Goal: Task Accomplishment & Management: Use online tool/utility

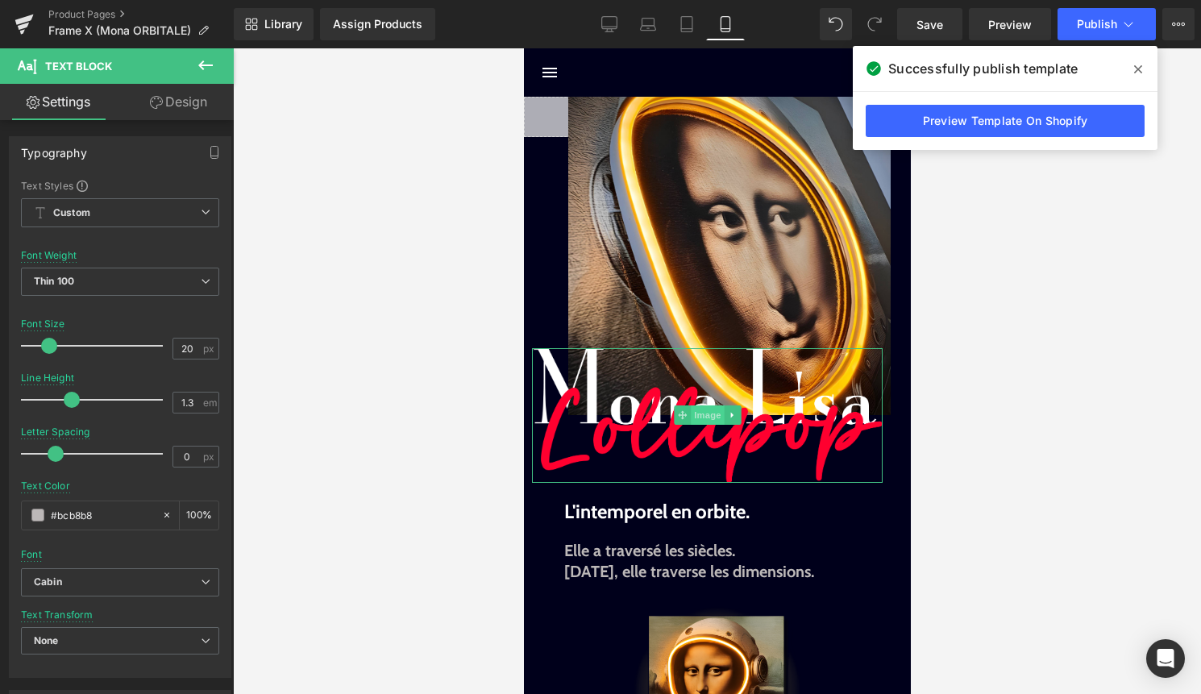
click at [703, 407] on span "Image" at bounding box center [707, 414] width 34 height 19
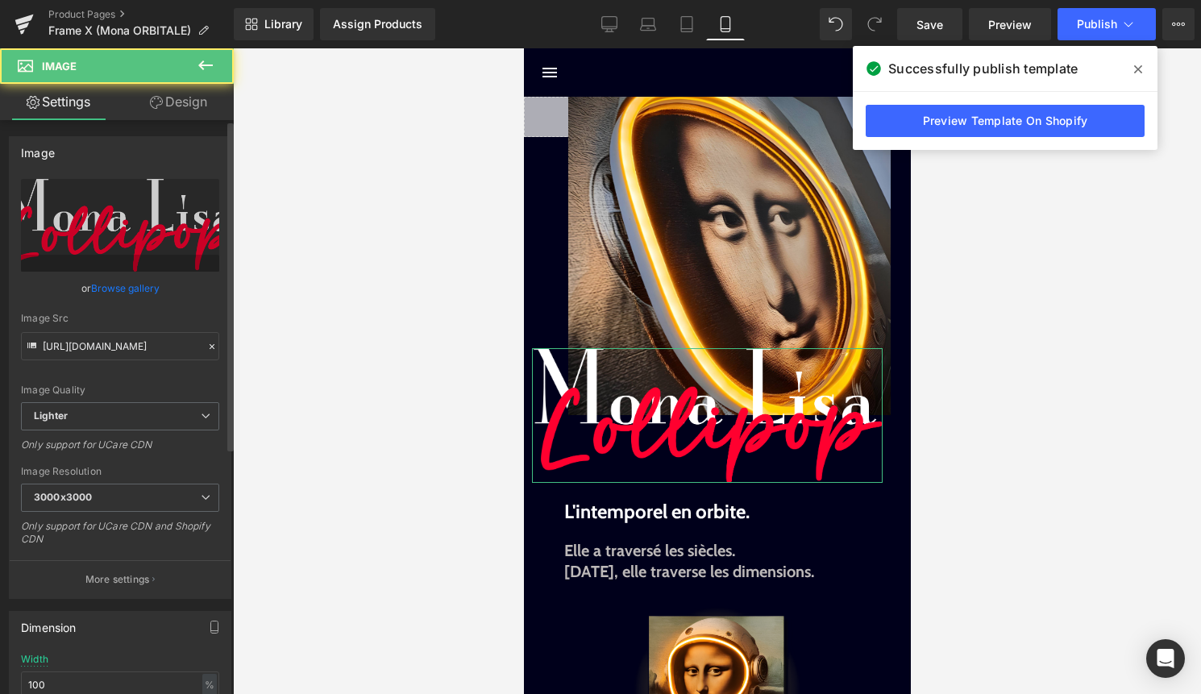
click at [114, 284] on link "Browse gallery" at bounding box center [125, 288] width 68 height 28
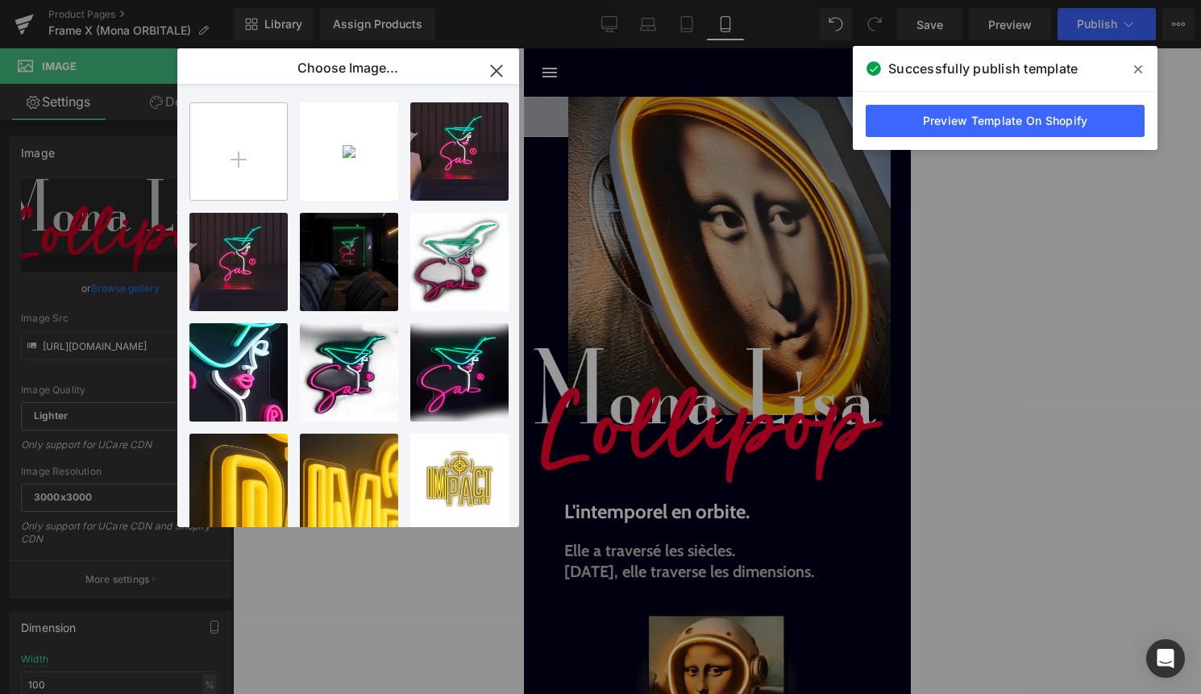
click at [255, 147] on input "file" at bounding box center [238, 151] width 97 height 97
type input "C:\fakepath\Mona Orbitale copie.png"
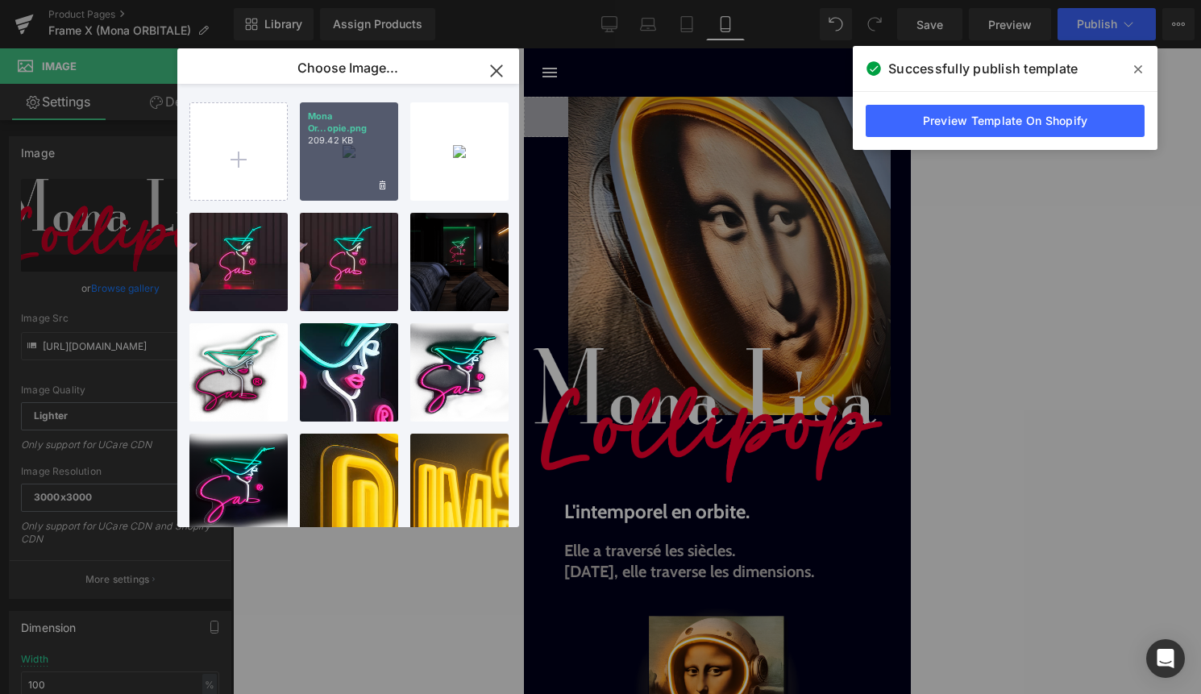
click at [334, 180] on div "Mona Or...opie.png 209.42 KB" at bounding box center [349, 151] width 98 height 98
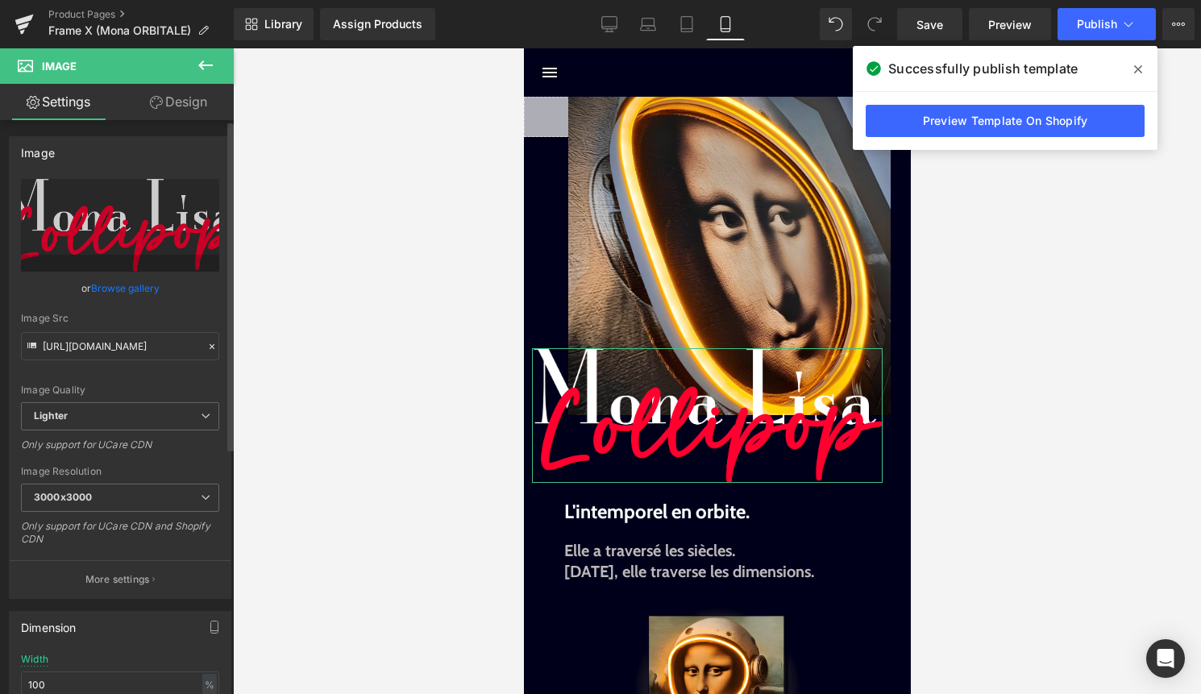
click at [138, 291] on link "Browse gallery" at bounding box center [125, 288] width 68 height 28
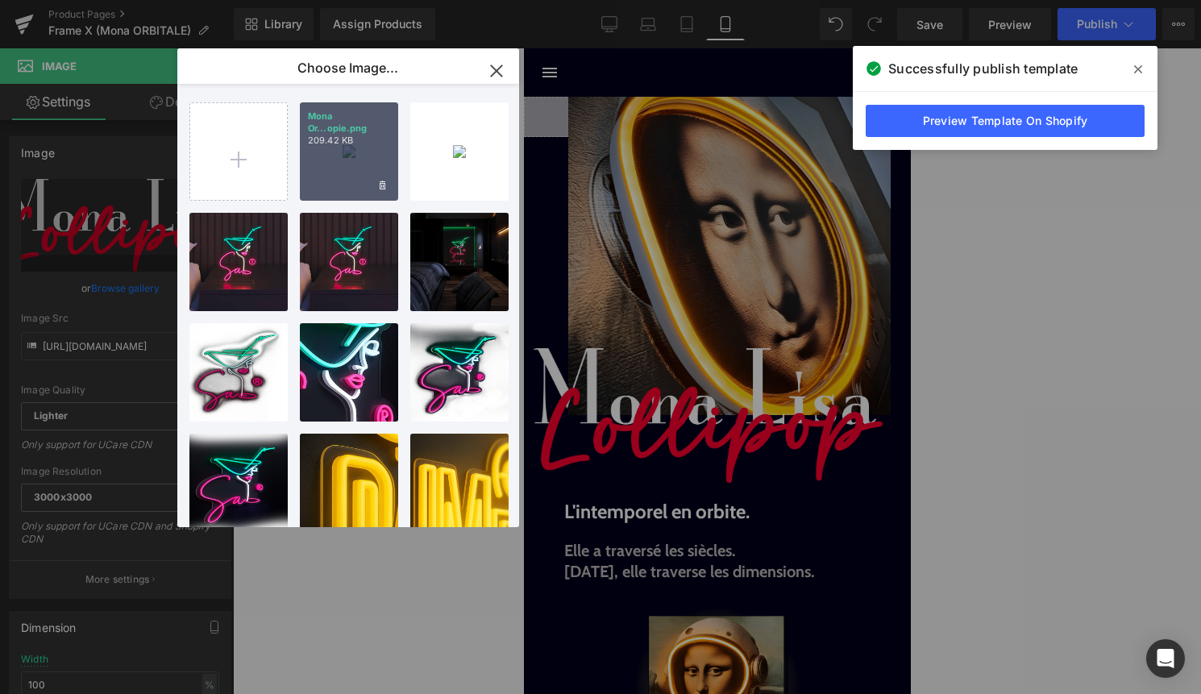
click at [355, 156] on div "Mona Or...opie.png 209.42 KB" at bounding box center [349, 151] width 98 height 98
type input "[URL][DOMAIN_NAME]"
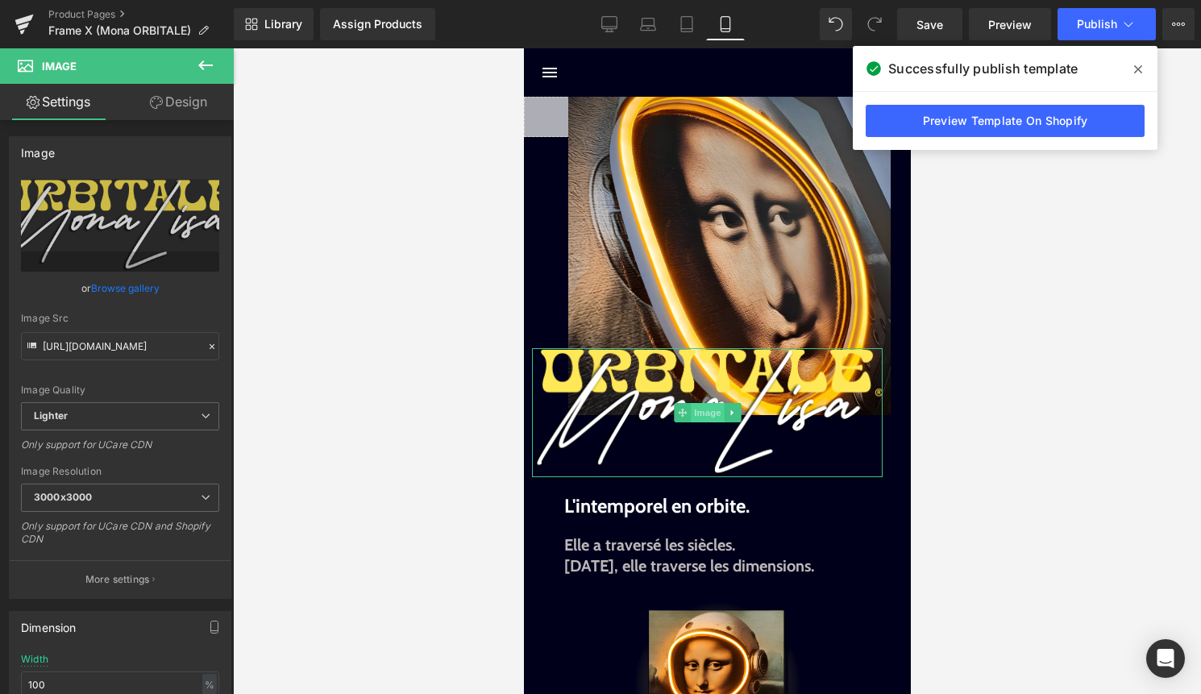
click at [706, 406] on span "Image" at bounding box center [707, 412] width 34 height 19
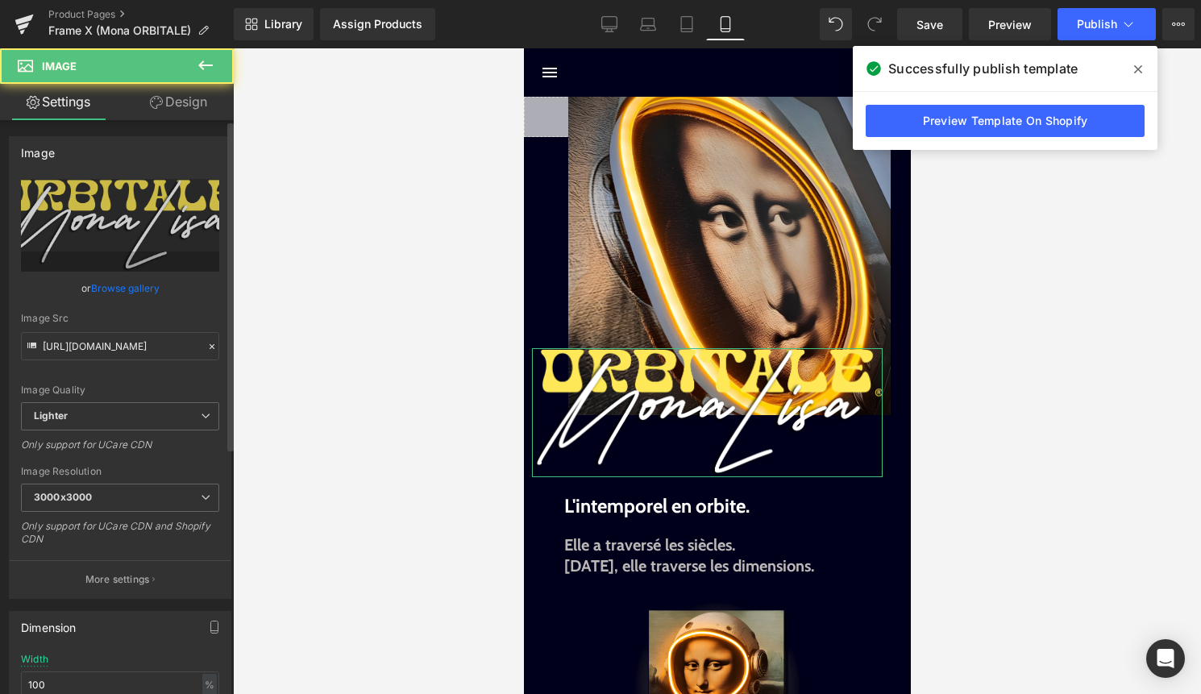
click at [125, 293] on link "Browse gallery" at bounding box center [125, 288] width 68 height 28
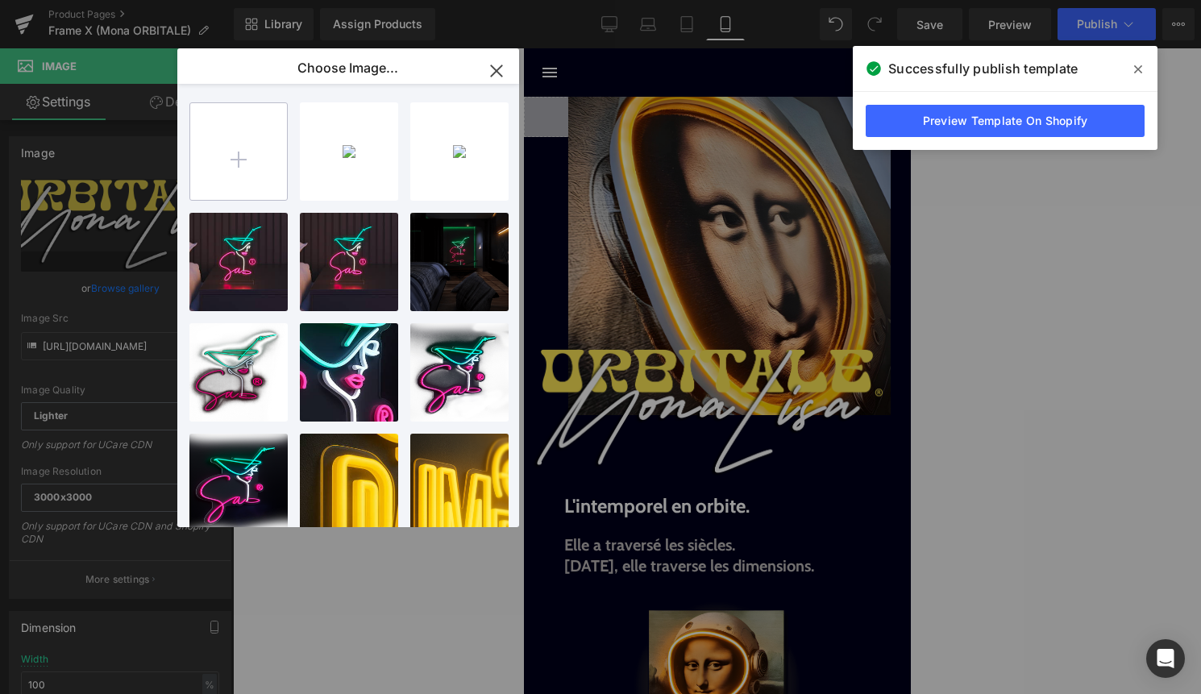
click at [219, 160] on input "file" at bounding box center [238, 151] width 97 height 97
type input "C:\fakepath\Mona Orbitale copie.png"
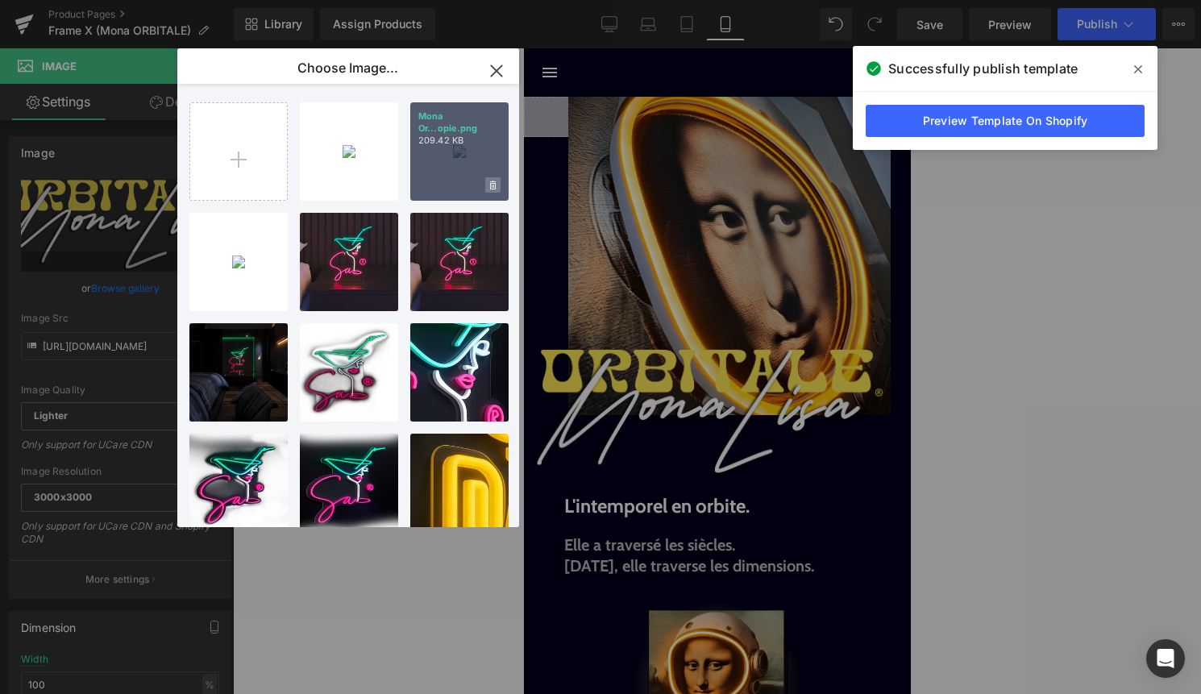
click at [496, 188] on span at bounding box center [492, 184] width 15 height 15
click at [436, 177] on span "Yes" at bounding box center [438, 184] width 40 height 17
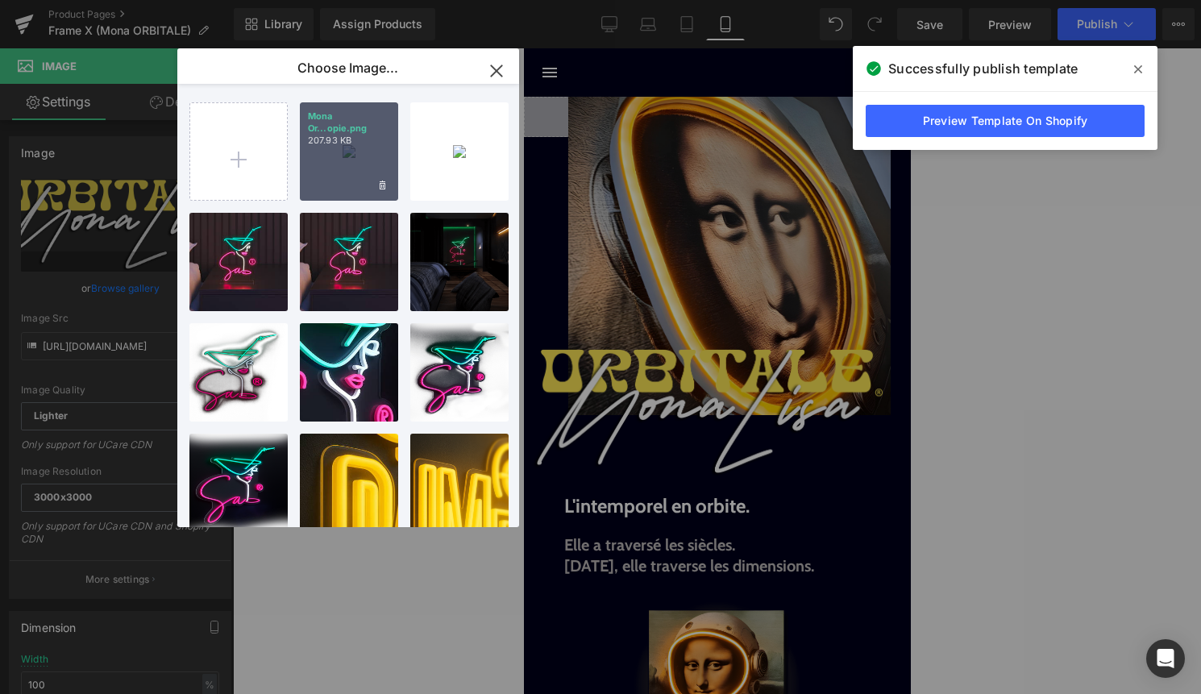
click at [361, 160] on div "Mona Or...opie.png 207.93 KB" at bounding box center [349, 151] width 98 height 98
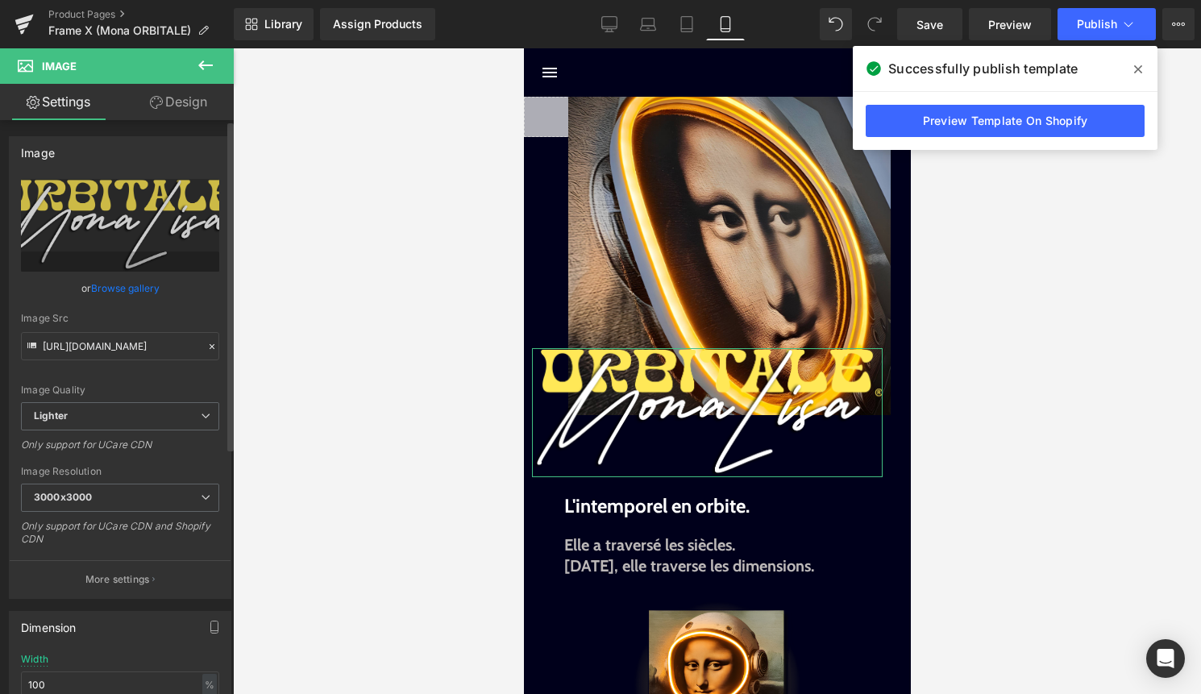
click at [129, 286] on link "Browse gallery" at bounding box center [125, 288] width 68 height 28
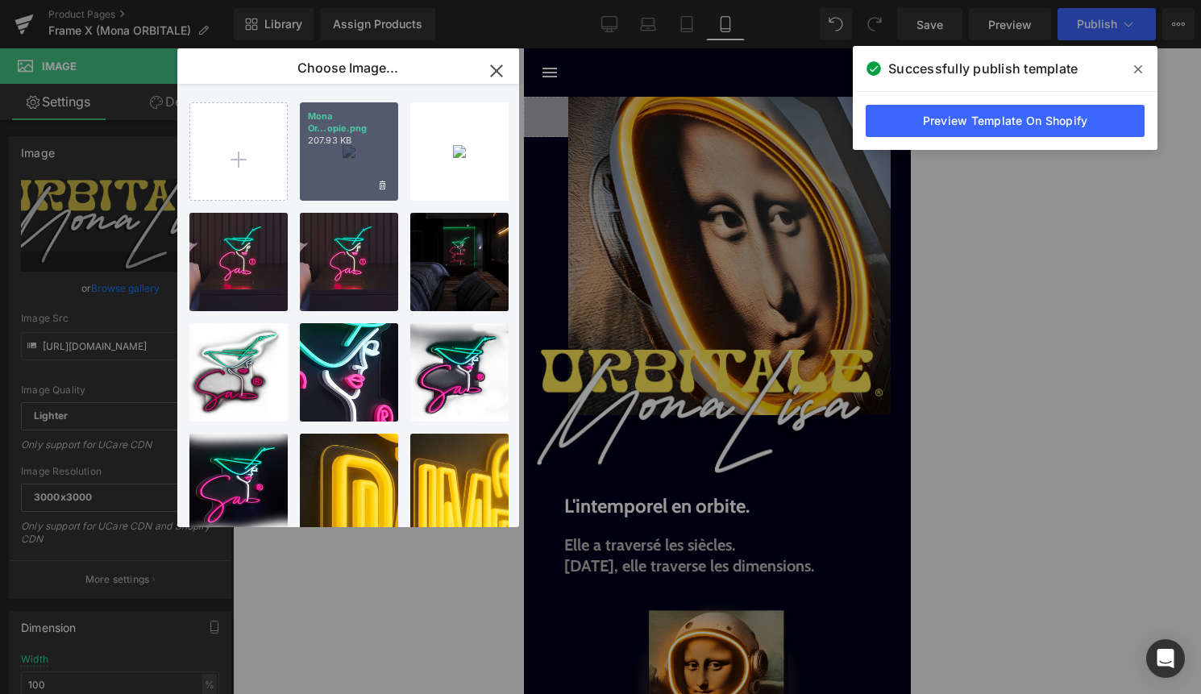
click at [310, 156] on div "Mona Or...opie.png 207.93 KB" at bounding box center [349, 151] width 98 height 98
type input "https://ucarecdn.com/4965bf07-d7cb-4748-98d6-c2239da6a6d6/-/format/auto/-/previ…"
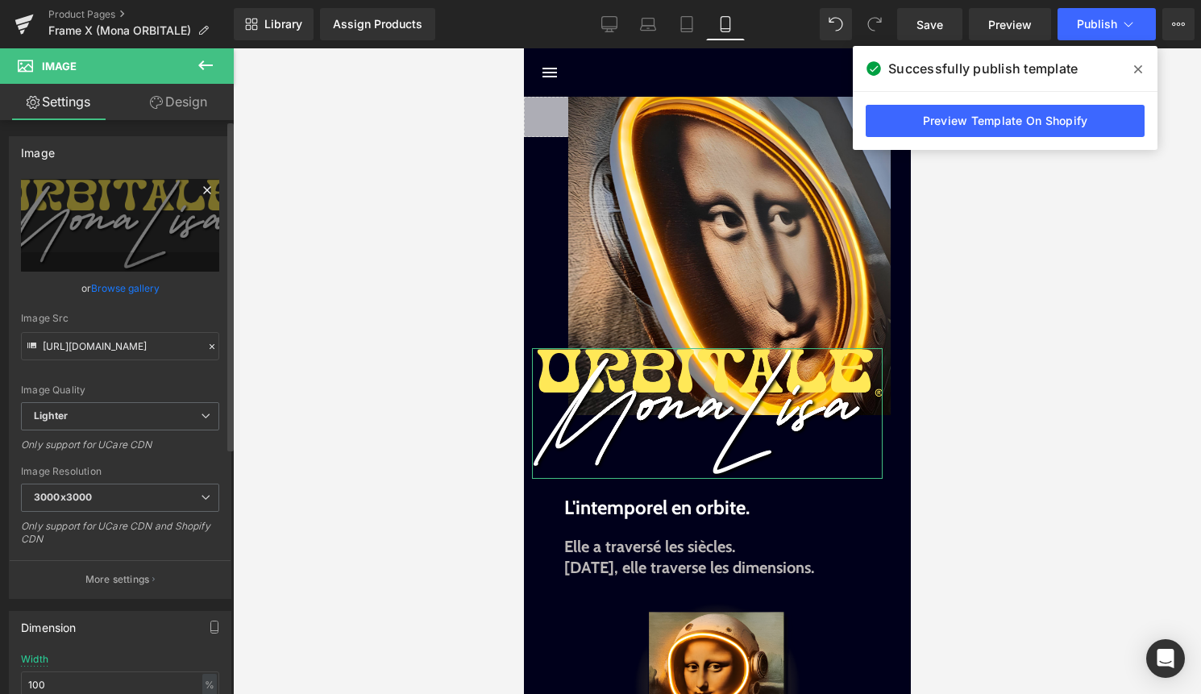
click at [203, 189] on icon at bounding box center [206, 189] width 7 height 7
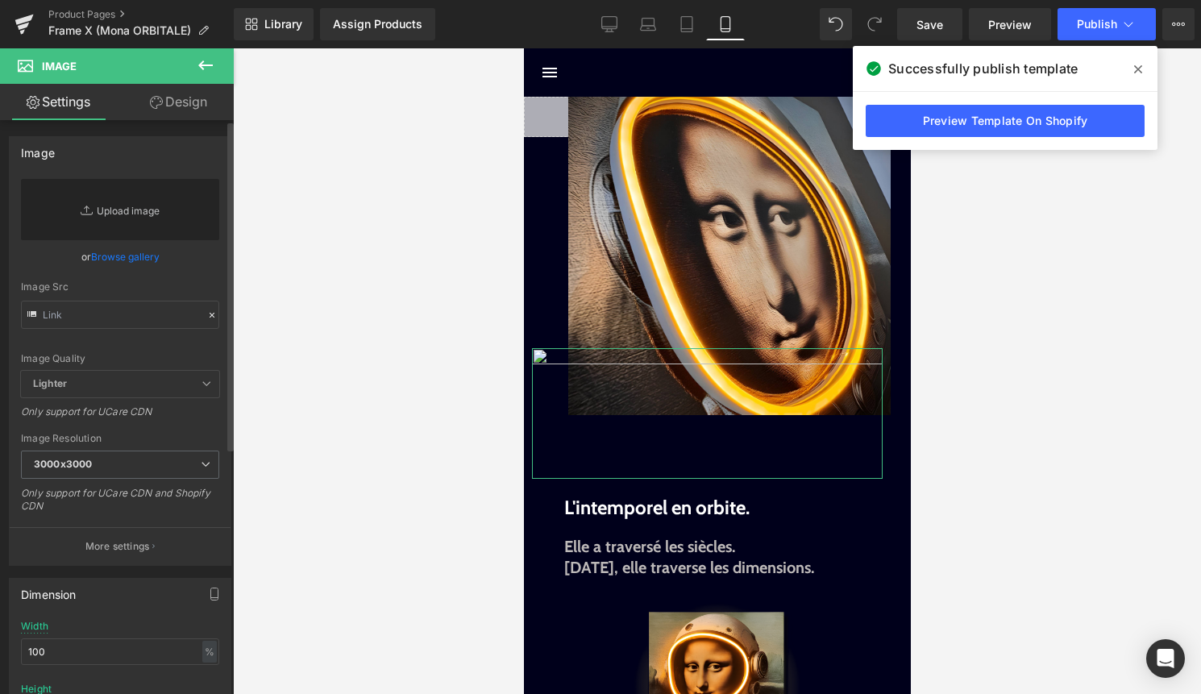
click at [134, 213] on link "Replace Image" at bounding box center [120, 209] width 198 height 61
type input "C:\fakepath\Mona Orbitale copie.png"
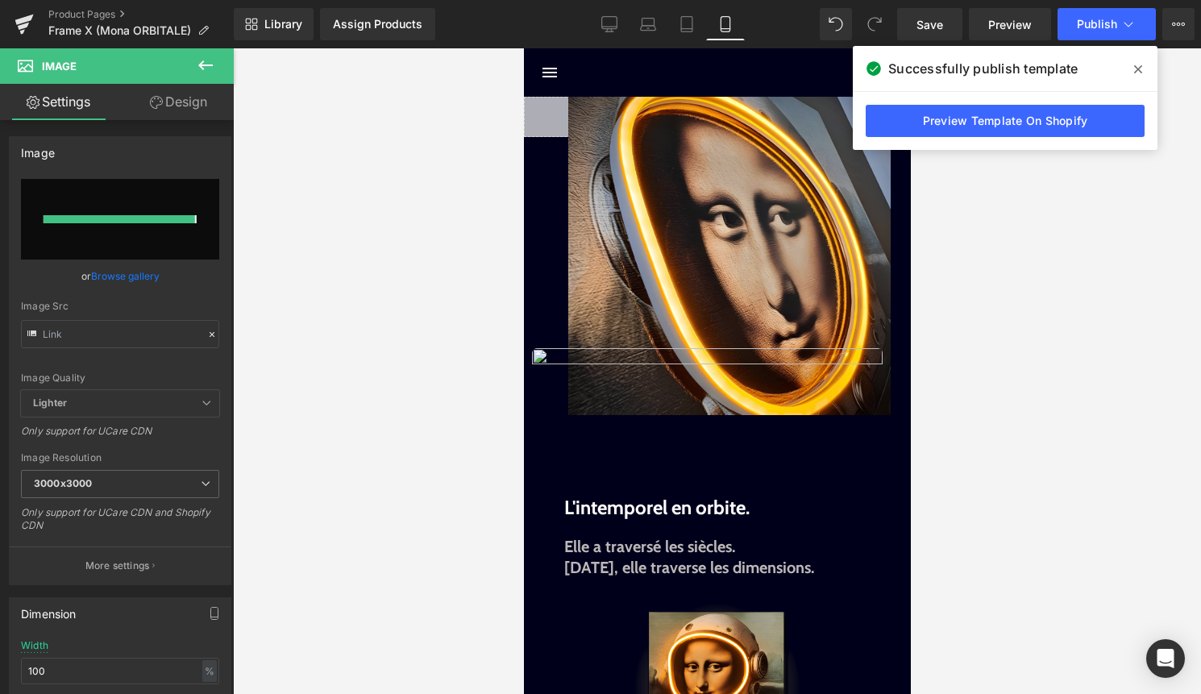
type input "https://ucarecdn.com/016a922c-fb22-401f-8d89-c00894eb1e6b/-/format/auto/-/previ…"
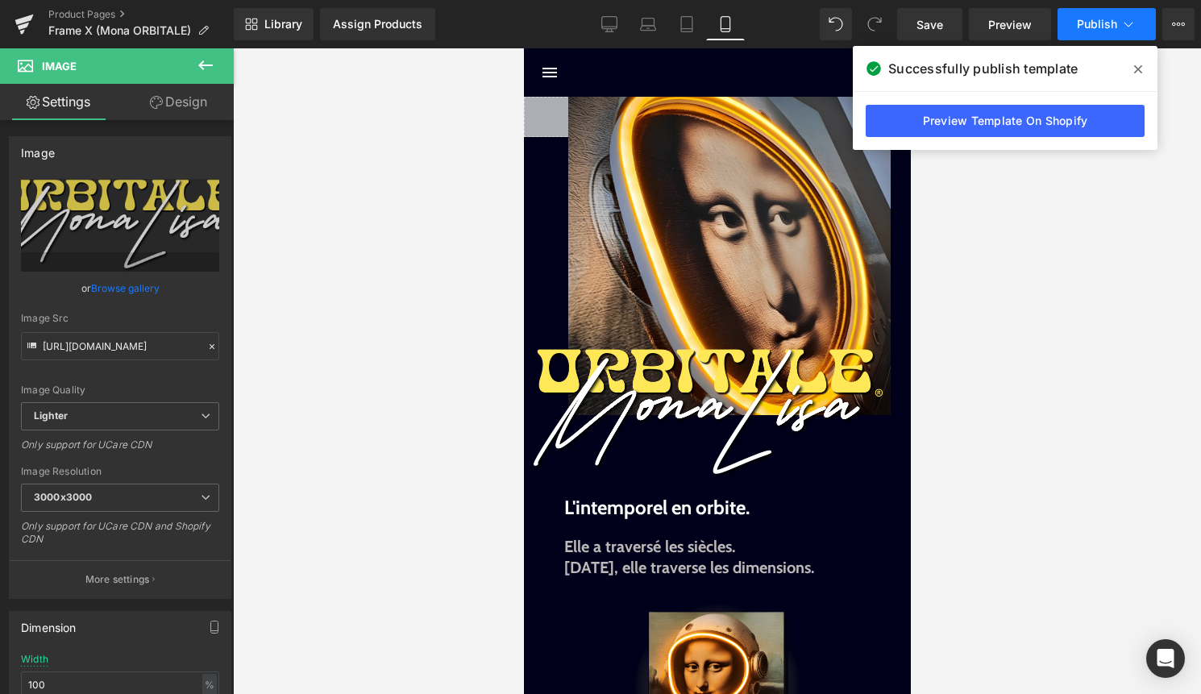
click at [1128, 30] on icon at bounding box center [1128, 24] width 16 height 16
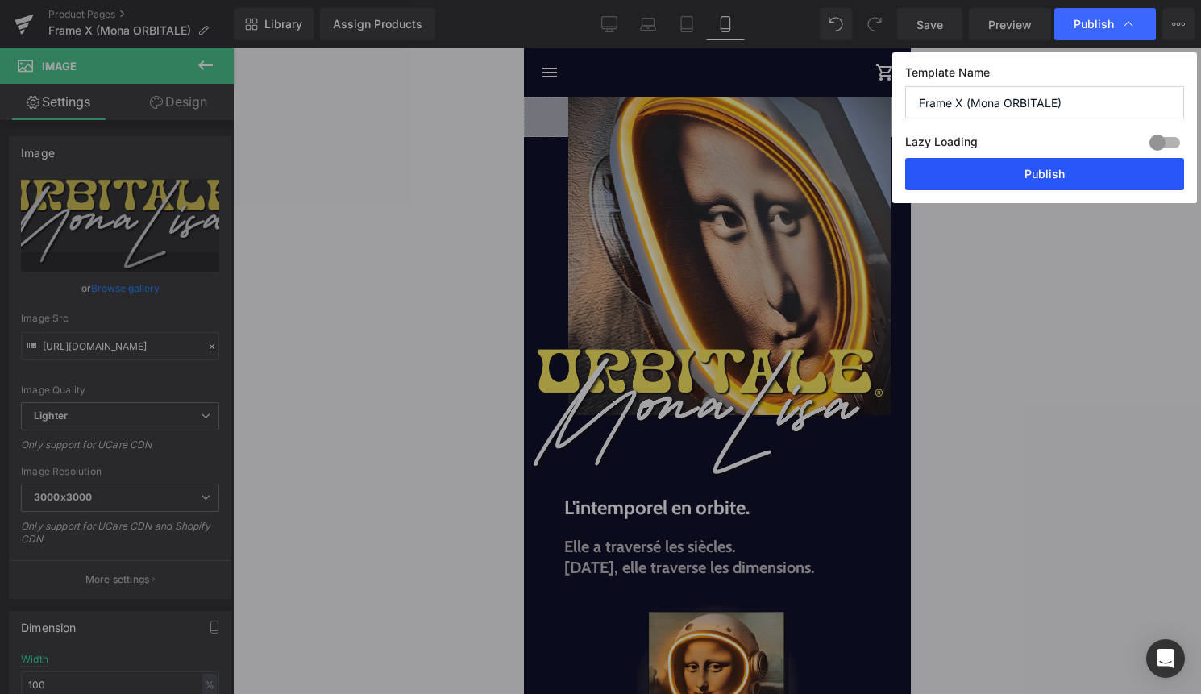
click at [1094, 172] on button "Publish" at bounding box center [1044, 174] width 279 height 32
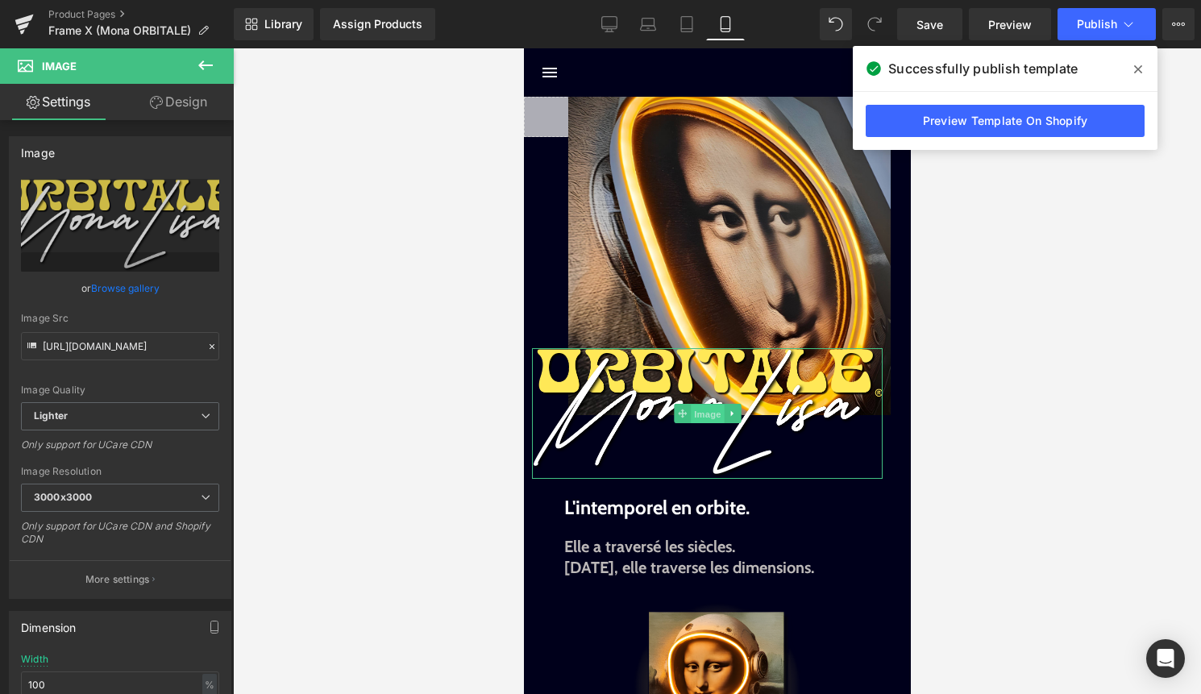
click at [707, 410] on span "Image" at bounding box center [707, 414] width 34 height 19
click at [196, 100] on link "Design" at bounding box center [178, 102] width 117 height 36
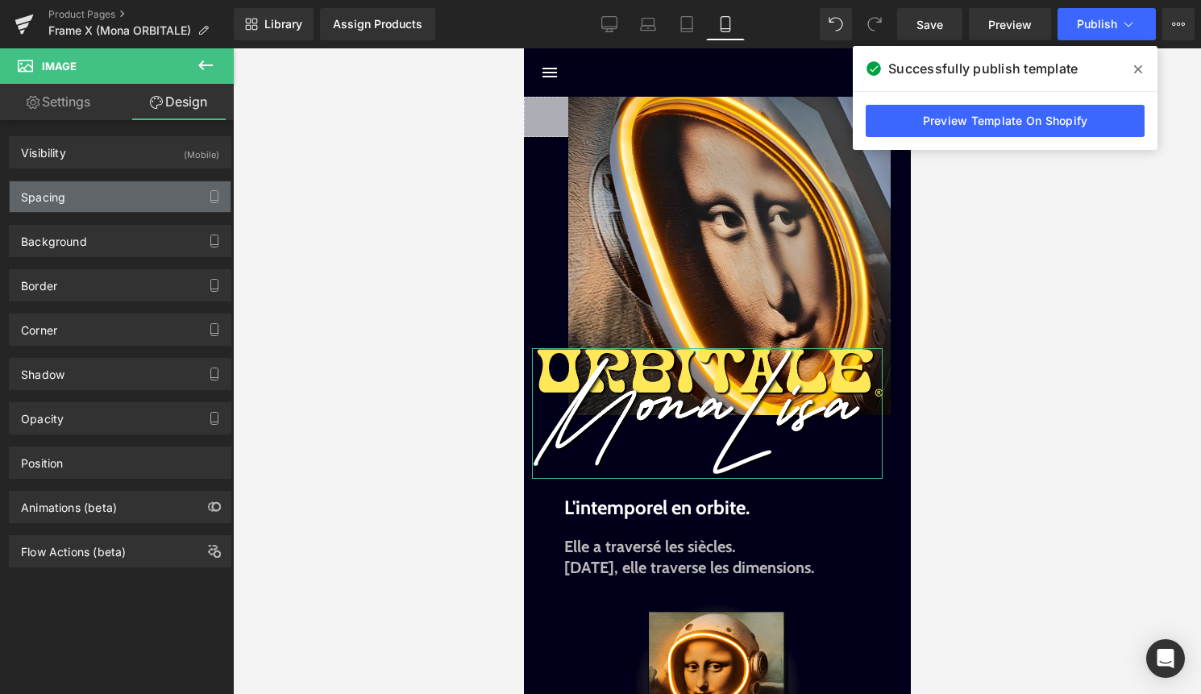
type input "-83"
type input "35"
type input "0"
type input "10"
type input "0"
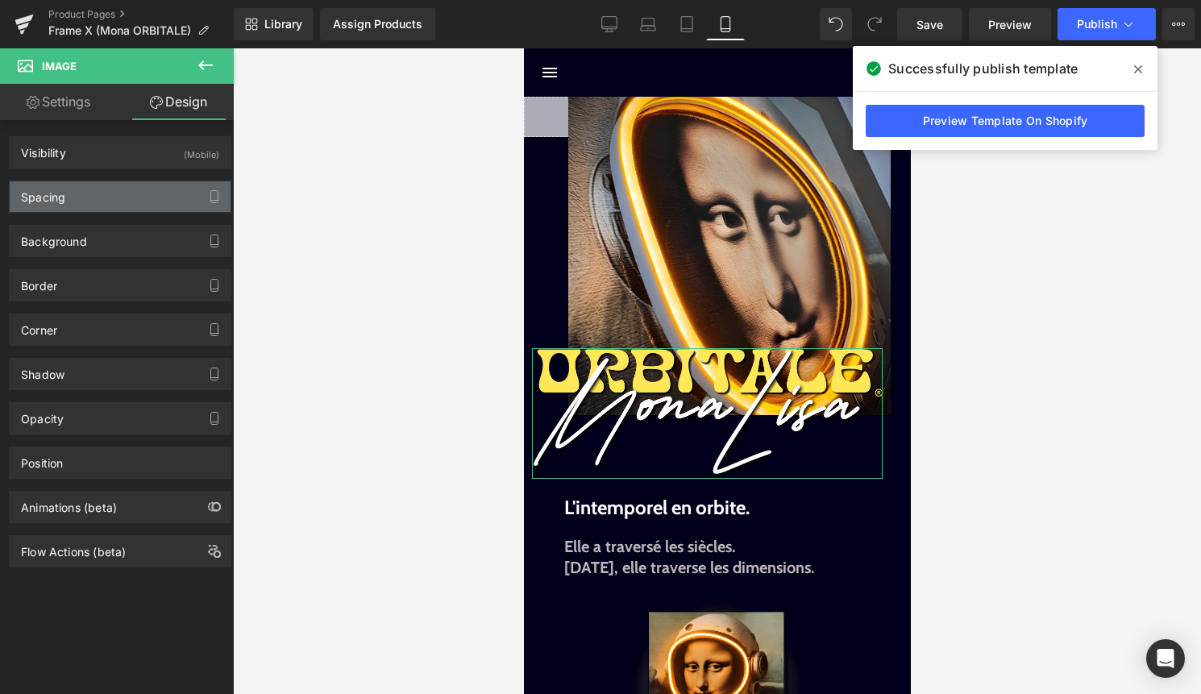
type input "0"
click at [133, 185] on div "Spacing" at bounding box center [120, 196] width 221 height 31
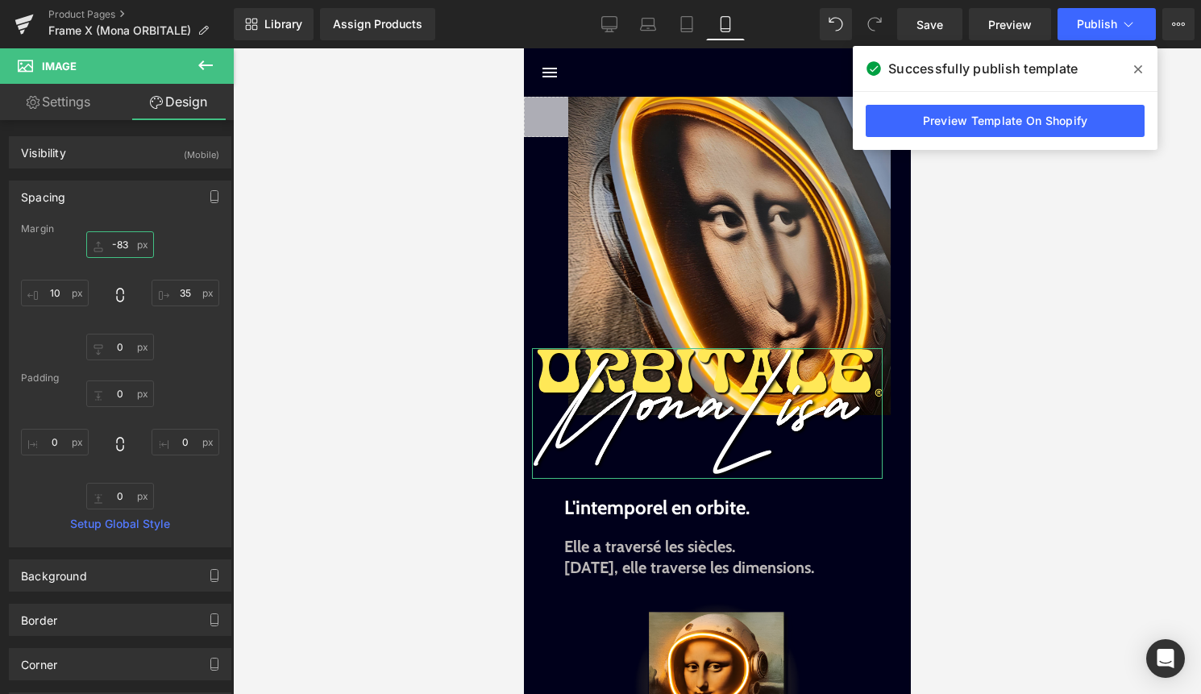
click at [121, 247] on input "-83" at bounding box center [120, 244] width 68 height 27
click at [117, 236] on input "-83" at bounding box center [120, 244] width 68 height 27
click at [122, 241] on input "-83" at bounding box center [120, 244] width 68 height 27
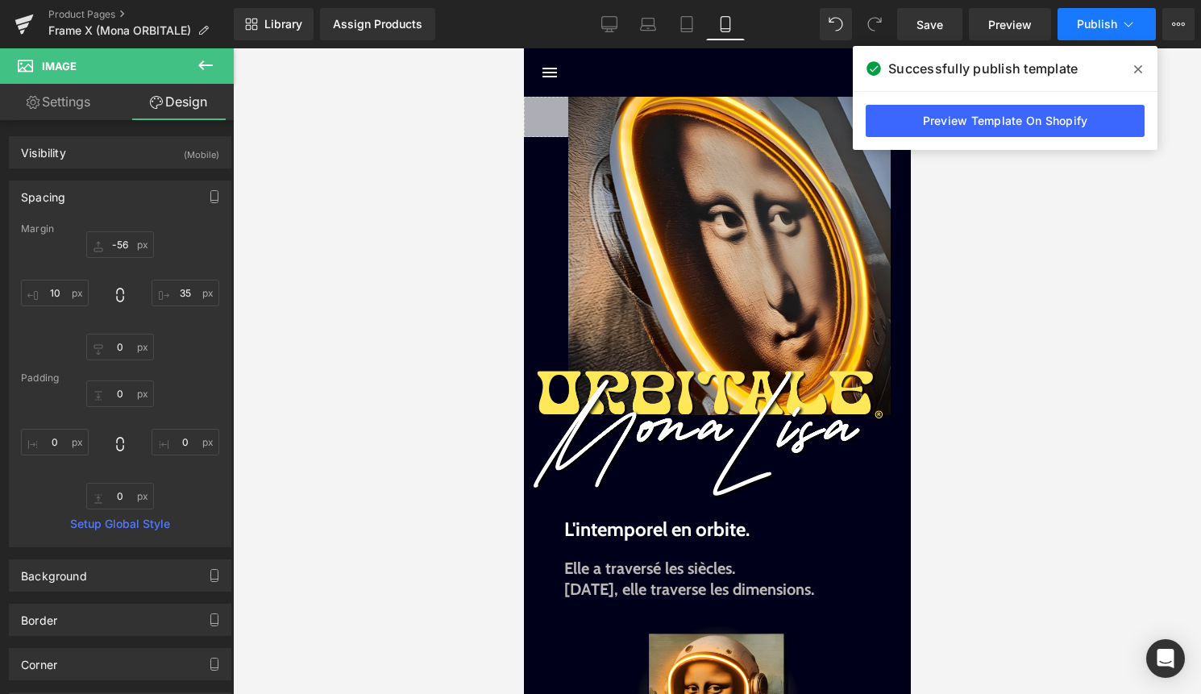
click at [1123, 25] on icon at bounding box center [1128, 24] width 16 height 16
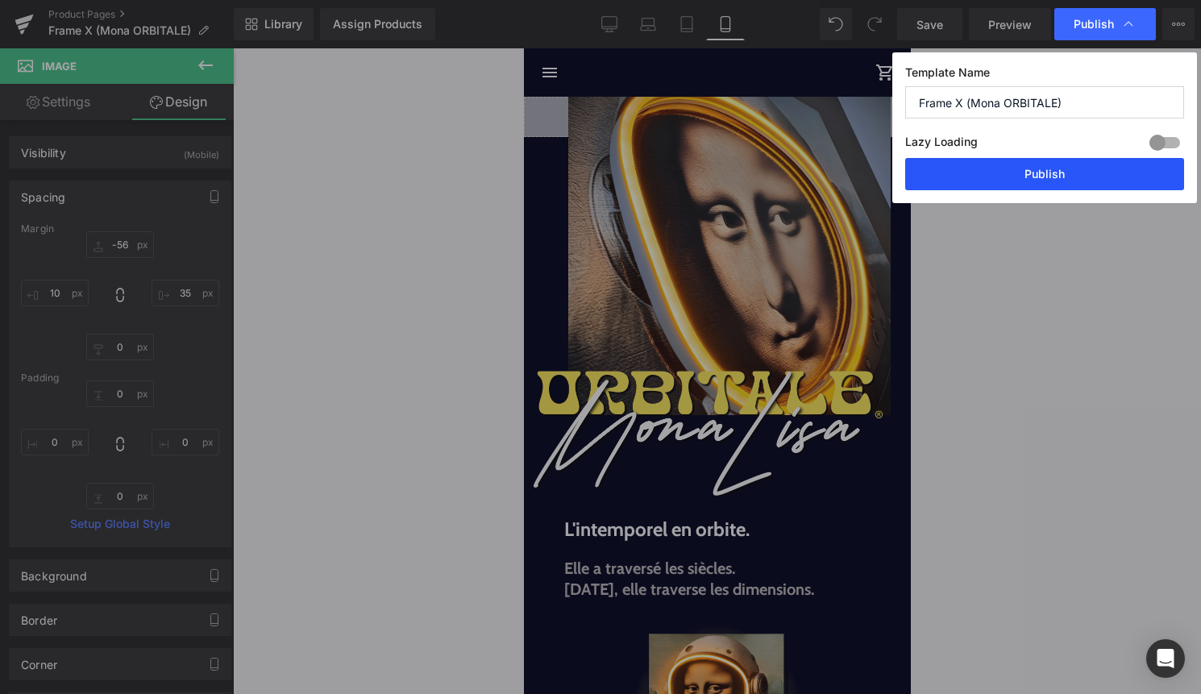
click at [1114, 176] on button "Publish" at bounding box center [1044, 174] width 279 height 32
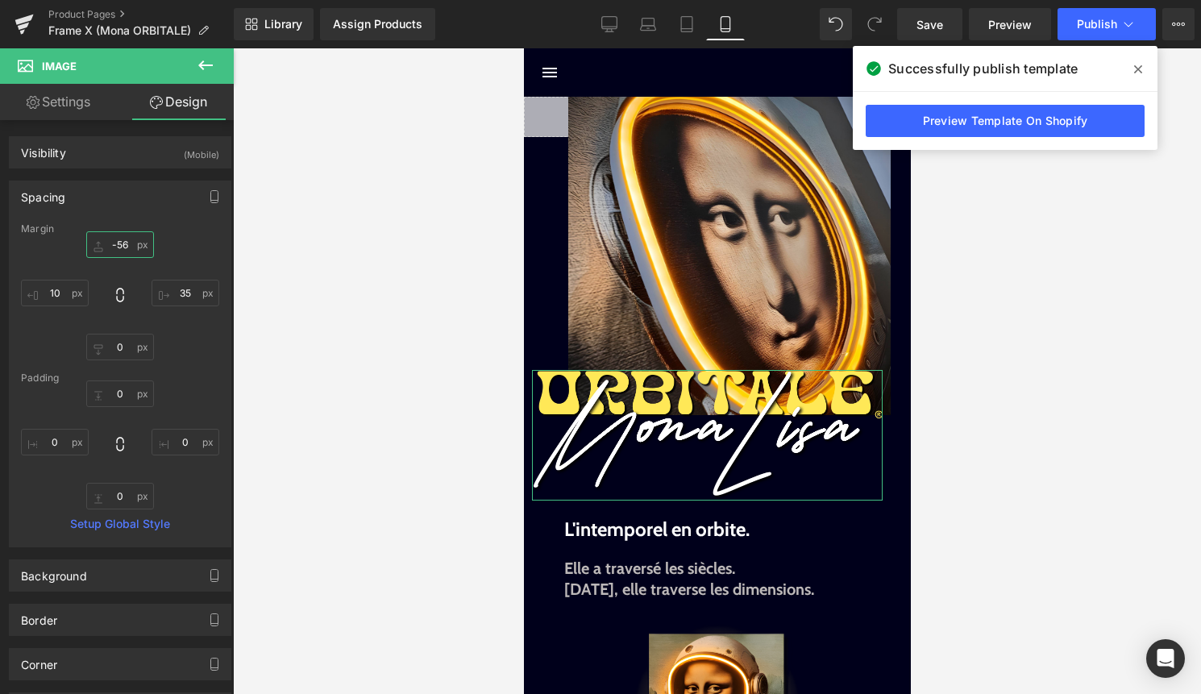
click at [126, 247] on input "-56" at bounding box center [120, 244] width 68 height 27
click at [127, 249] on input "-56" at bounding box center [120, 244] width 68 height 27
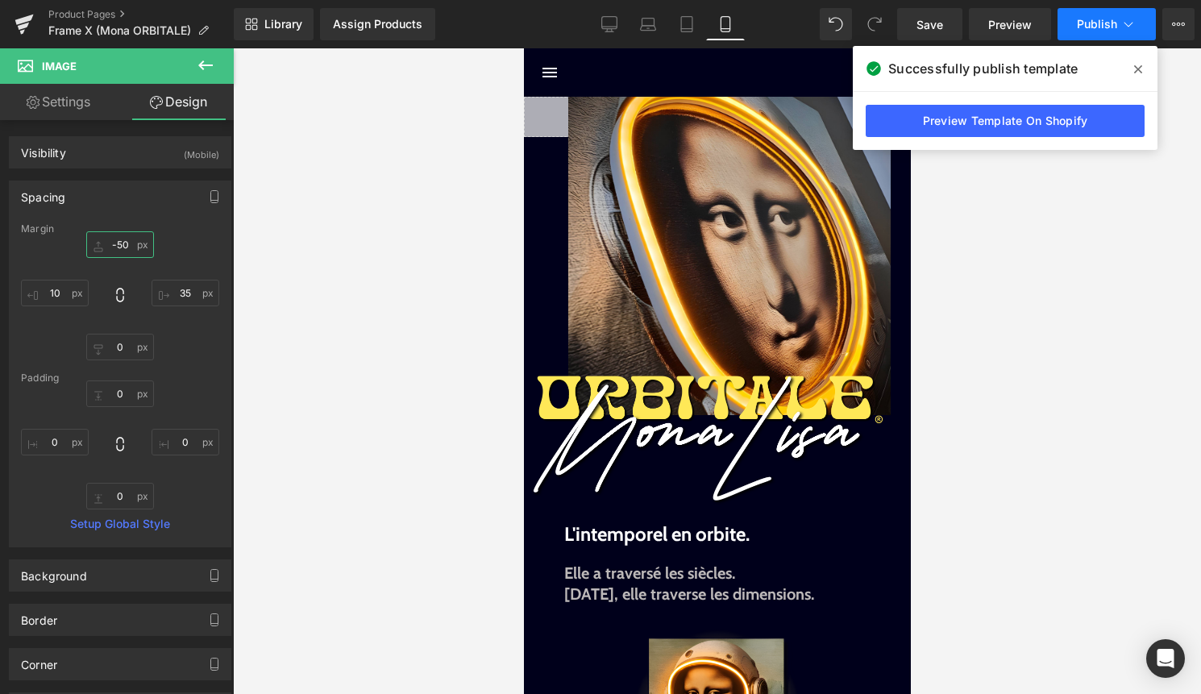
type input "-50"
click at [1108, 30] on span "Publish" at bounding box center [1097, 24] width 40 height 13
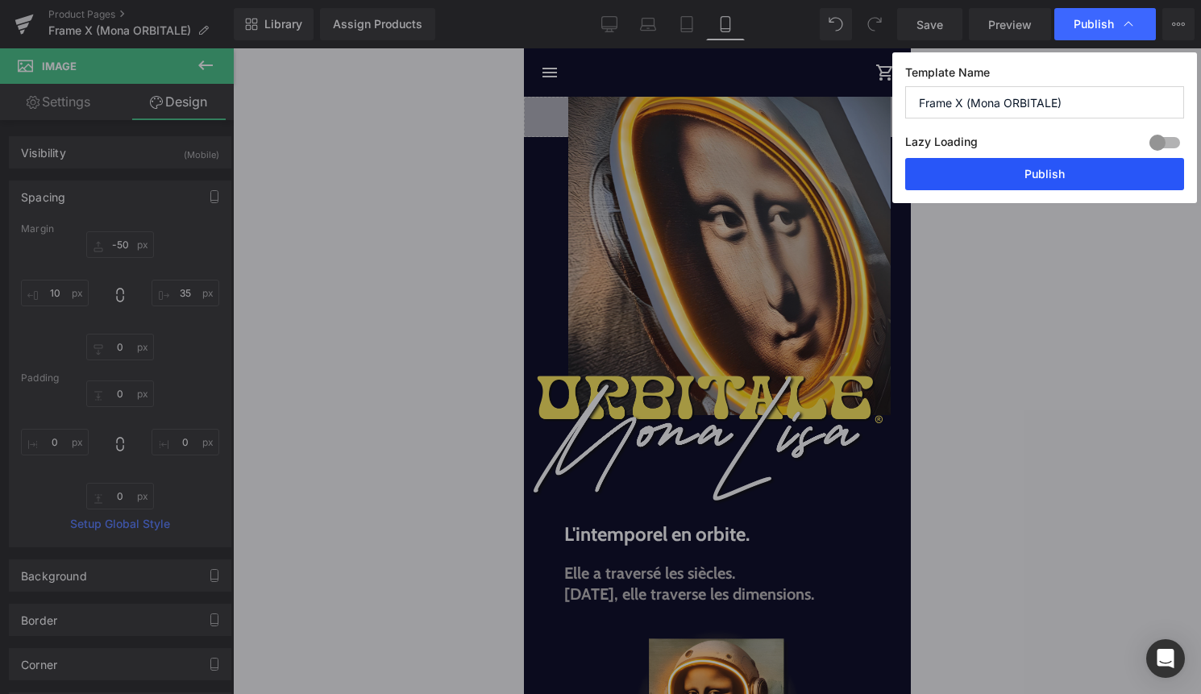
click at [1077, 175] on button "Publish" at bounding box center [1044, 174] width 279 height 32
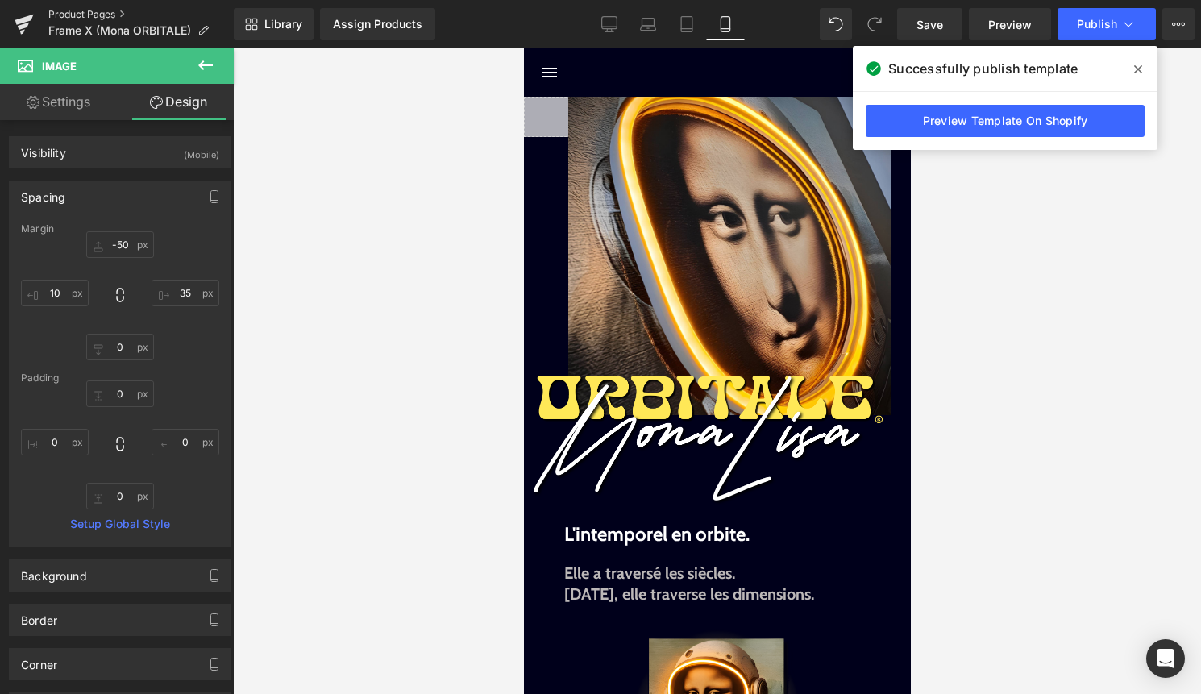
click at [81, 11] on link "Product Pages" at bounding box center [140, 14] width 185 height 13
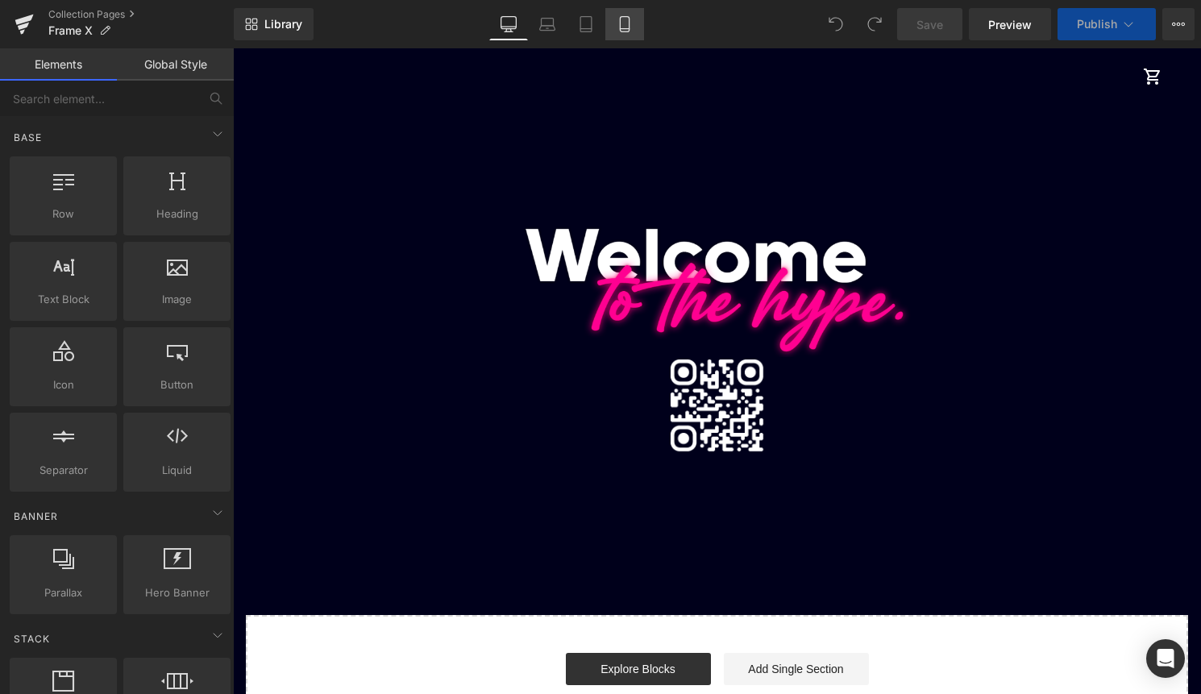
click at [633, 27] on icon at bounding box center [624, 24] width 16 height 16
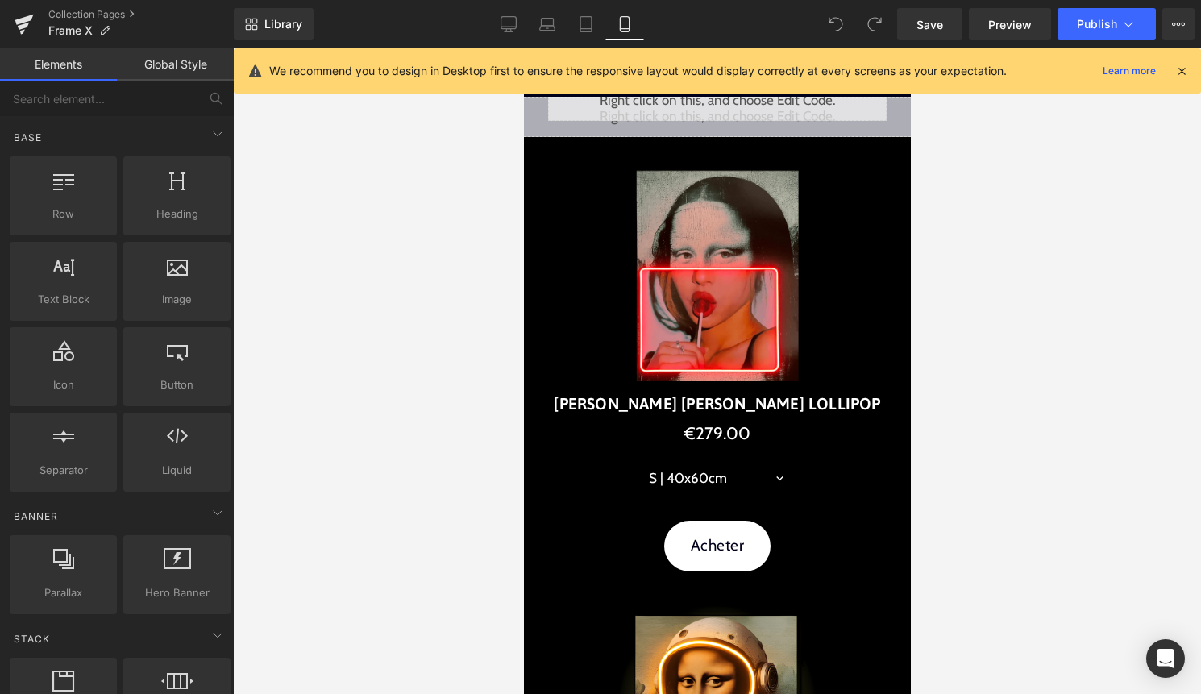
click at [1179, 73] on icon at bounding box center [1181, 71] width 15 height 15
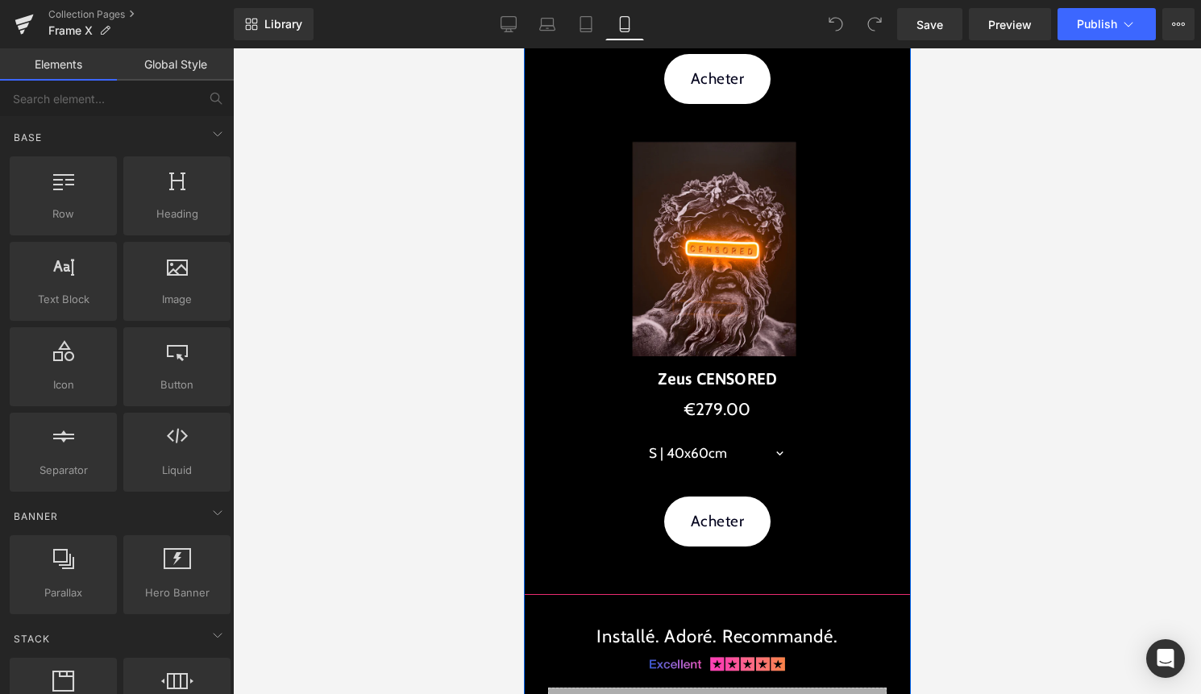
scroll to position [919, 0]
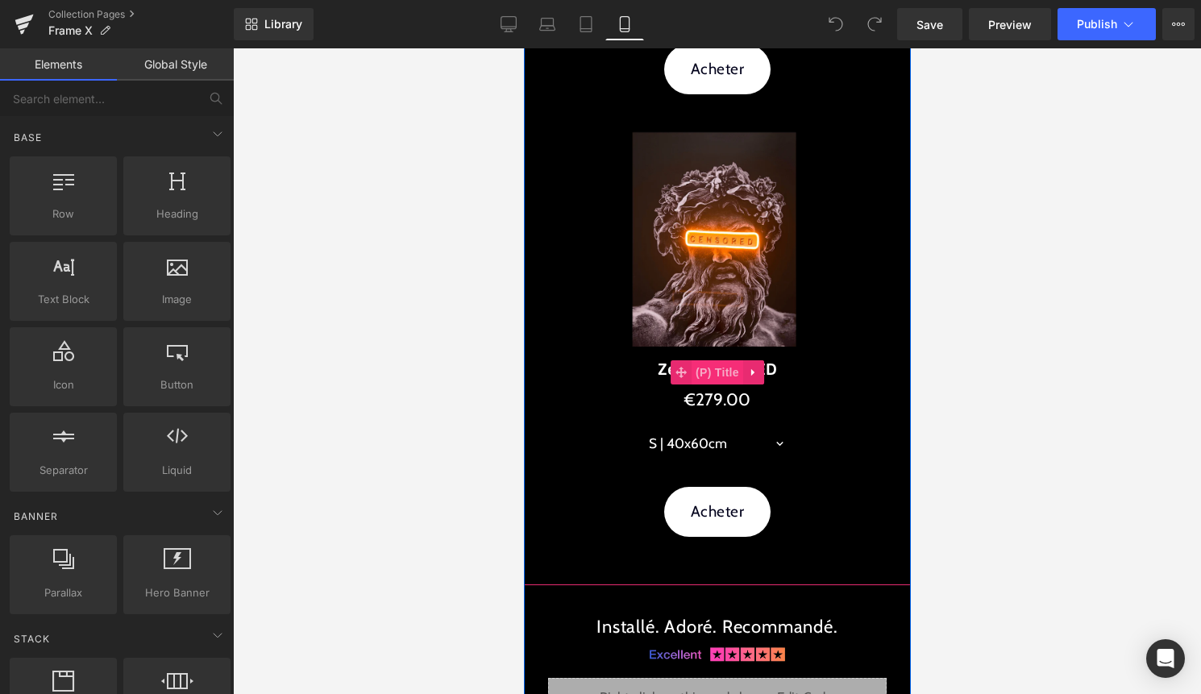
click at [720, 378] on span "(P) Title" at bounding box center [717, 372] width 52 height 24
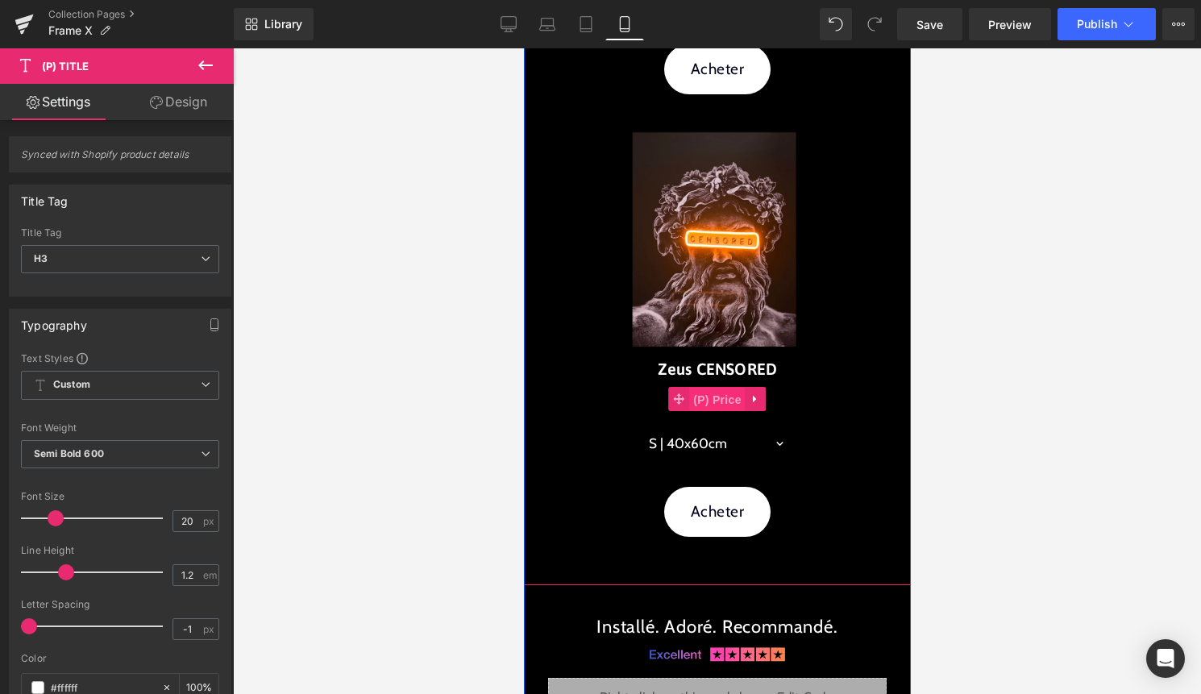
click at [732, 406] on span "(P) Price" at bounding box center [716, 400] width 56 height 24
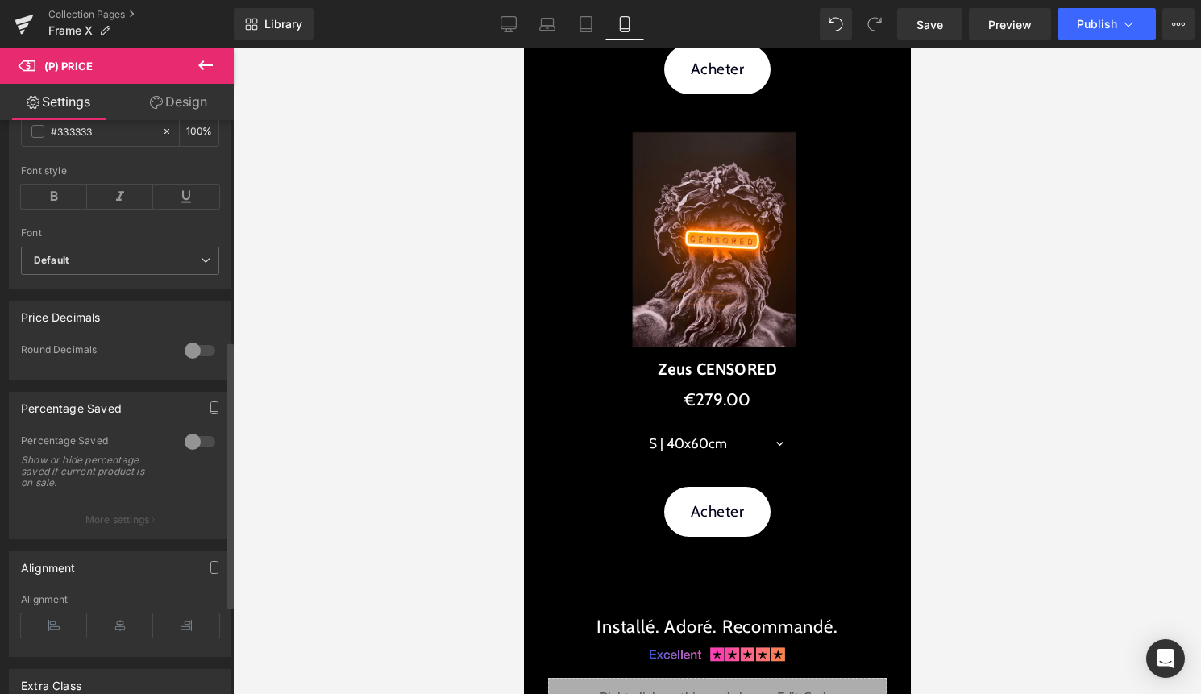
scroll to position [505, 0]
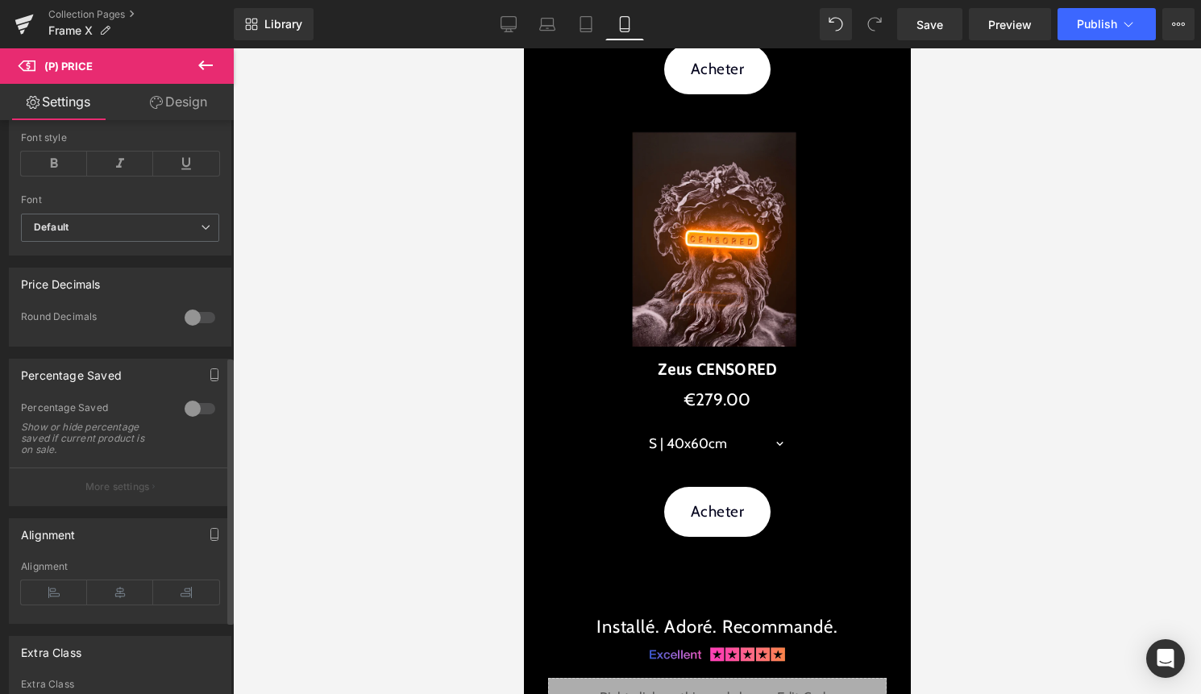
click at [193, 418] on div at bounding box center [200, 409] width 39 height 26
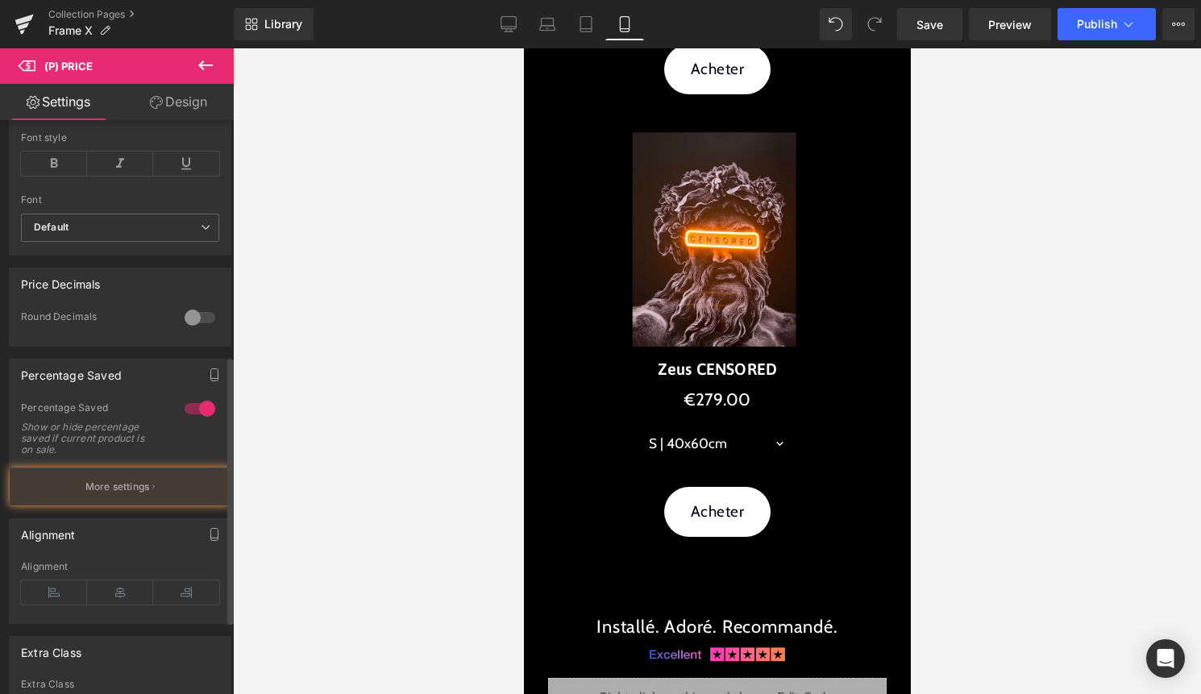
click at [193, 418] on div at bounding box center [200, 409] width 39 height 26
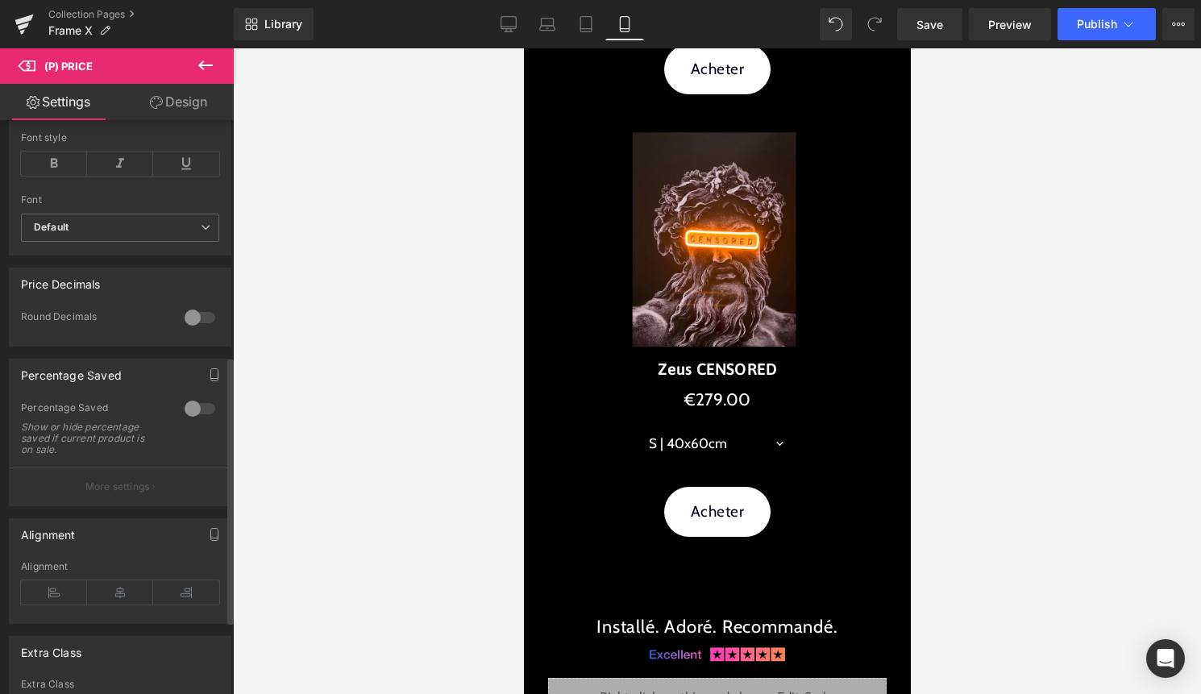
click at [197, 330] on div at bounding box center [200, 318] width 39 height 26
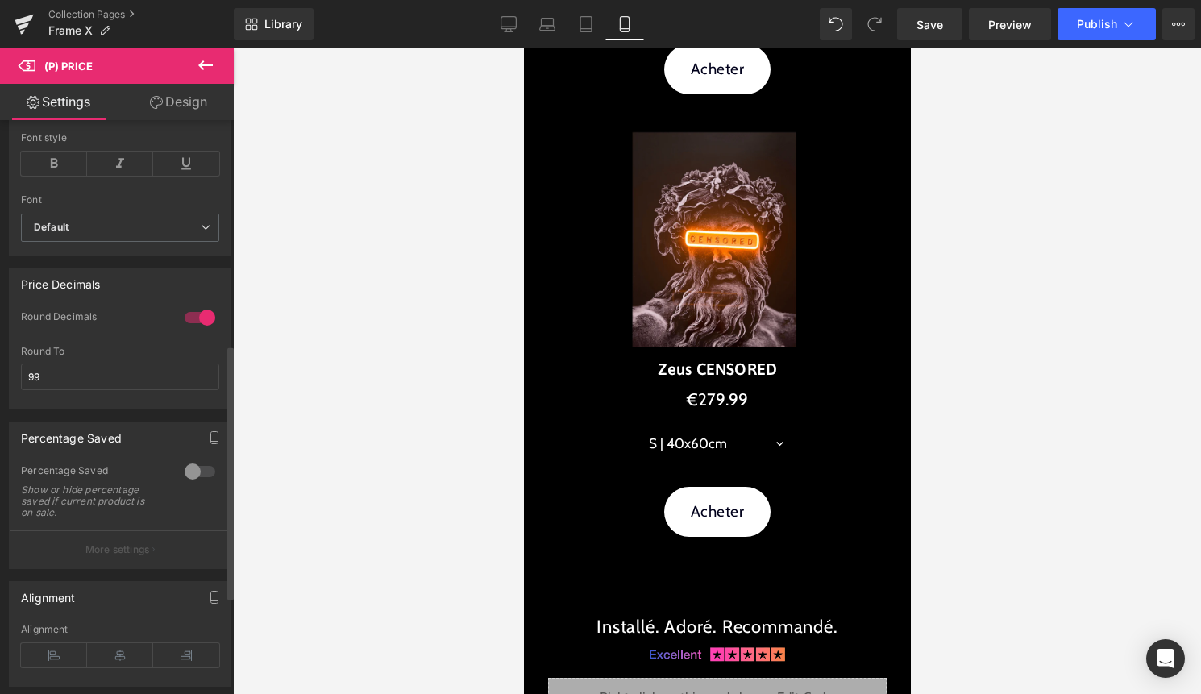
click at [197, 330] on div at bounding box center [200, 318] width 39 height 26
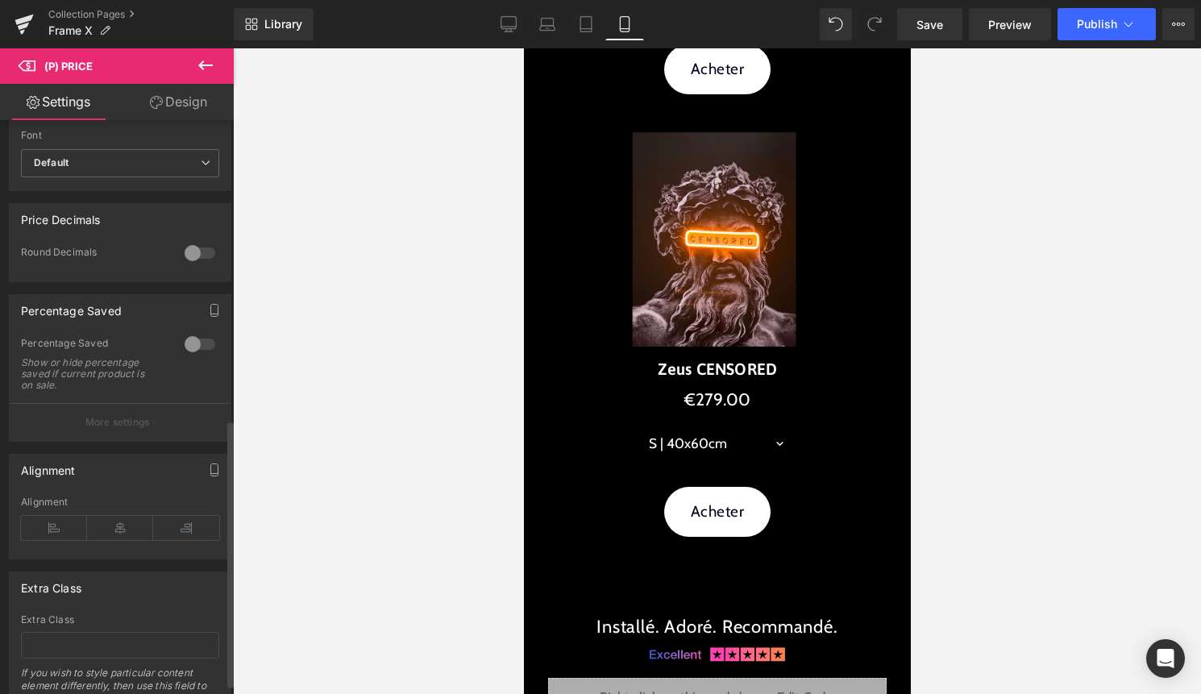
scroll to position [662, 0]
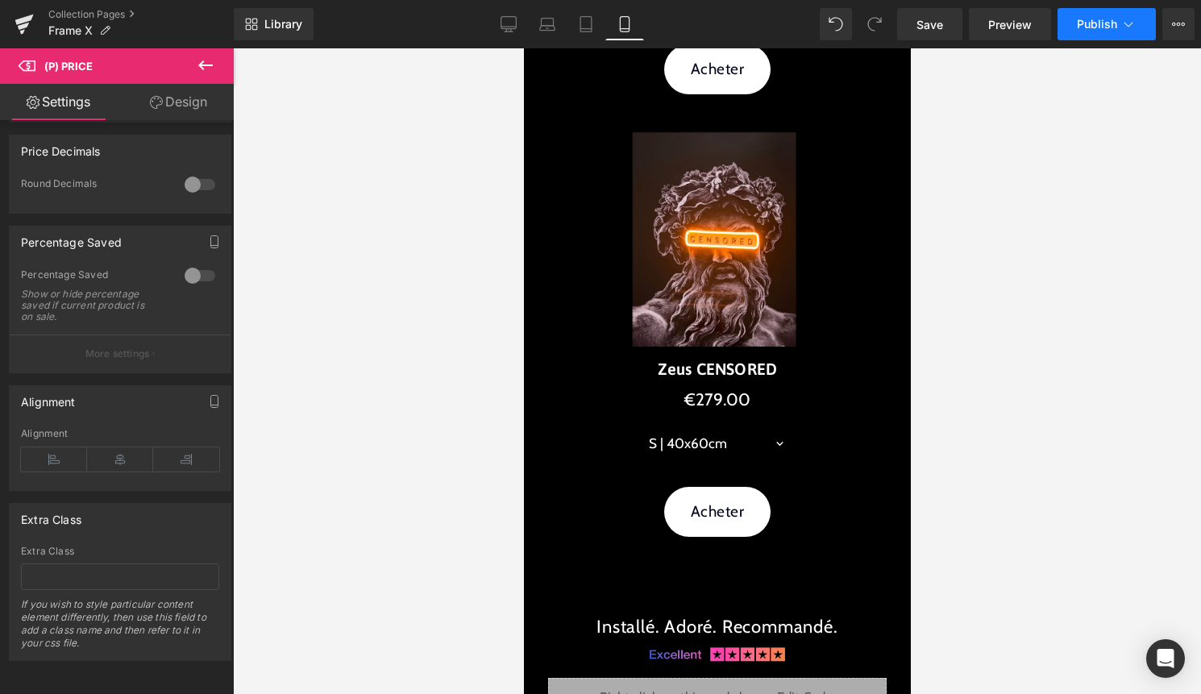
click at [1102, 27] on span "Publish" at bounding box center [1097, 24] width 40 height 13
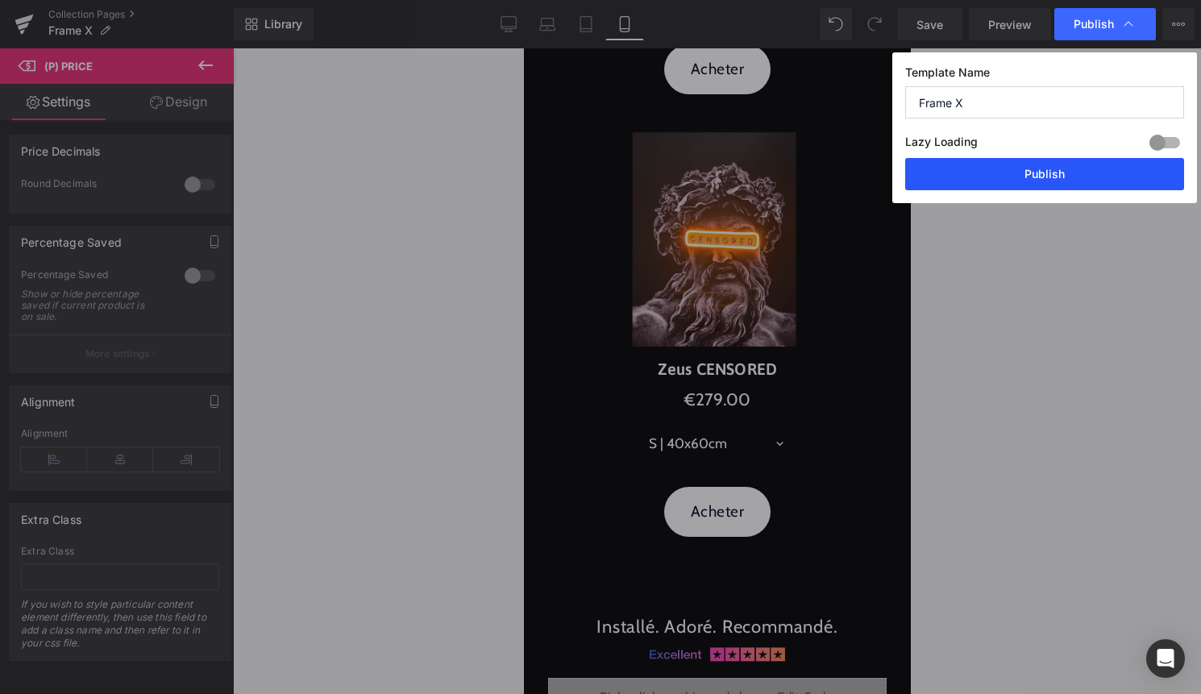
click at [1049, 181] on button "Publish" at bounding box center [1044, 174] width 279 height 32
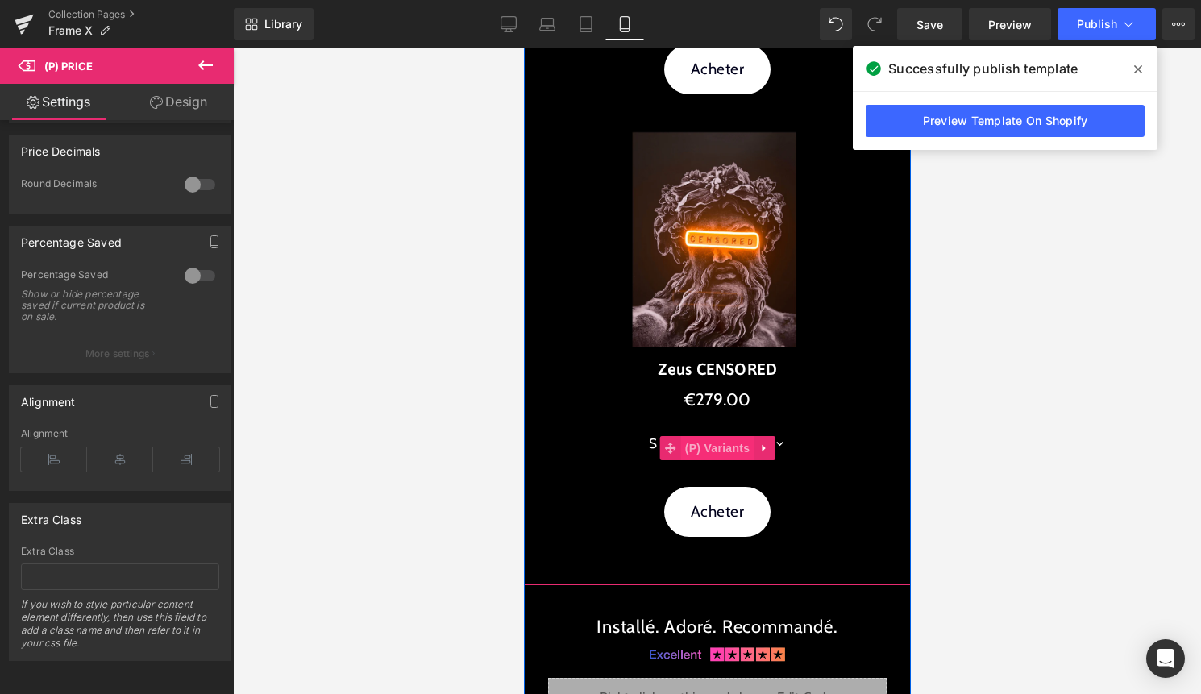
click at [721, 441] on span "(P) Variants" at bounding box center [716, 448] width 73 height 24
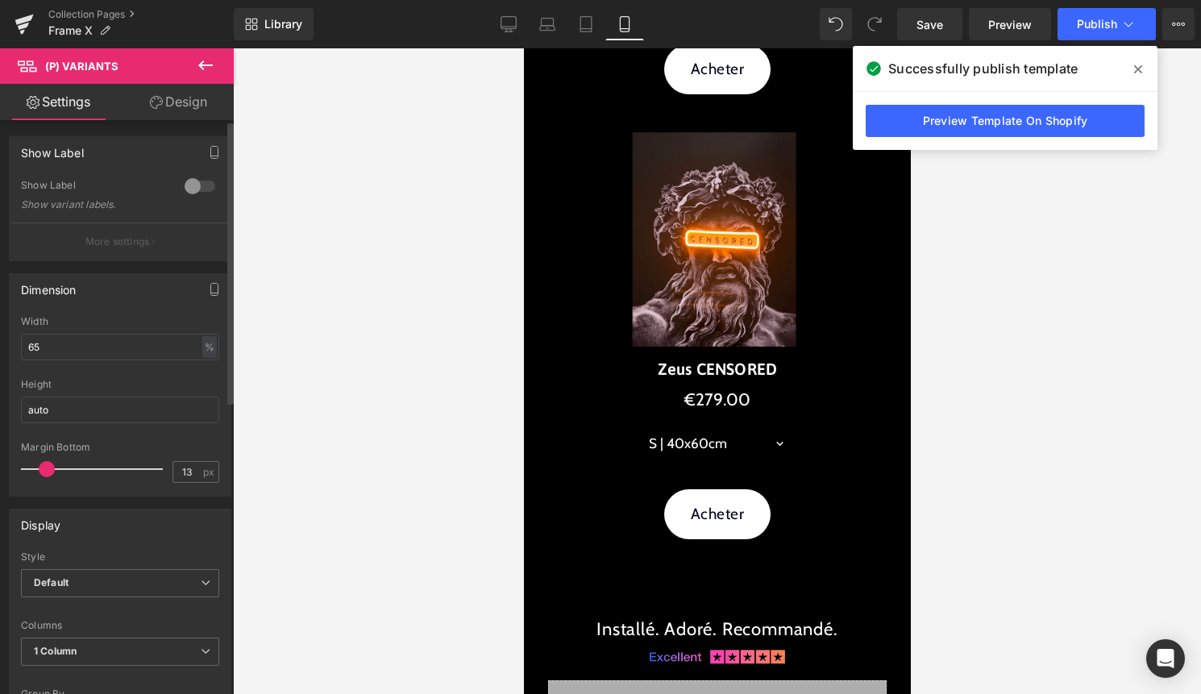
scroll to position [924, 0]
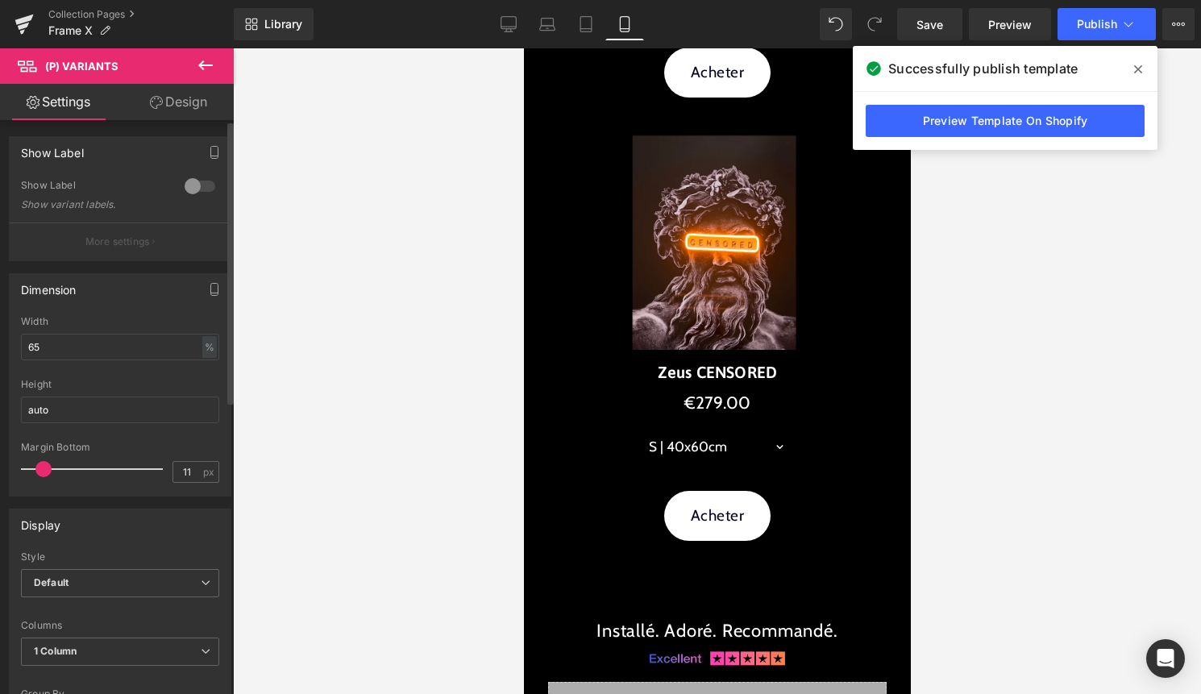
type input "10"
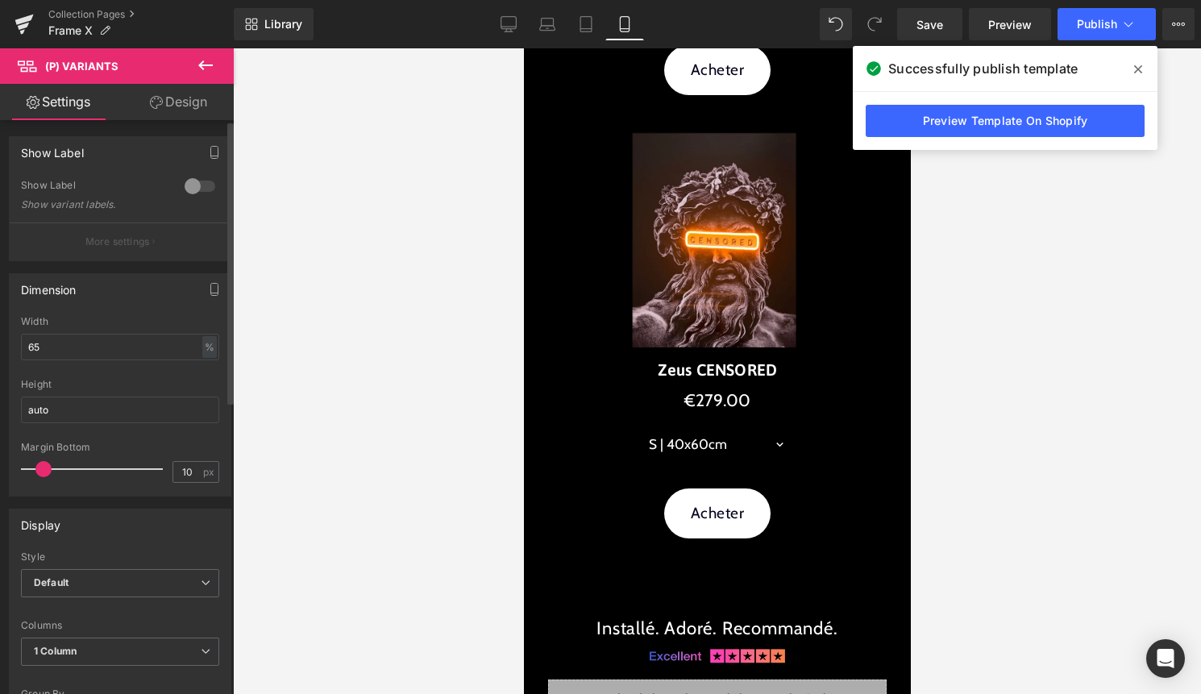
scroll to position [919, 0]
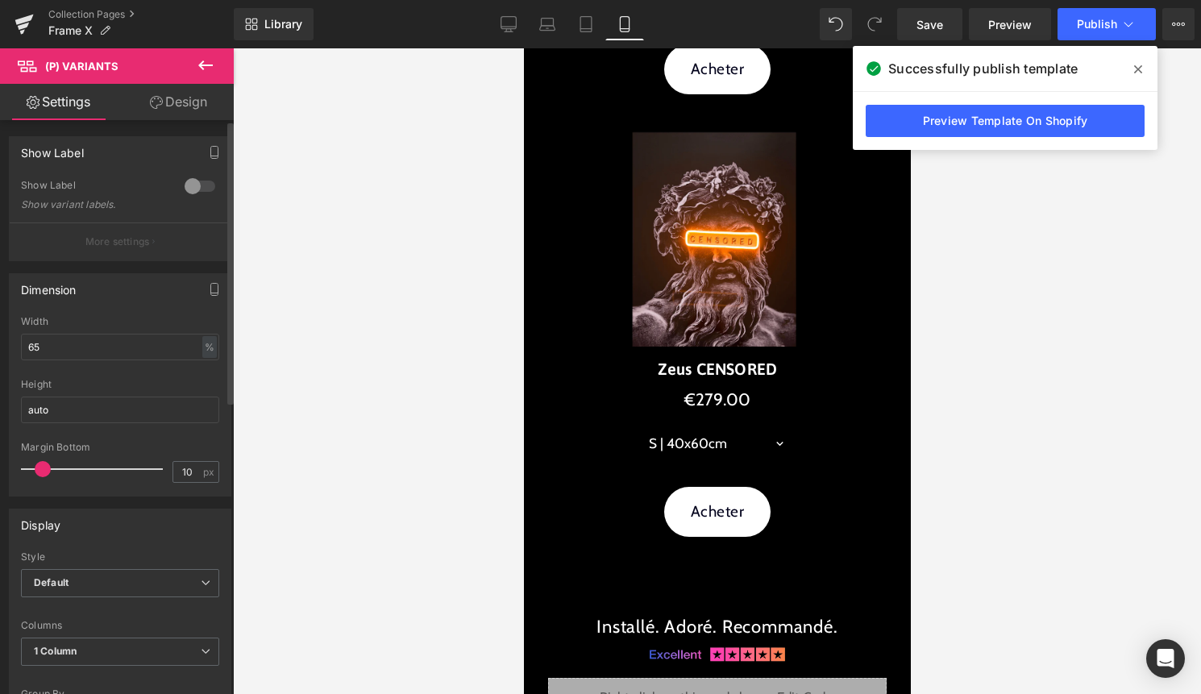
click at [43, 468] on span at bounding box center [43, 469] width 16 height 16
click at [203, 102] on link "Design" at bounding box center [178, 102] width 117 height 36
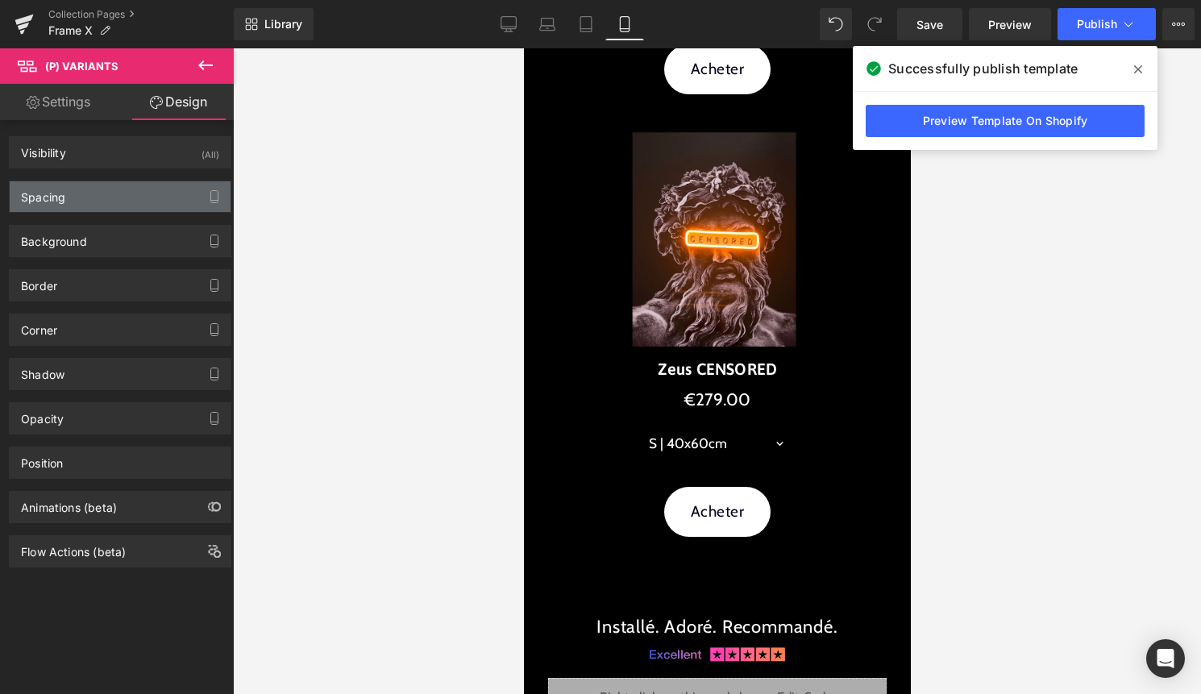
click at [112, 189] on div "Spacing" at bounding box center [120, 196] width 221 height 31
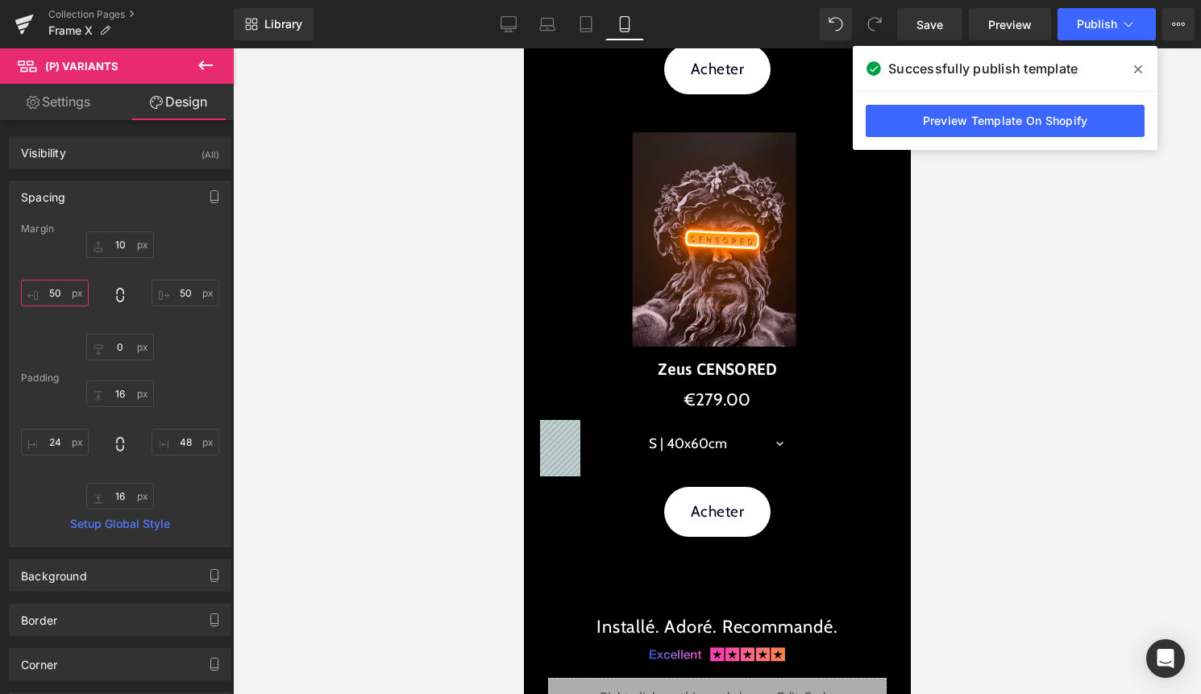
click at [52, 292] on input "50" at bounding box center [55, 293] width 68 height 27
type input "45"
click at [185, 297] on input "50" at bounding box center [185, 293] width 68 height 27
type input "45"
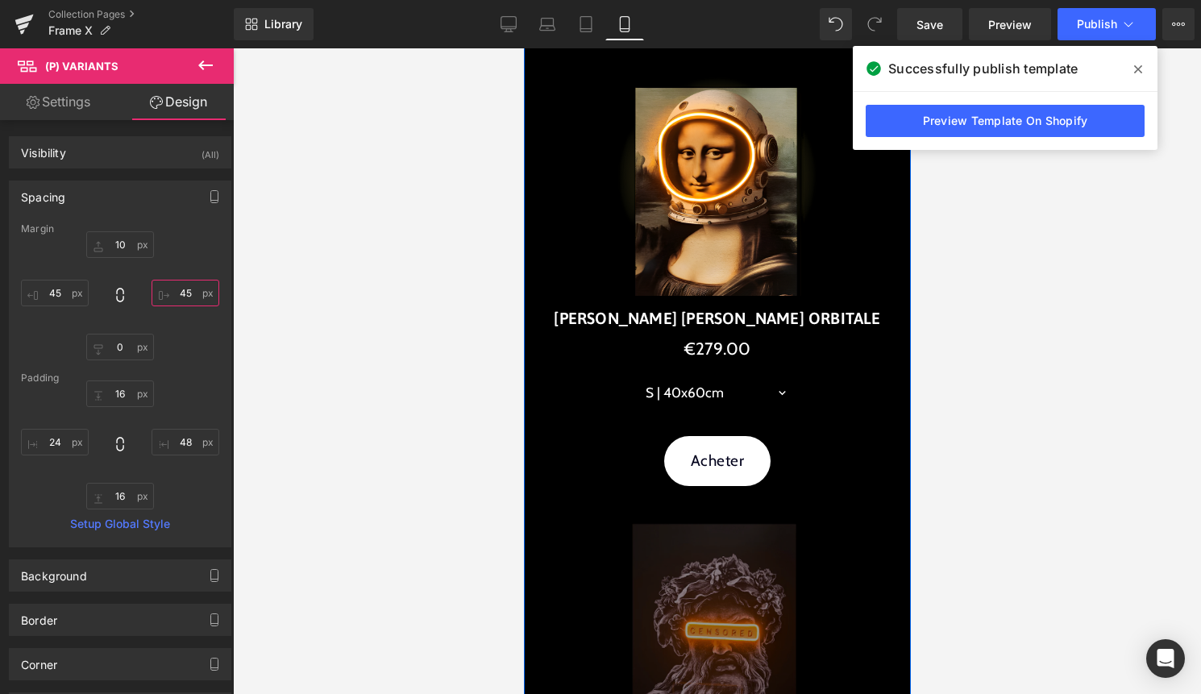
scroll to position [507, 0]
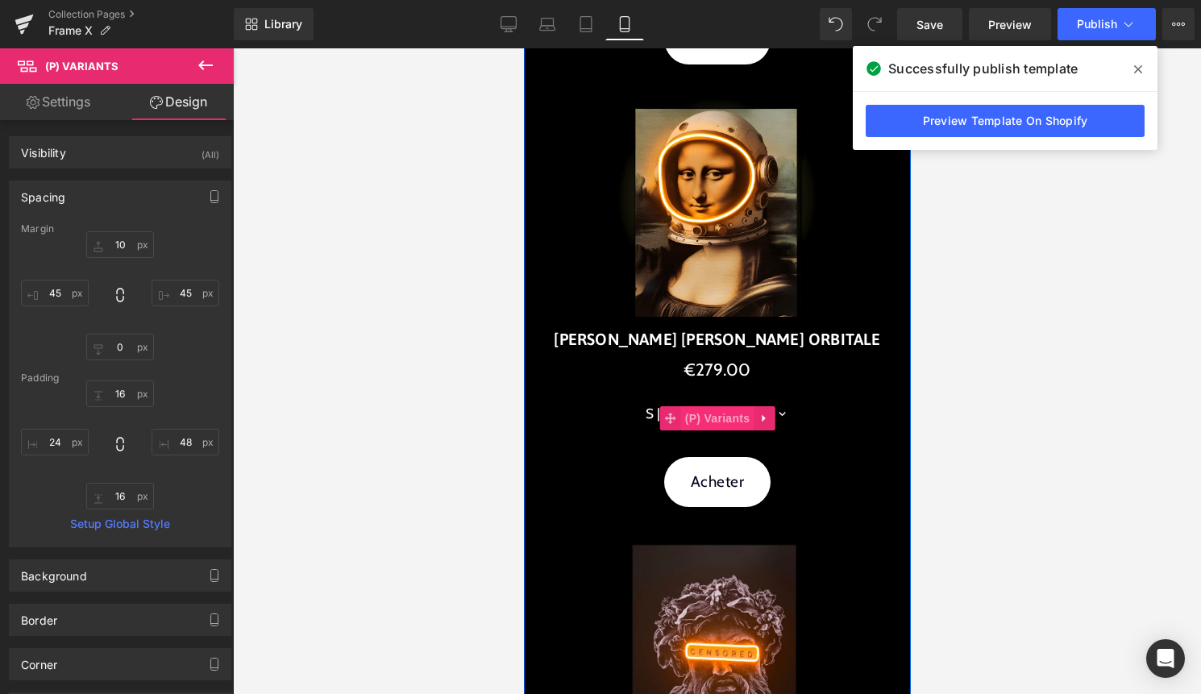
click at [698, 409] on span "(P) Variants" at bounding box center [716, 418] width 73 height 24
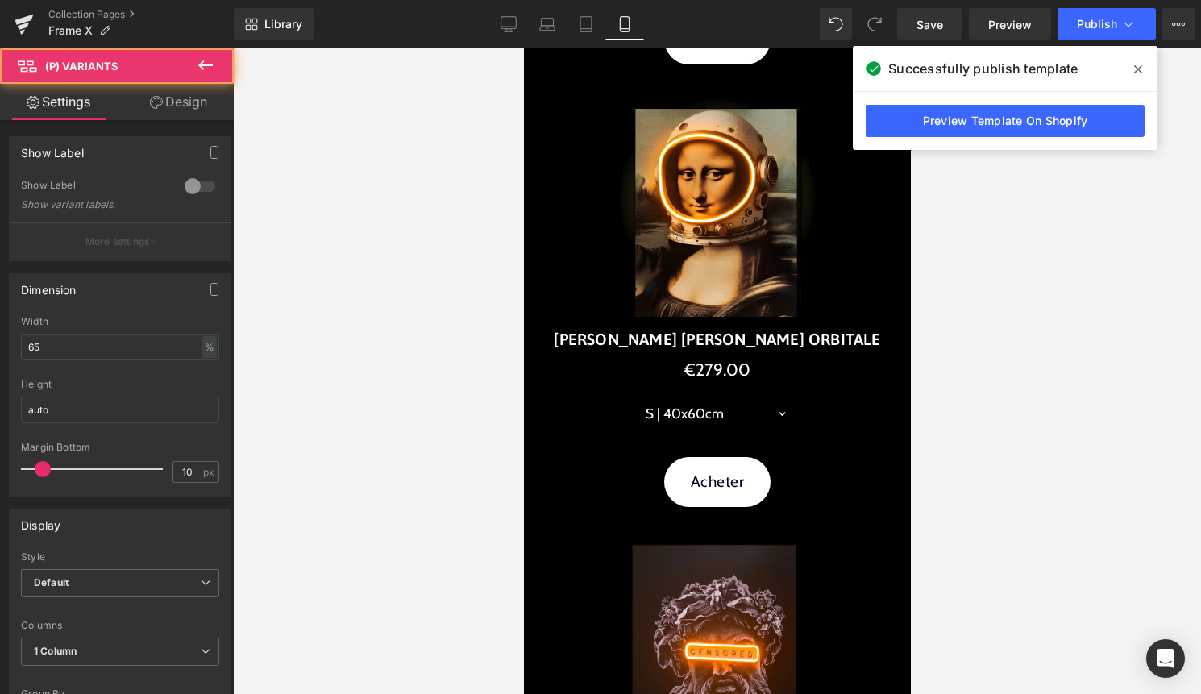
click at [195, 93] on link "Design" at bounding box center [178, 102] width 117 height 36
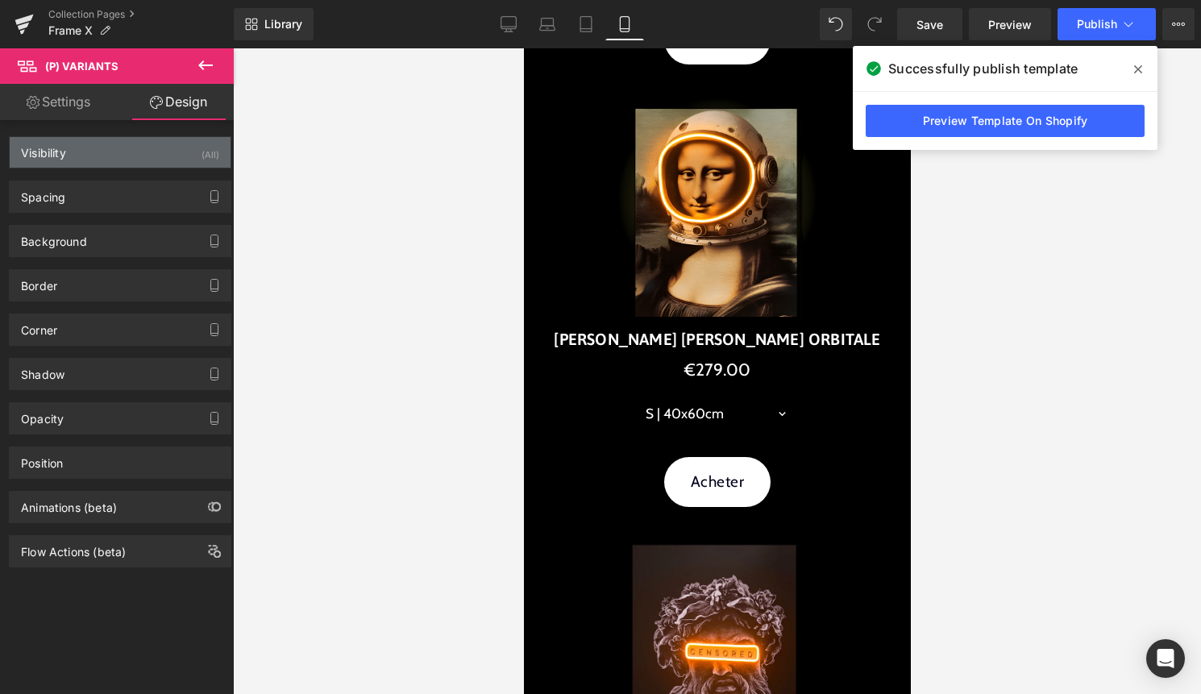
type input "10"
type input "45"
type input "0"
type input "45"
type input "16"
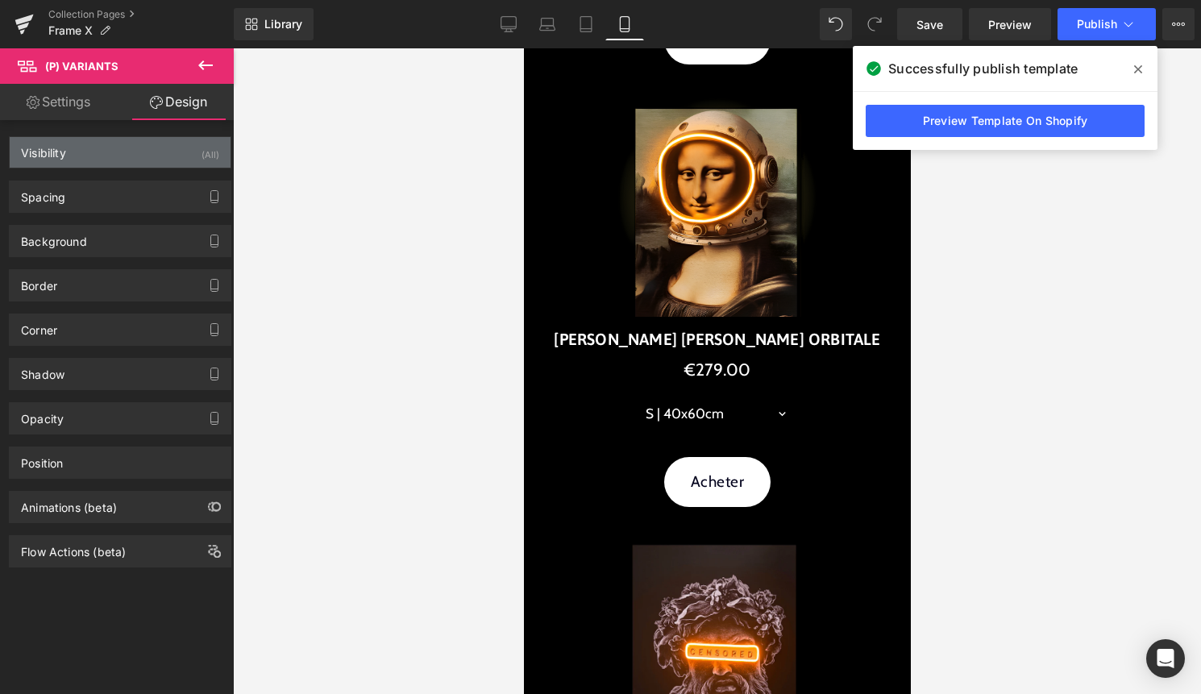
type input "48"
type input "16"
type input "24"
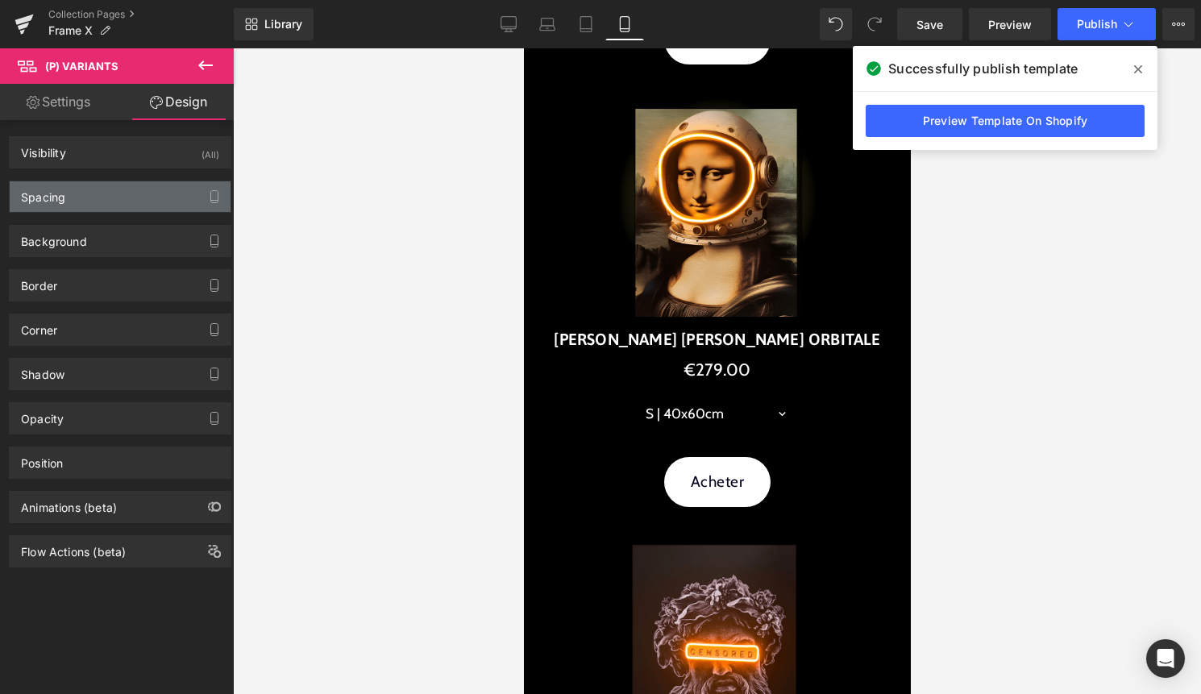
click at [102, 209] on div "Spacing" at bounding box center [120, 196] width 221 height 31
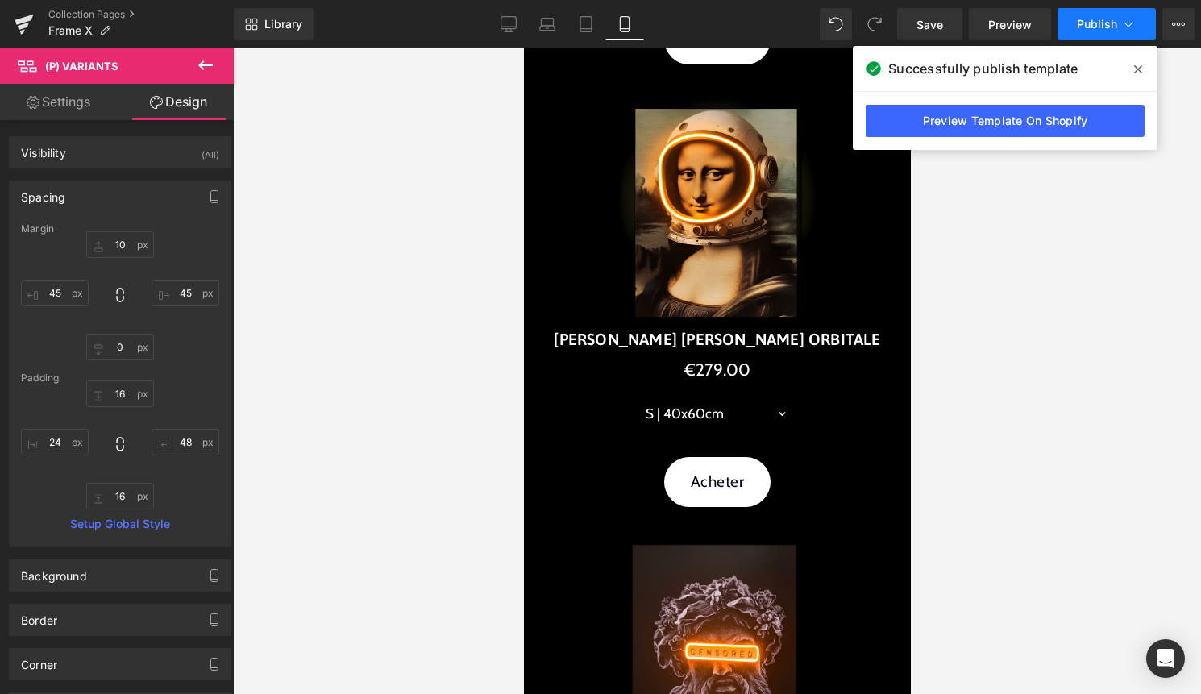
click at [1093, 31] on button "Publish" at bounding box center [1106, 24] width 98 height 32
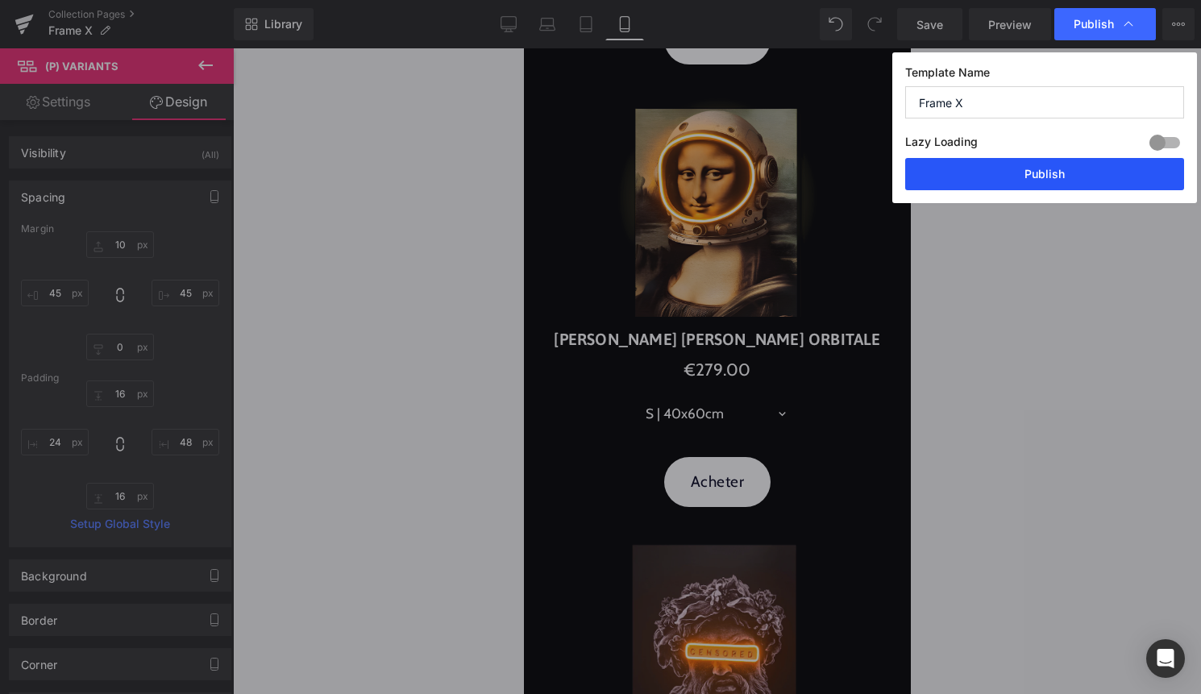
click at [1056, 176] on button "Publish" at bounding box center [1044, 174] width 279 height 32
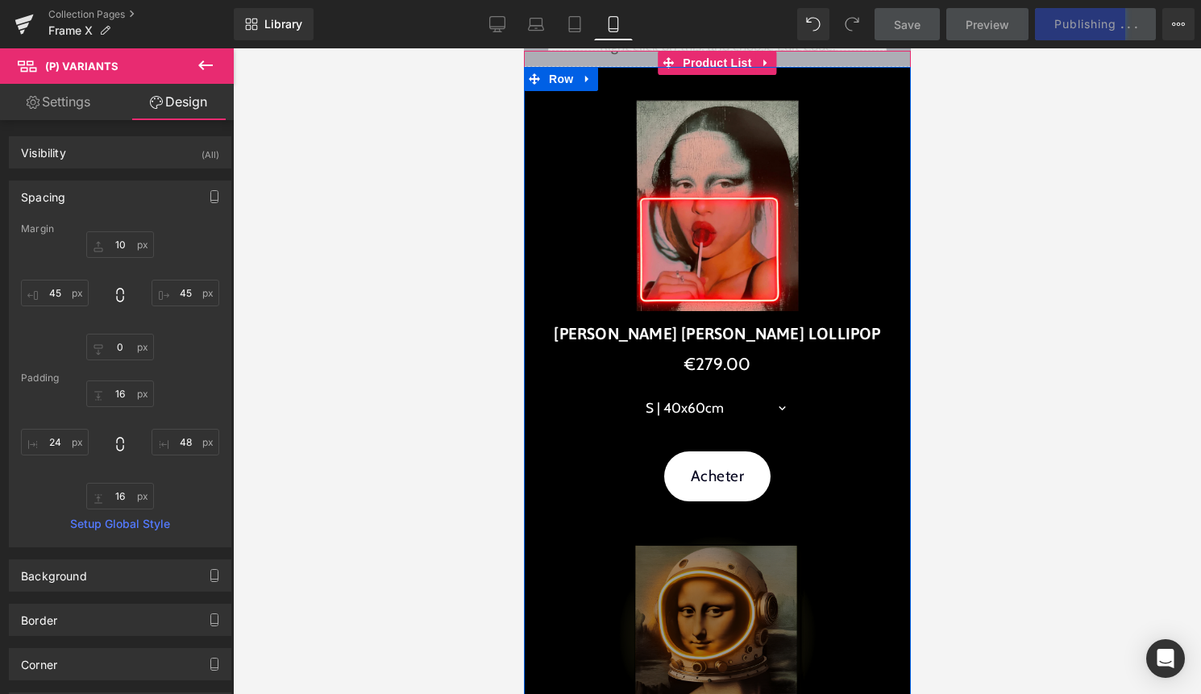
scroll to position [0, 0]
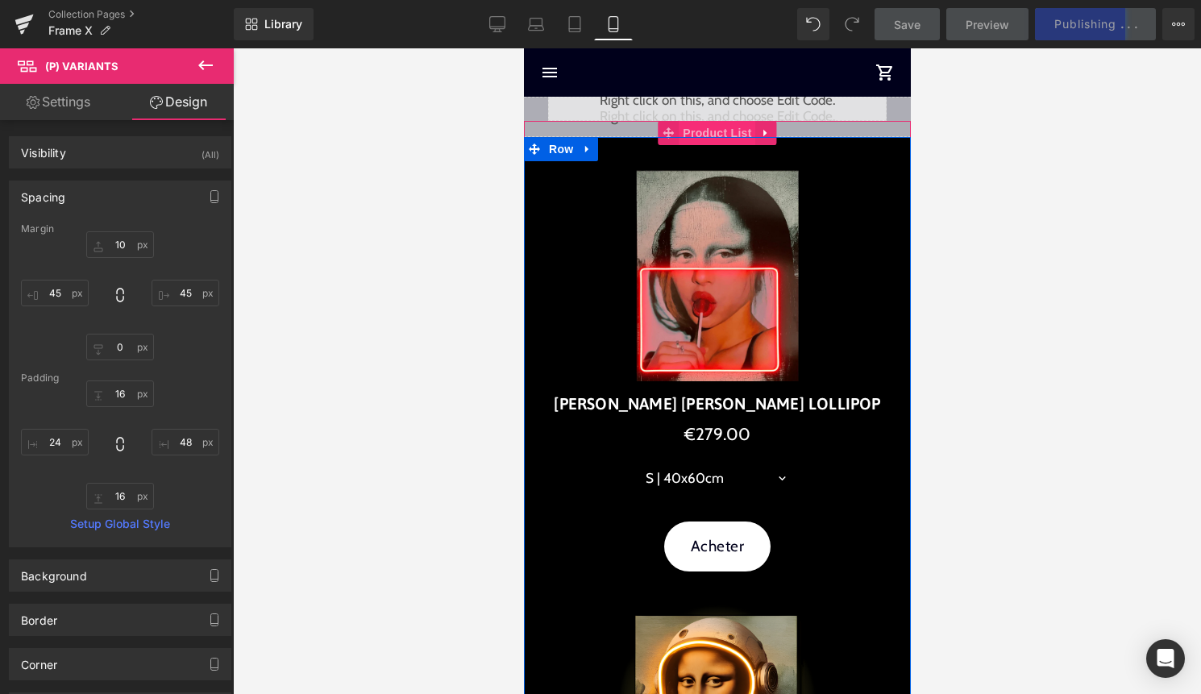
click at [737, 125] on span "Product List" at bounding box center [716, 133] width 77 height 24
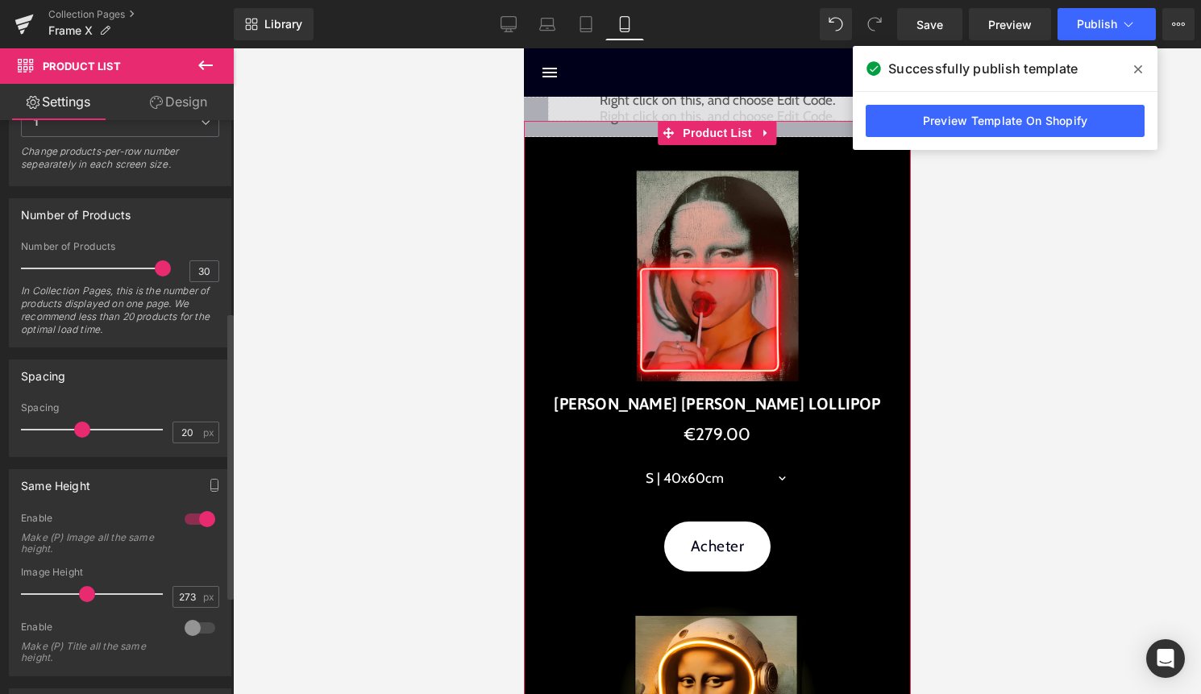
scroll to position [322, 0]
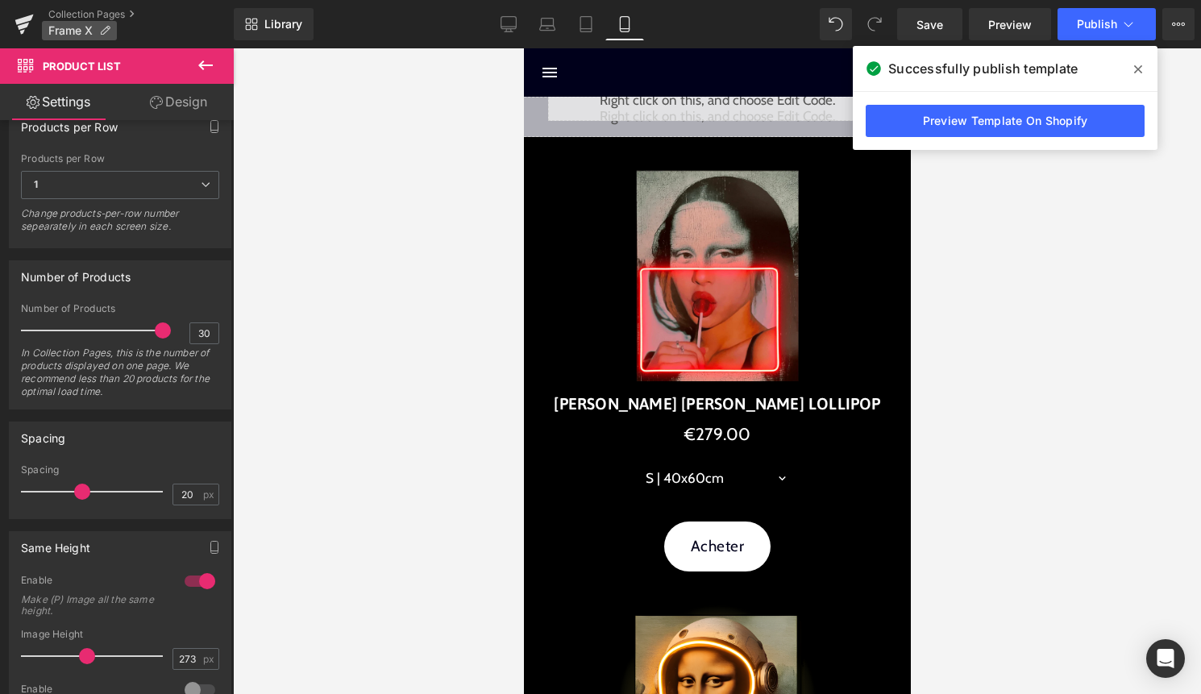
click at [98, 23] on p "Frame X" at bounding box center [79, 30] width 75 height 19
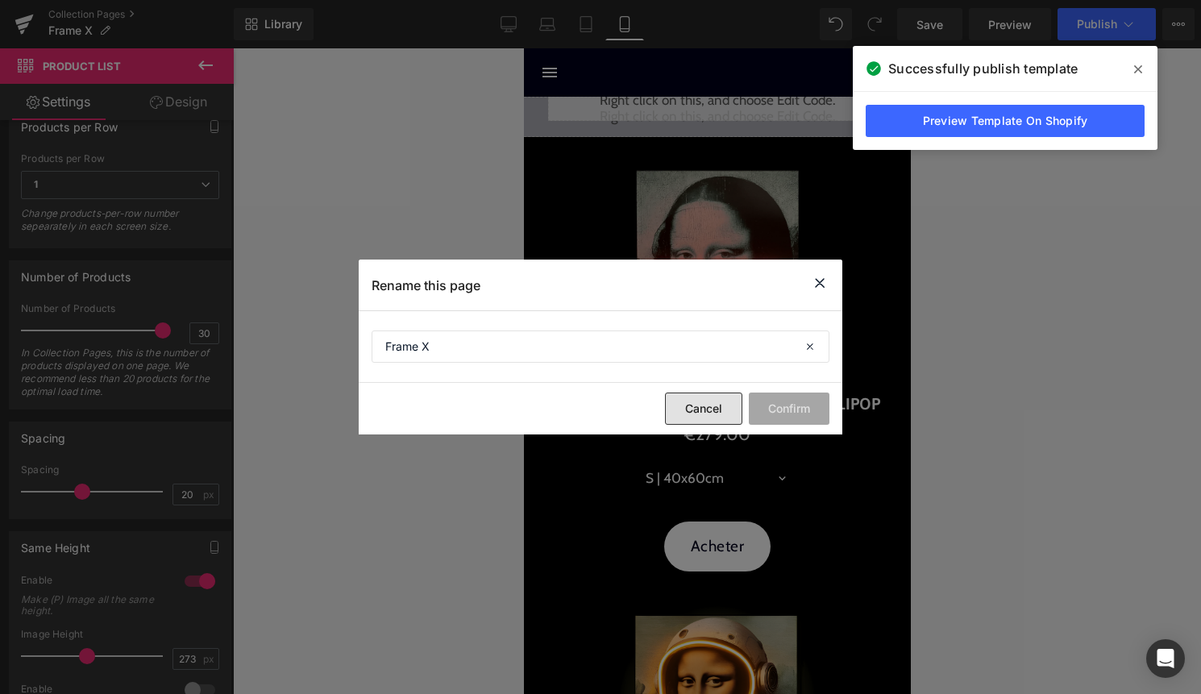
click at [708, 409] on button "Cancel" at bounding box center [703, 408] width 77 height 32
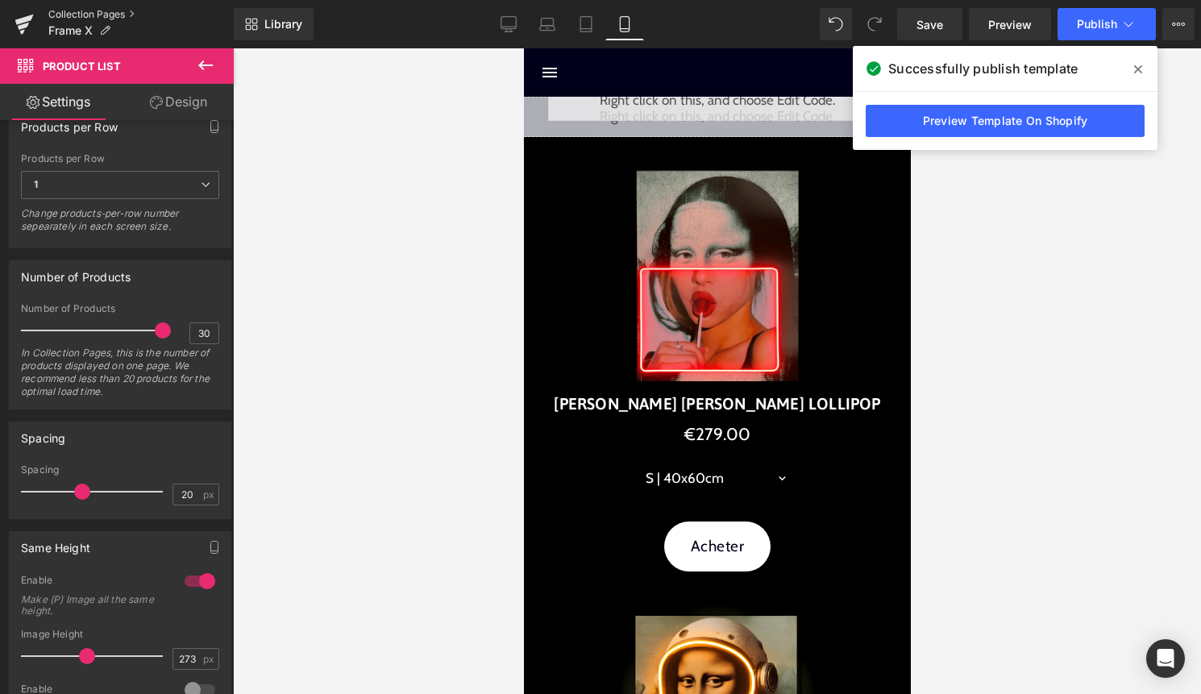
click at [118, 9] on link "Collection Pages" at bounding box center [140, 14] width 185 height 13
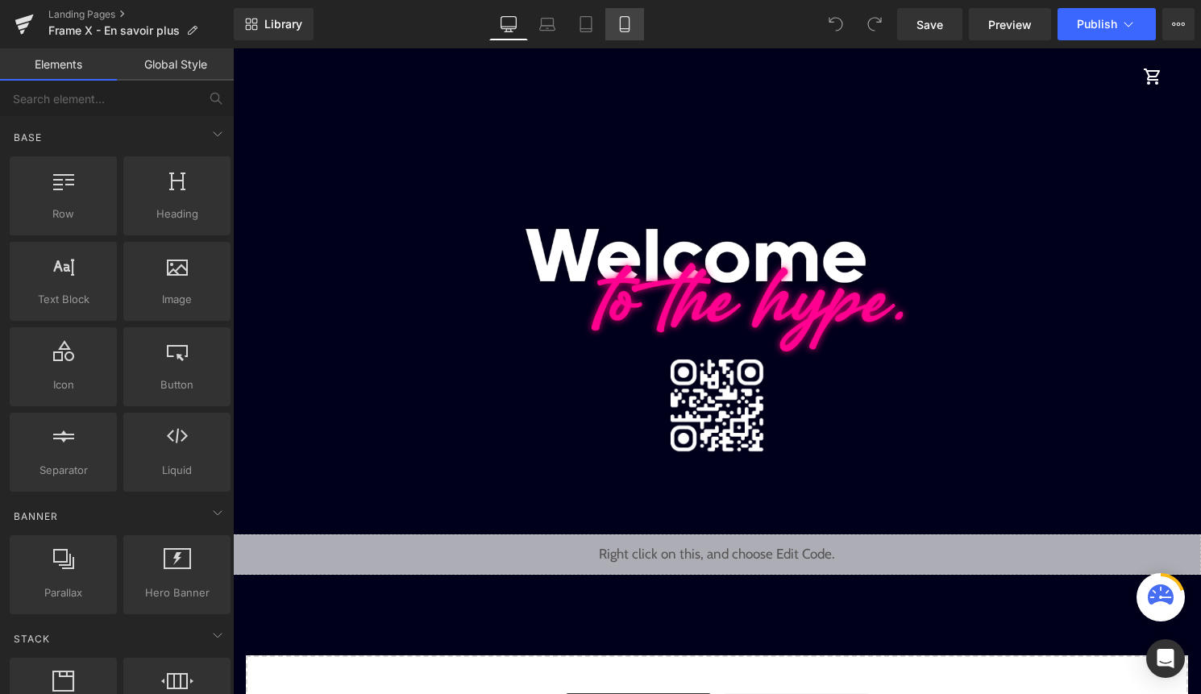
click at [623, 31] on icon at bounding box center [624, 24] width 16 height 16
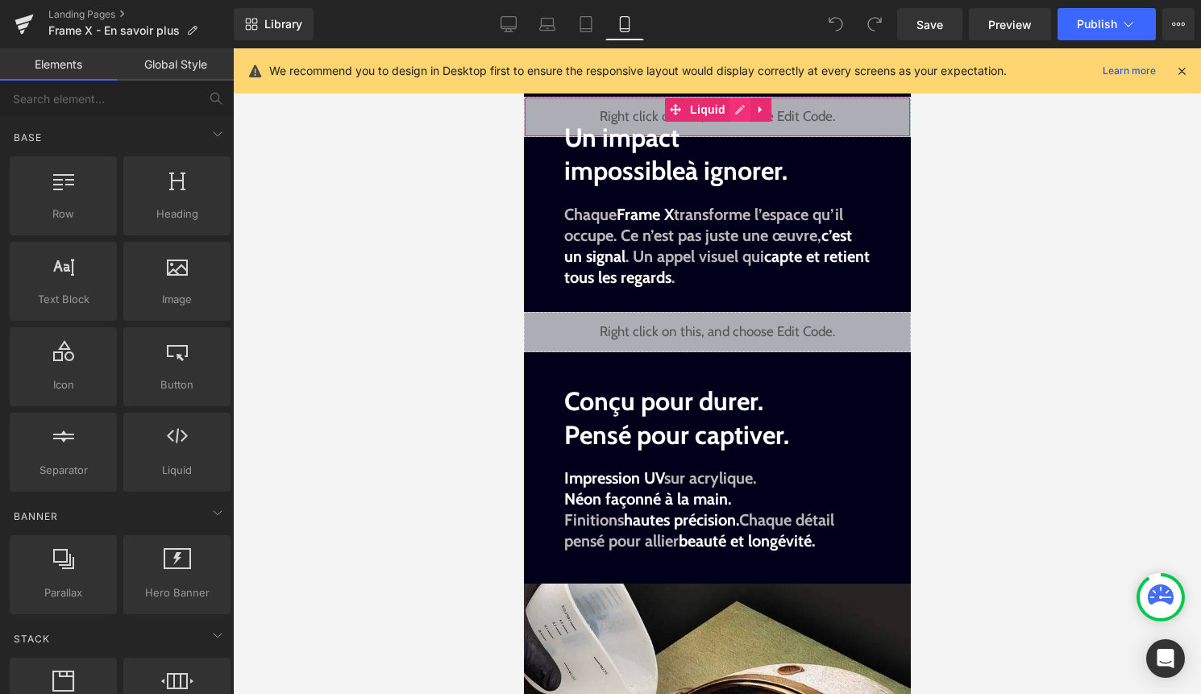
click at [737, 112] on div "Liquid" at bounding box center [716, 117] width 387 height 40
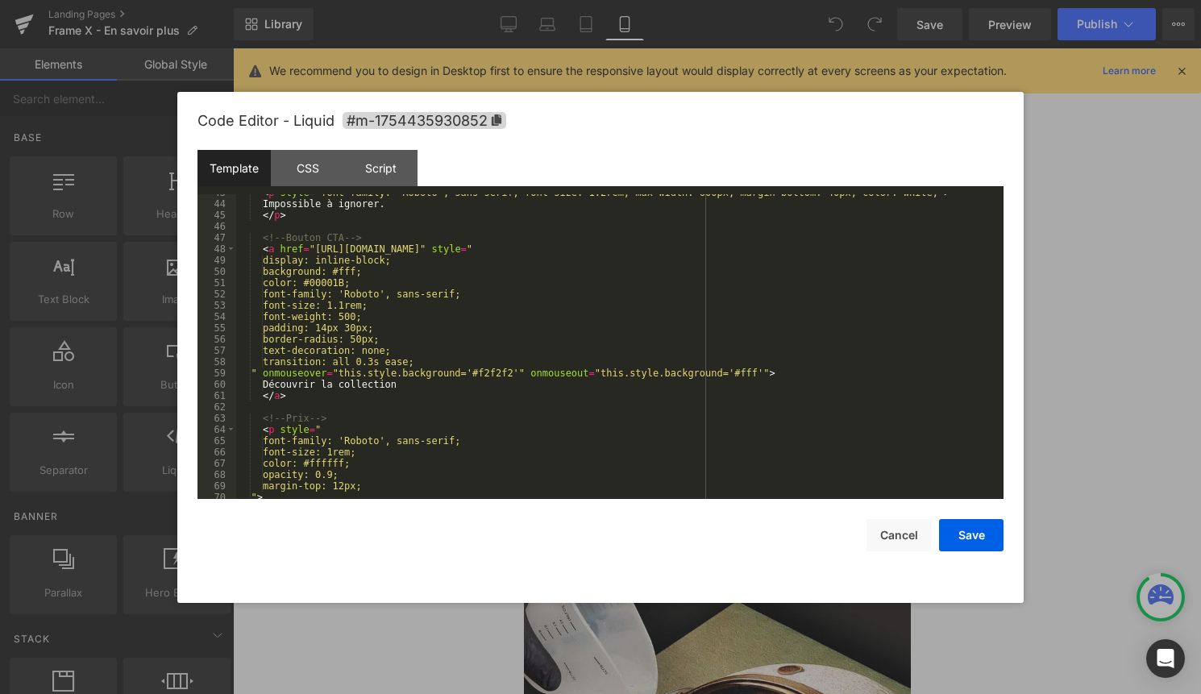
scroll to position [587, 0]
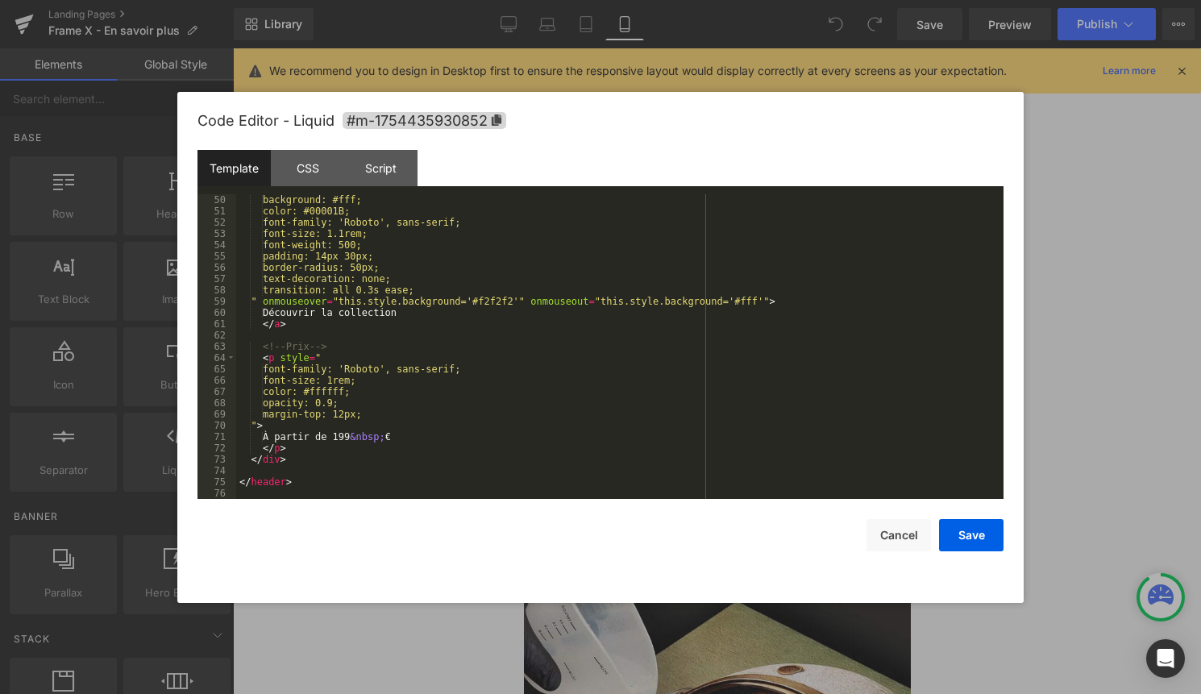
click at [356, 438] on div "background: #fff; color: #00001B; font-family: 'Roboto', sans-serif; font-size:…" at bounding box center [616, 357] width 761 height 327
click at [968, 540] on button "Save" at bounding box center [971, 535] width 64 height 32
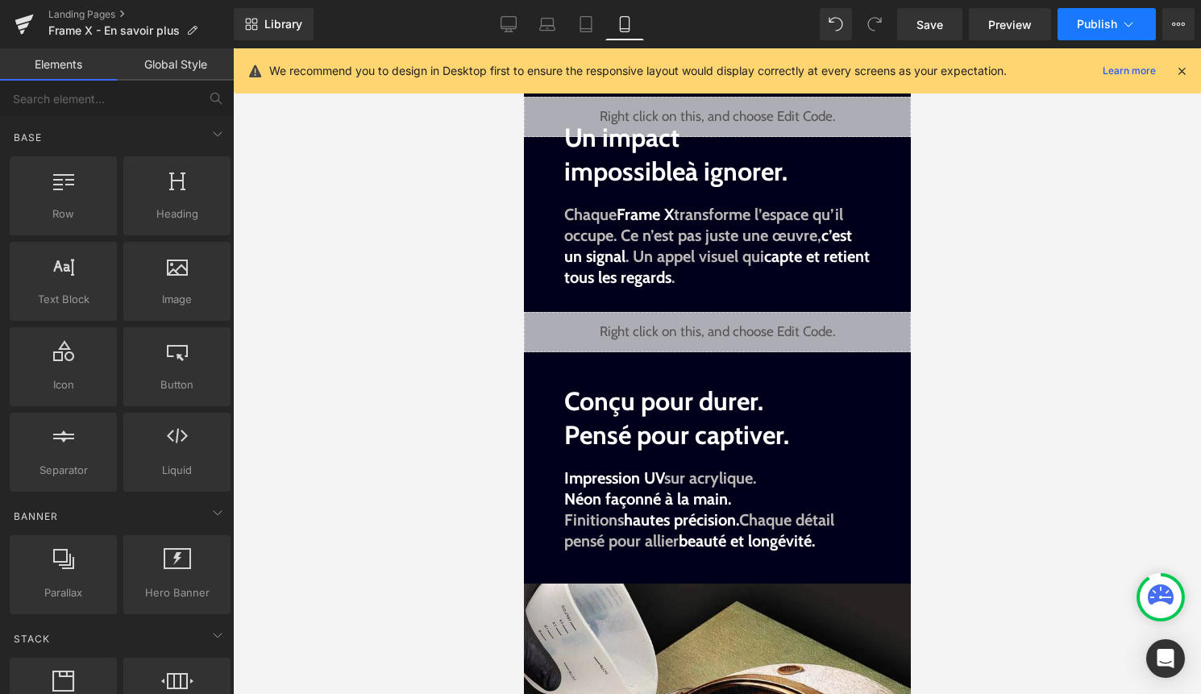
click at [1115, 10] on button "Publish" at bounding box center [1106, 24] width 98 height 32
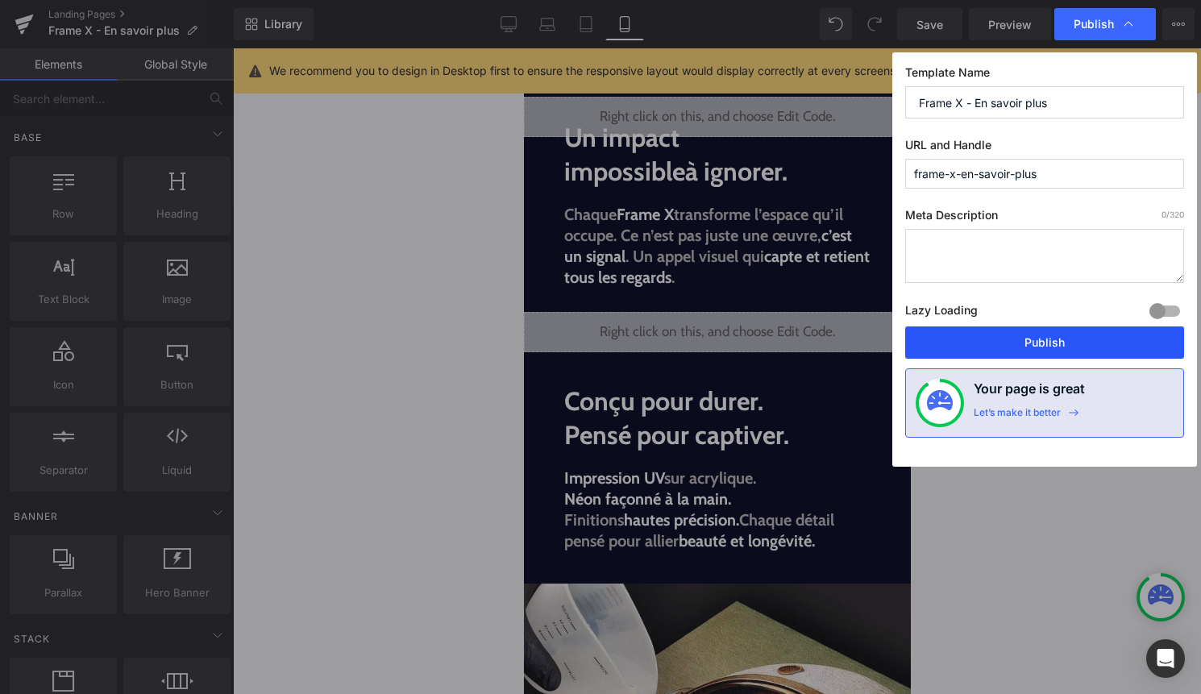
click at [998, 340] on button "Publish" at bounding box center [1044, 342] width 279 height 32
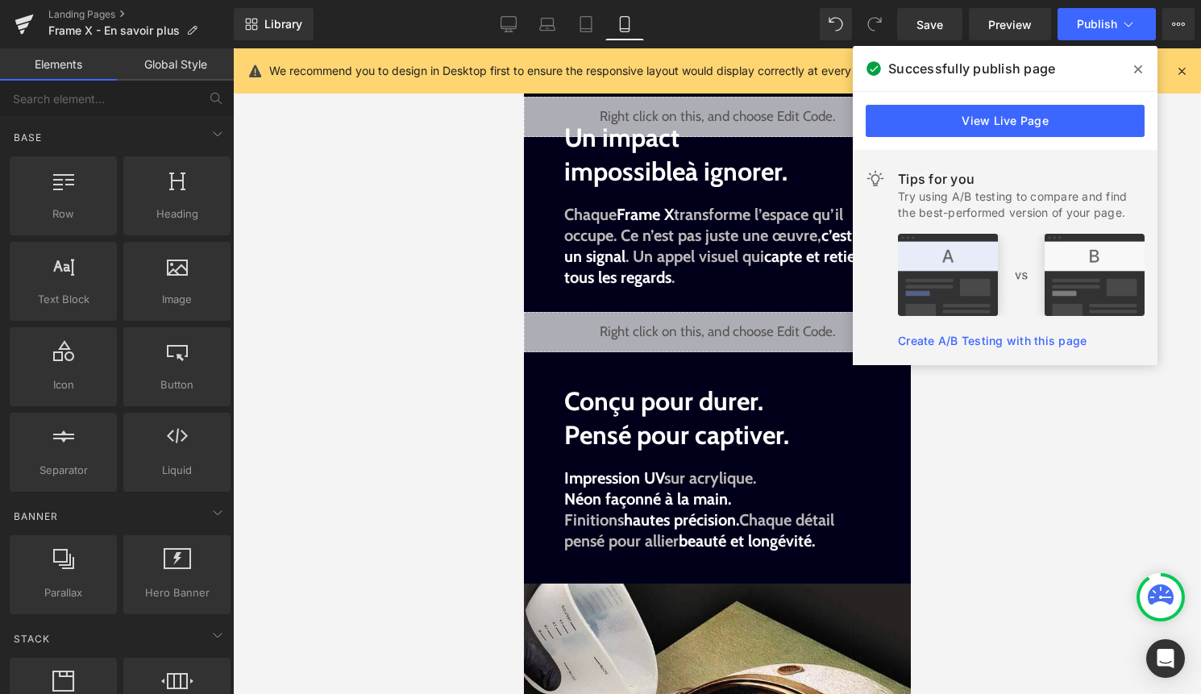
click at [1135, 75] on icon at bounding box center [1138, 69] width 8 height 13
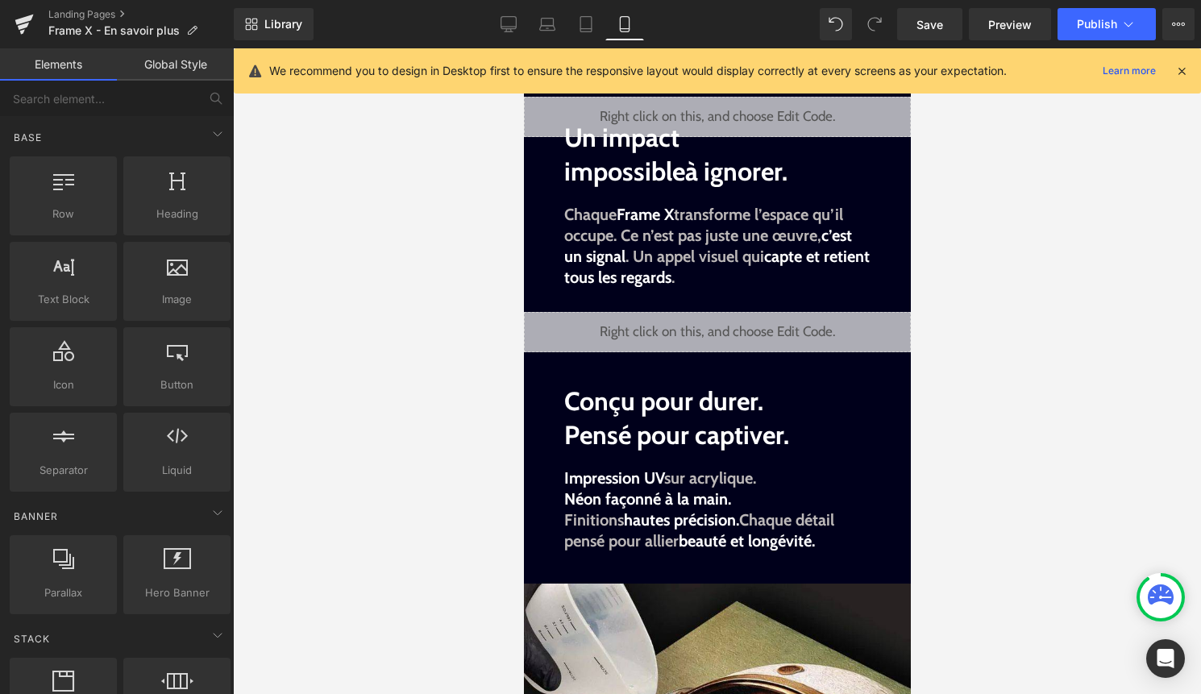
click at [1074, 361] on div at bounding box center [717, 370] width 968 height 645
click at [74, 22] on p "Frame X - En savoir plus" at bounding box center [123, 30] width 162 height 19
click at [85, 12] on link "Landing Pages" at bounding box center [140, 14] width 185 height 13
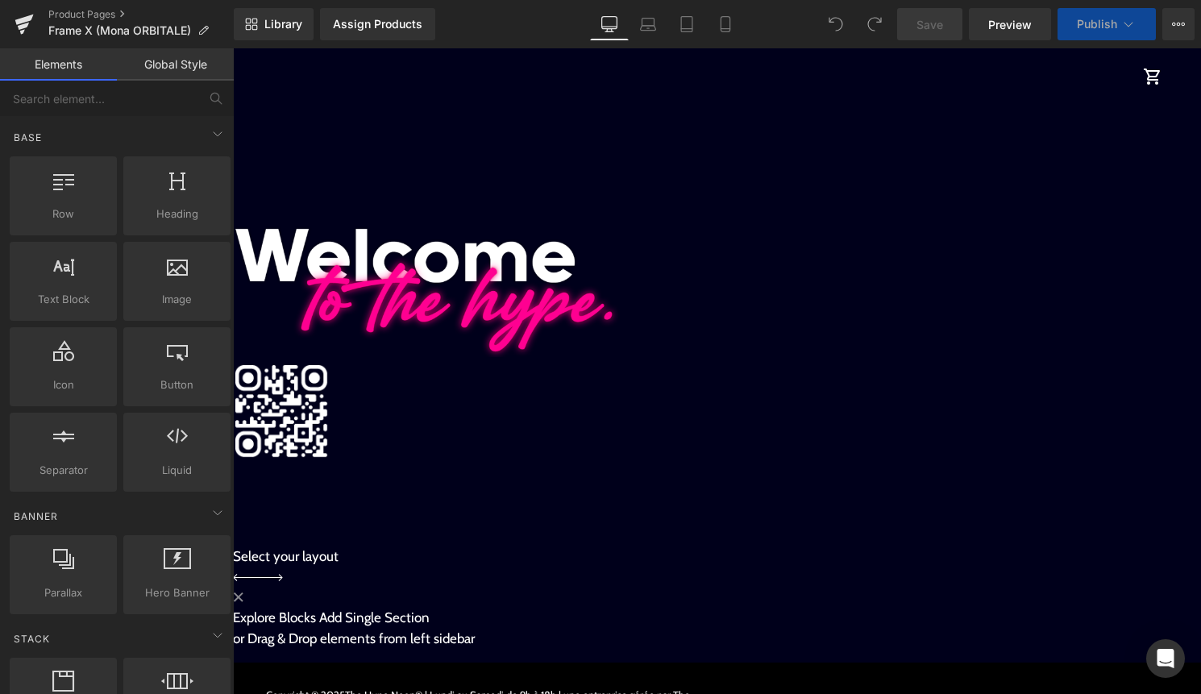
click at [717, 52] on div "menu The Hype Neon® shopping_cart" at bounding box center [710, 76] width 915 height 56
click at [724, 39] on link "Mobile" at bounding box center [725, 24] width 39 height 32
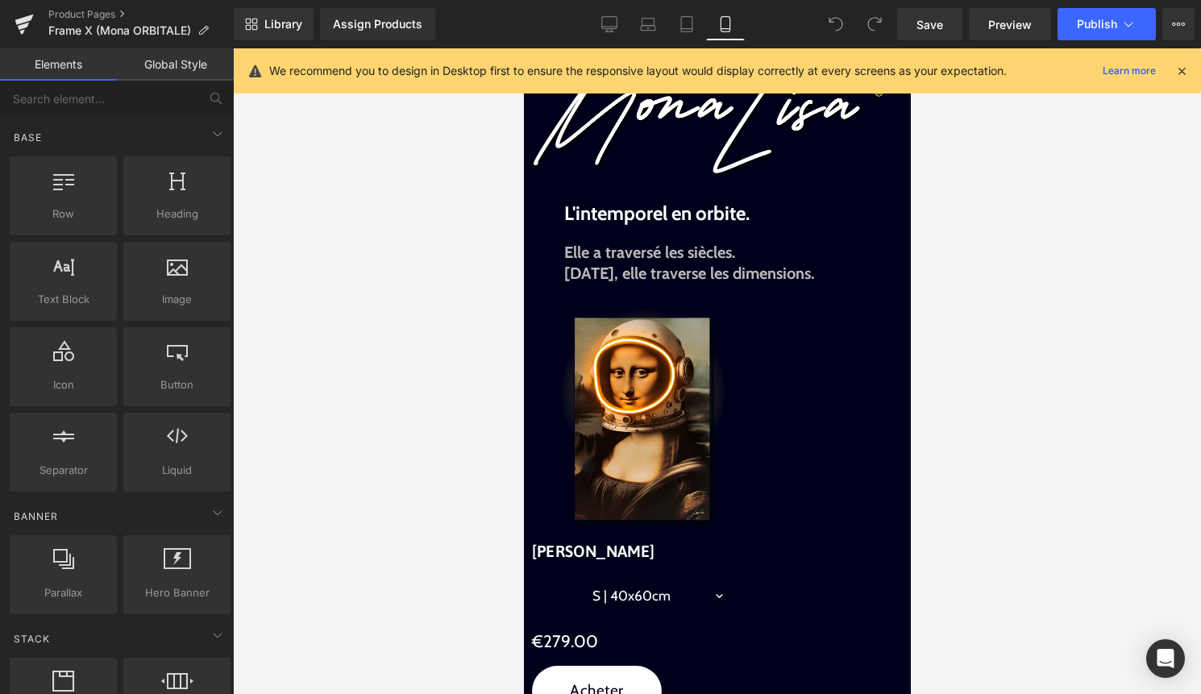
scroll to position [511, 0]
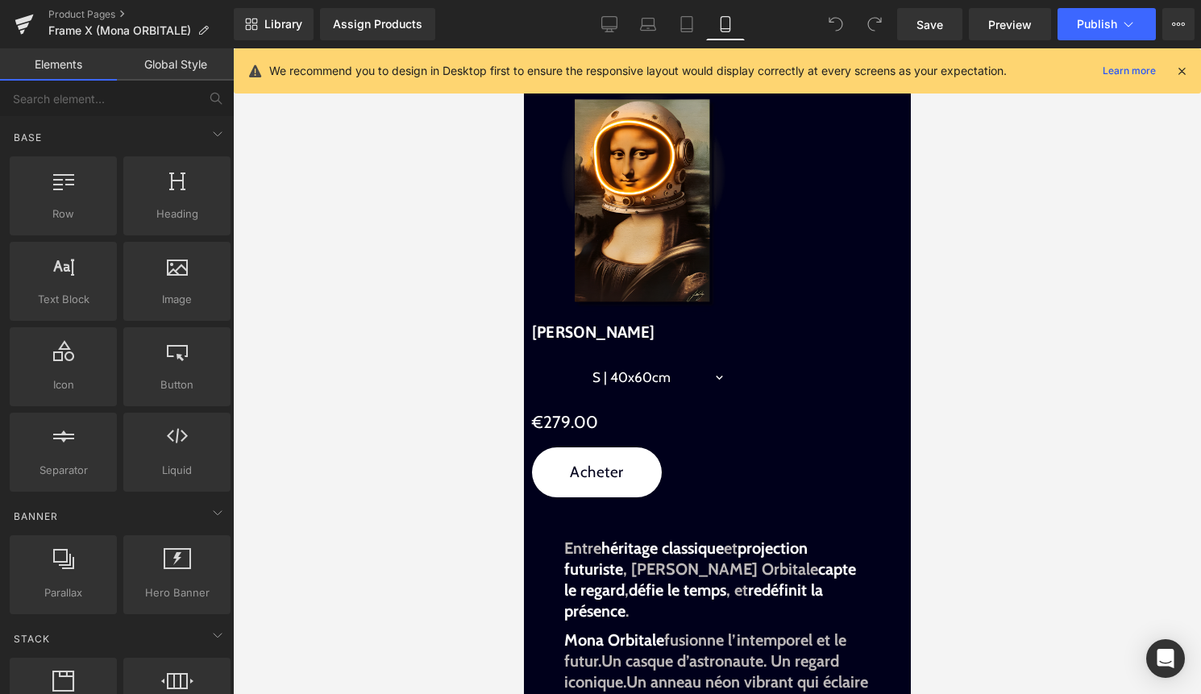
click at [523, 48] on span "(P) Variants" at bounding box center [523, 48] width 0 height 0
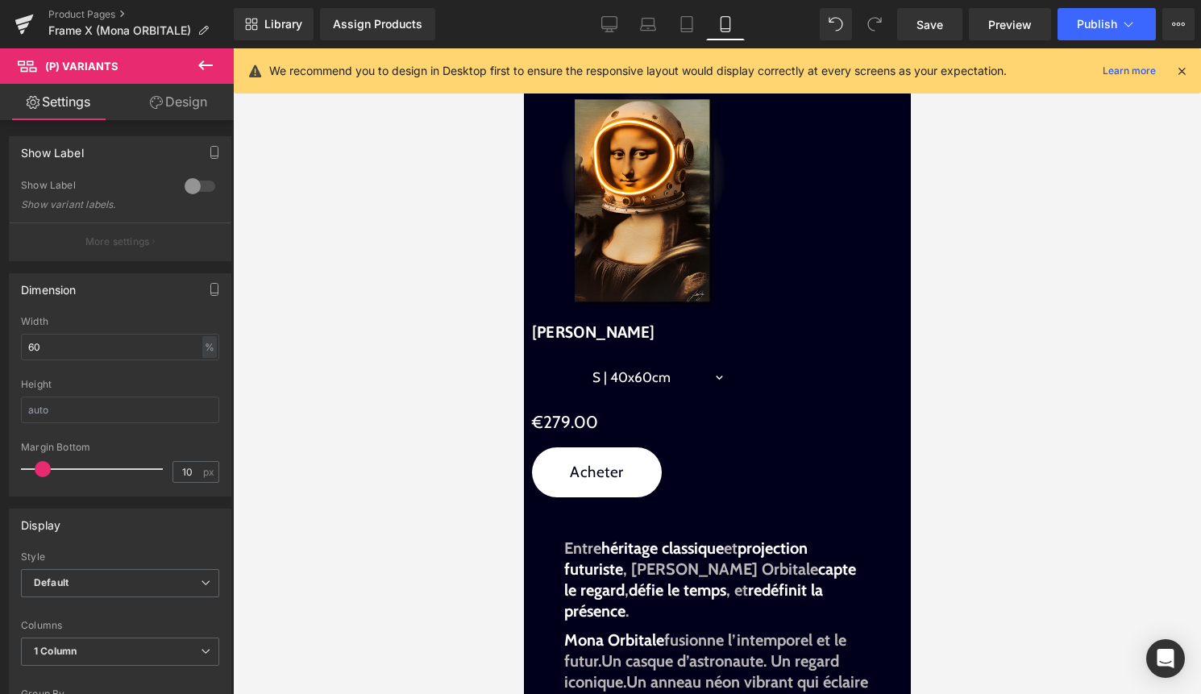
click at [198, 98] on link "Design" at bounding box center [178, 102] width 117 height 36
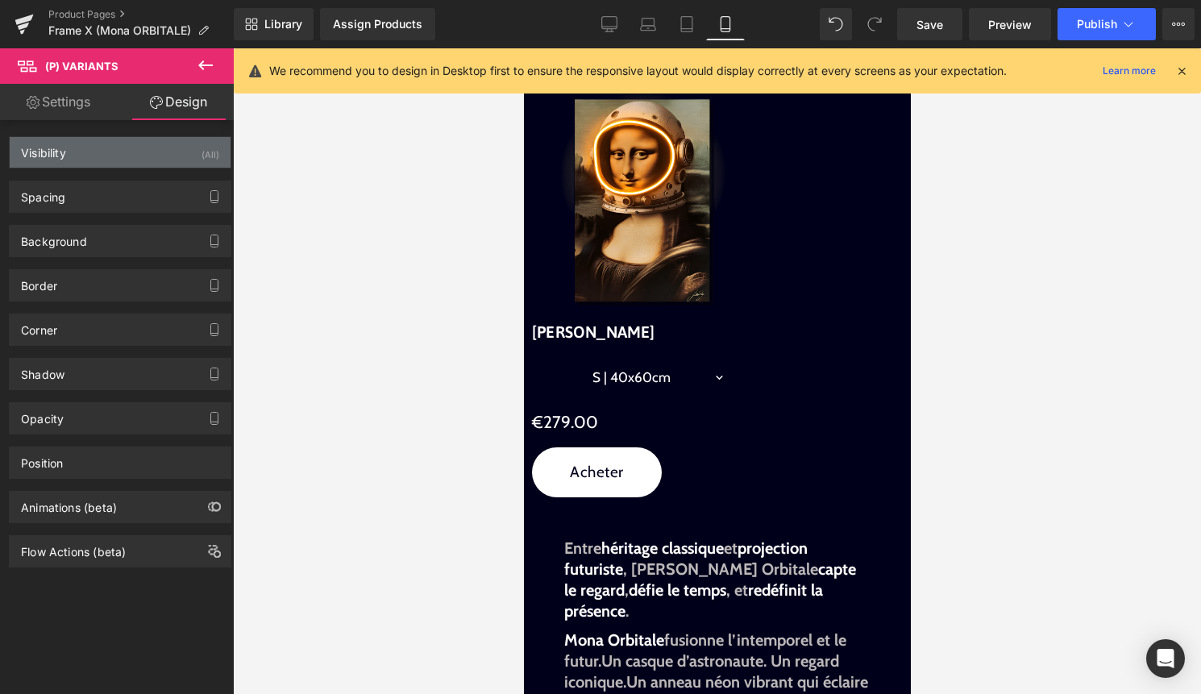
type input "10"
type input "50"
type input "0"
type input "50"
type input "16"
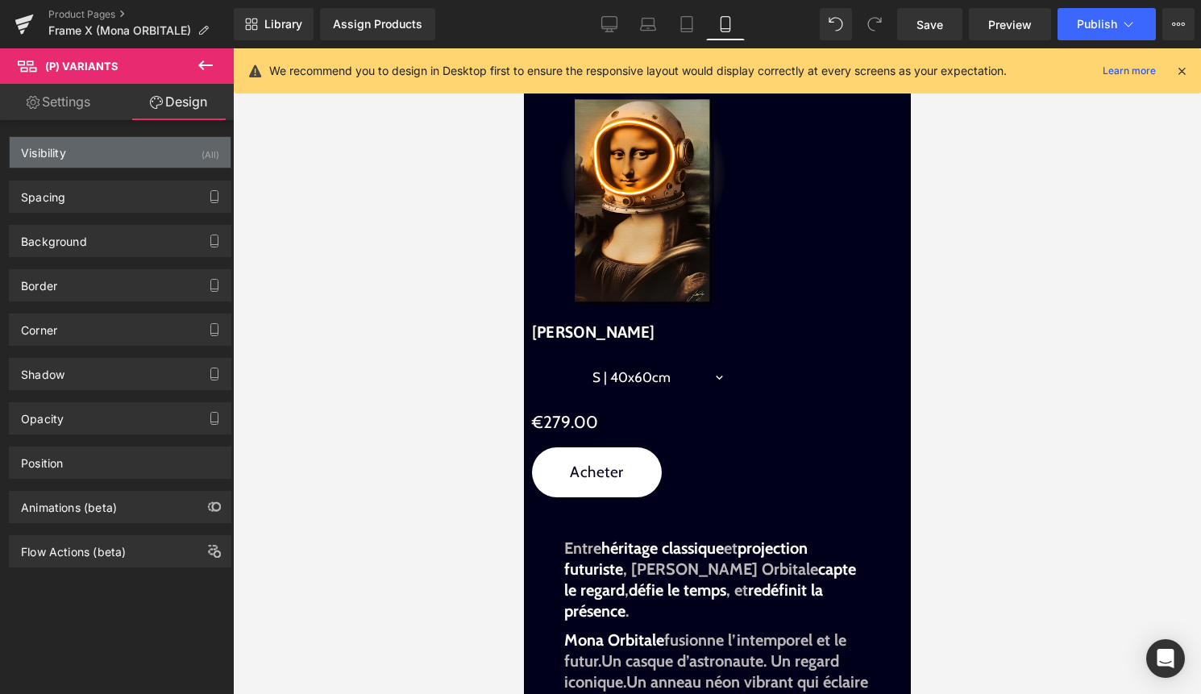
type input "48"
type input "16"
type input "24"
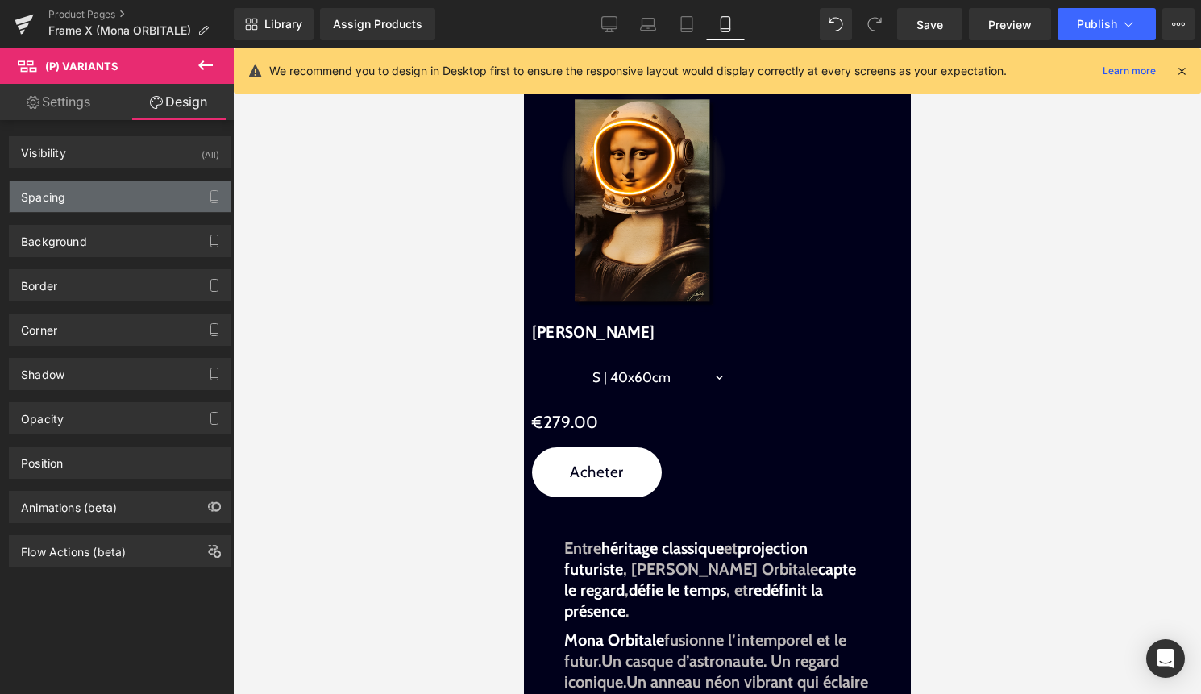
click at [105, 197] on div "Spacing" at bounding box center [120, 196] width 221 height 31
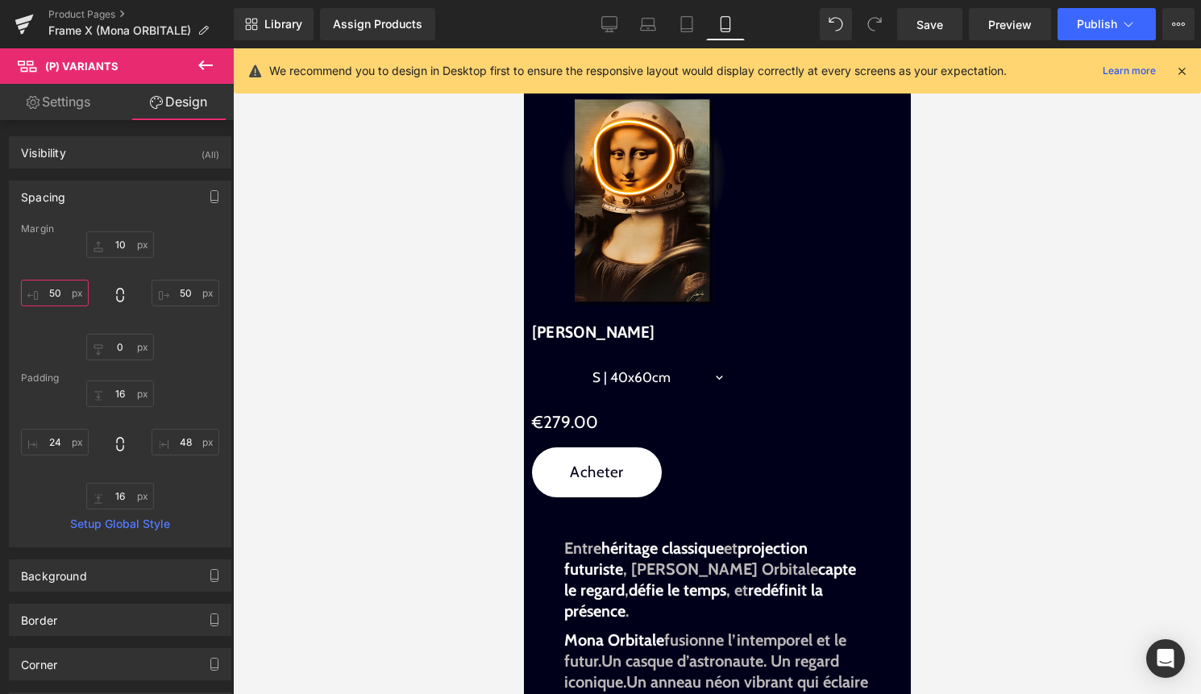
click at [60, 291] on input "50" at bounding box center [55, 293] width 68 height 27
type input "45"
click at [190, 303] on input "50" at bounding box center [185, 293] width 68 height 27
type input "45"
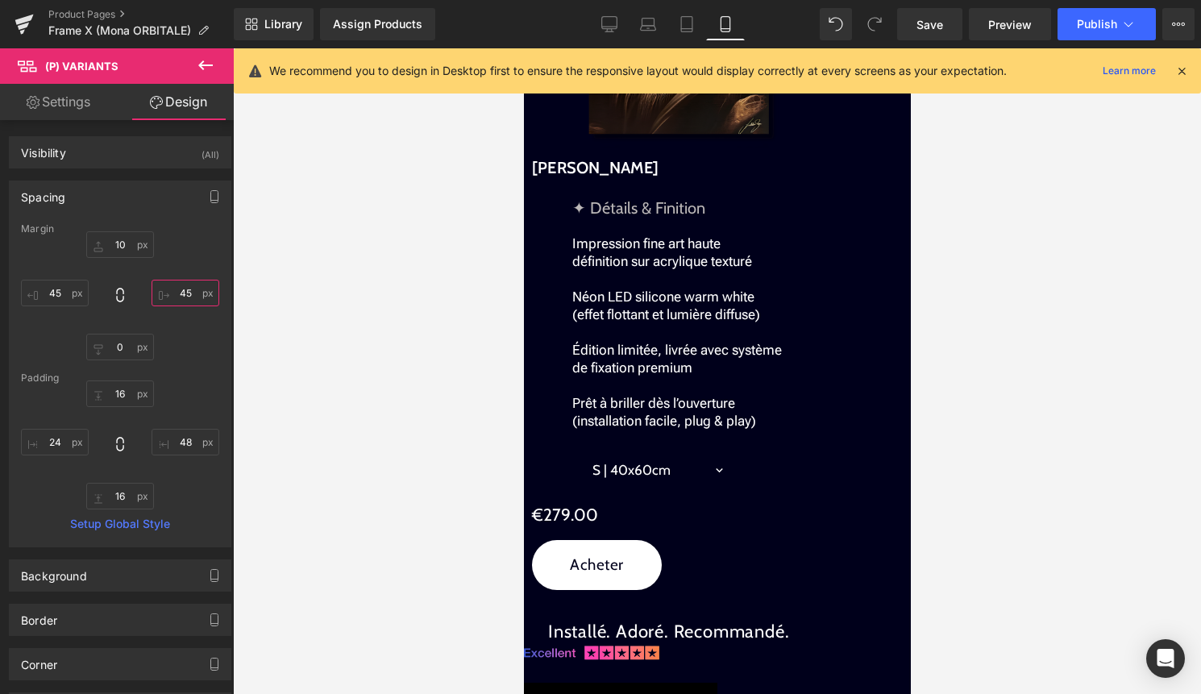
scroll to position [1889, 0]
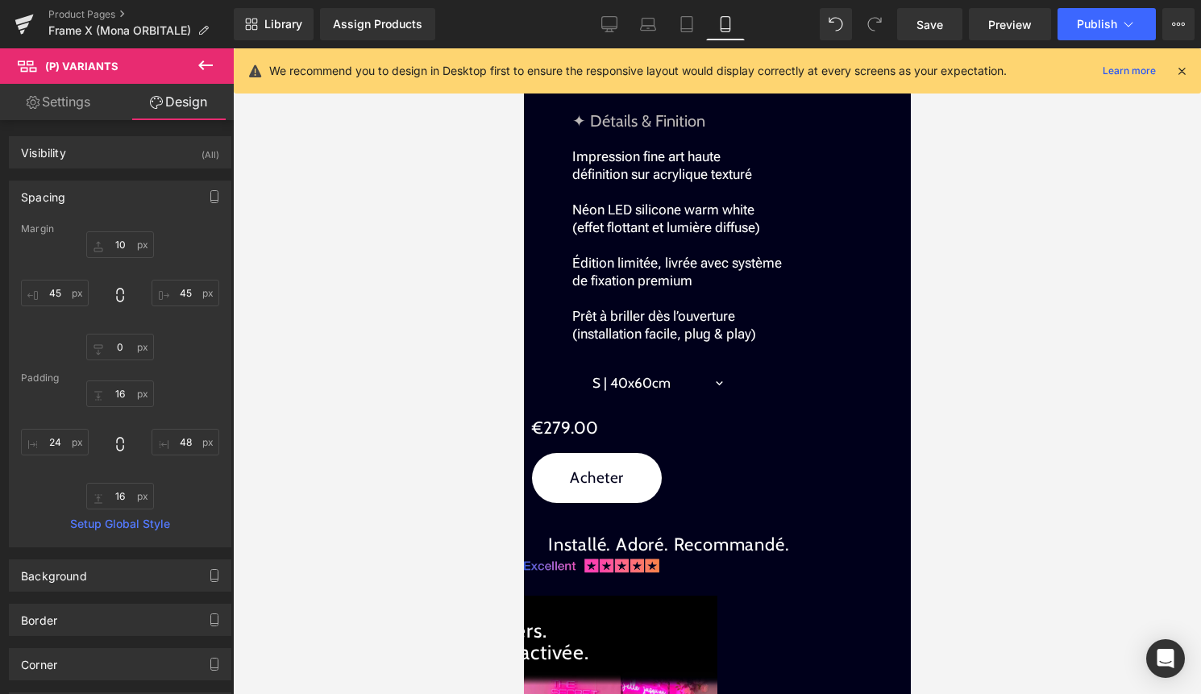
click at [523, 48] on span "(P) Variants" at bounding box center [523, 48] width 0 height 0
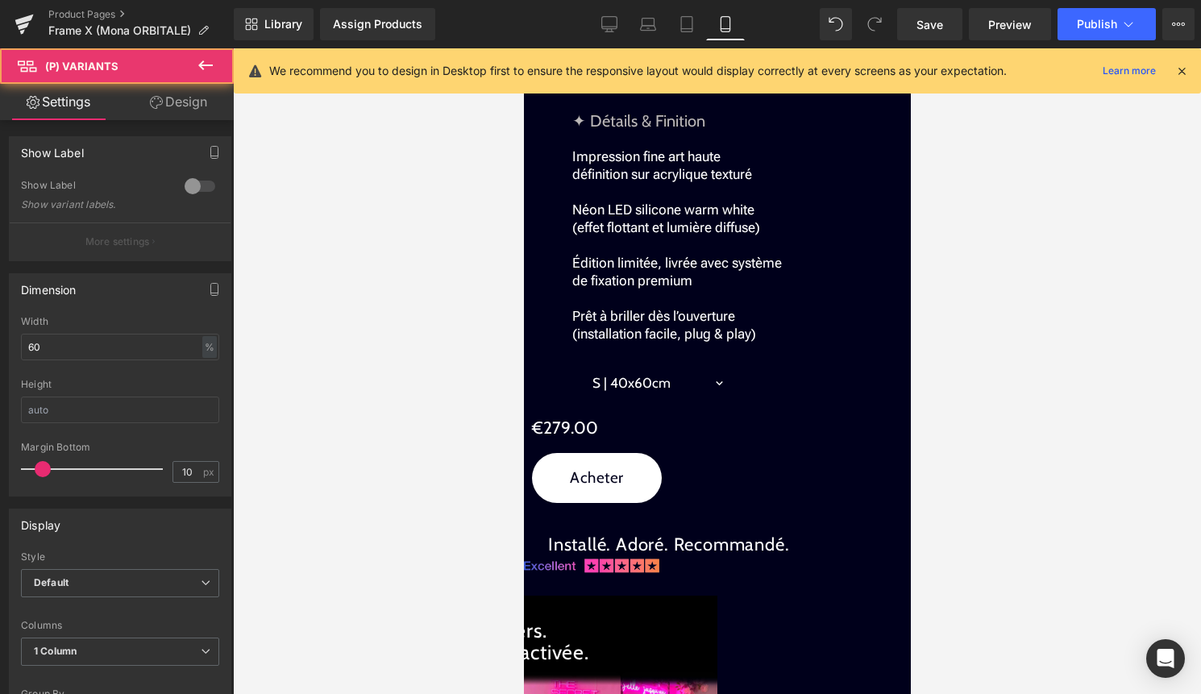
click at [189, 104] on link "Design" at bounding box center [178, 102] width 117 height 36
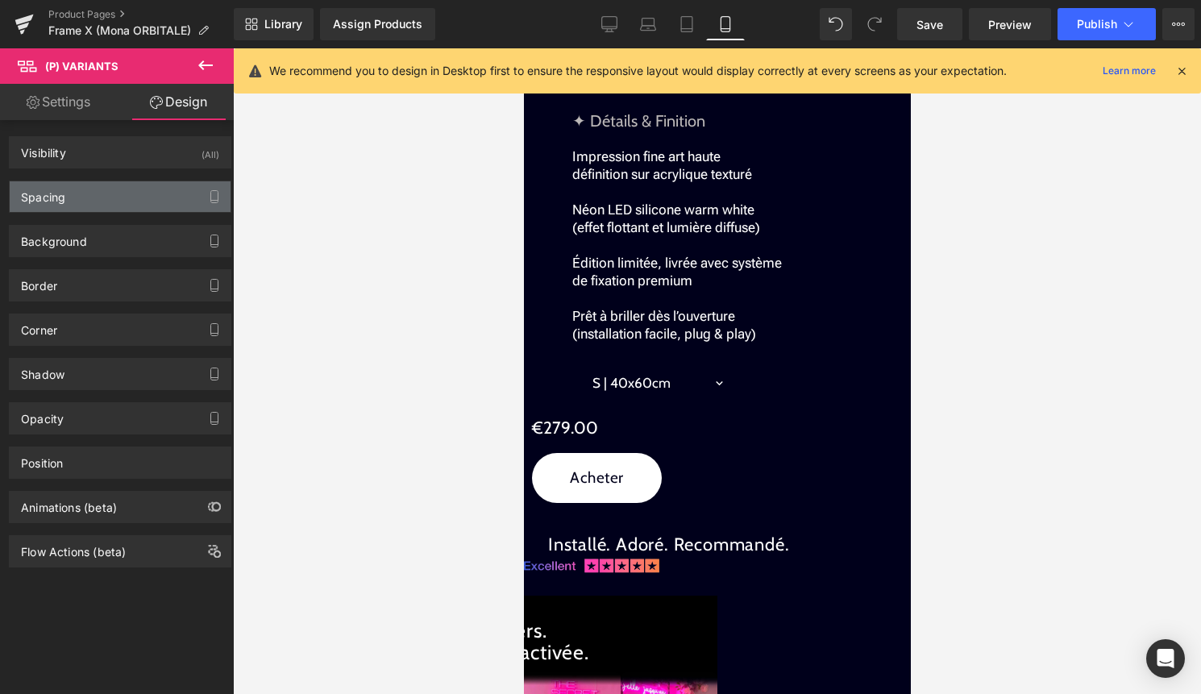
click at [103, 189] on div "Spacing" at bounding box center [120, 196] width 221 height 31
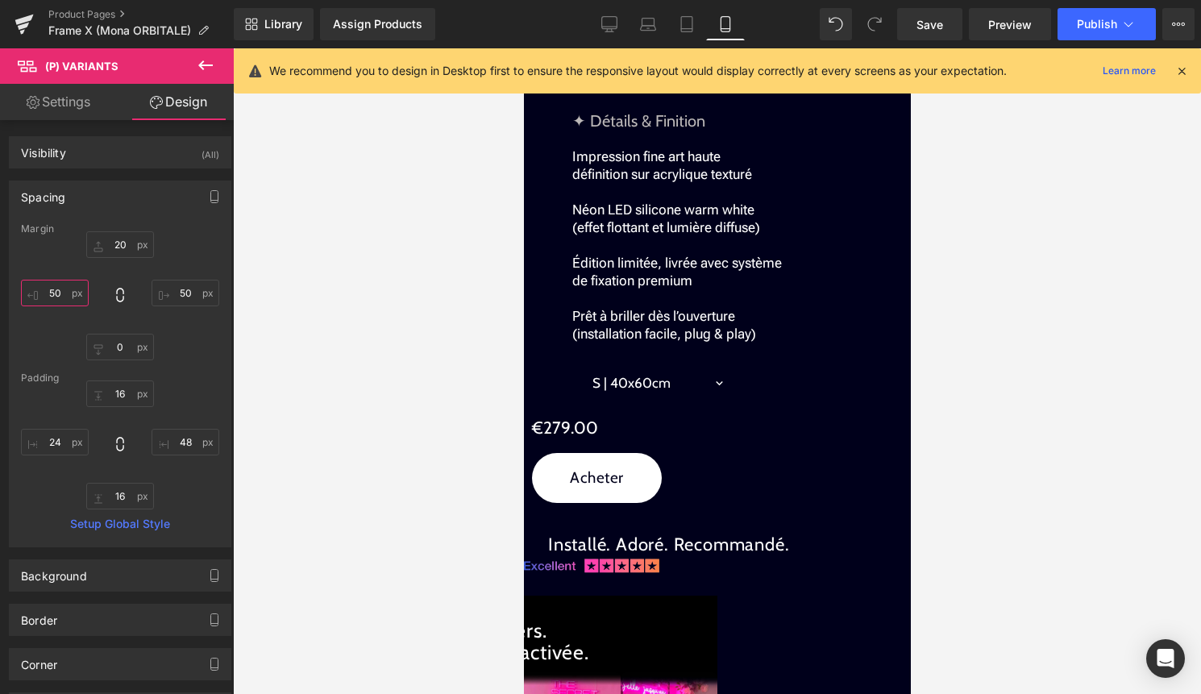
click at [54, 296] on input "50" at bounding box center [55, 293] width 68 height 27
type input "45"
click at [181, 295] on input "50" at bounding box center [185, 293] width 68 height 27
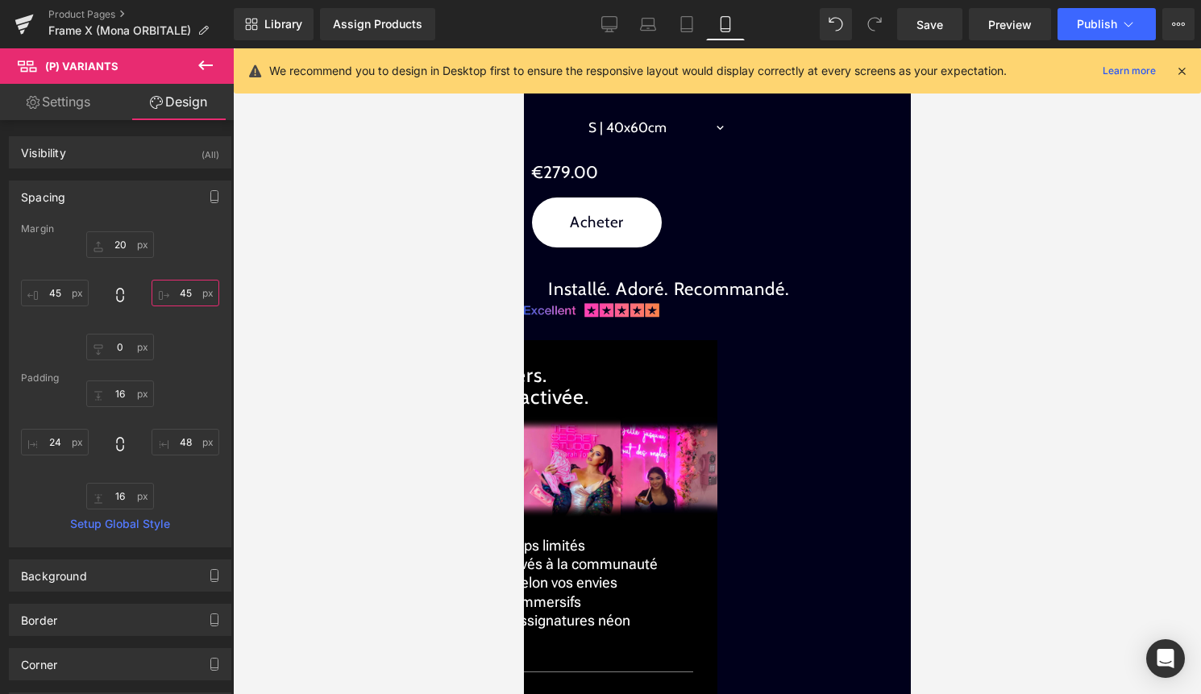
scroll to position [2149, 0]
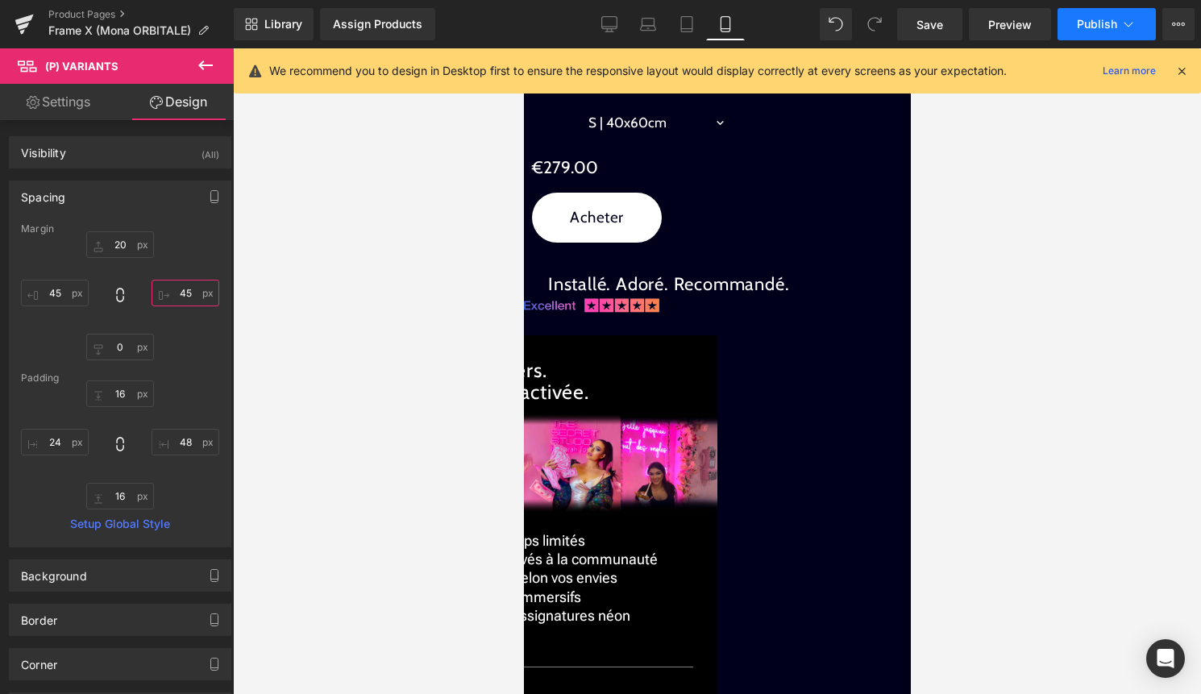
type input "45"
click at [1115, 27] on span "Publish" at bounding box center [1097, 24] width 40 height 13
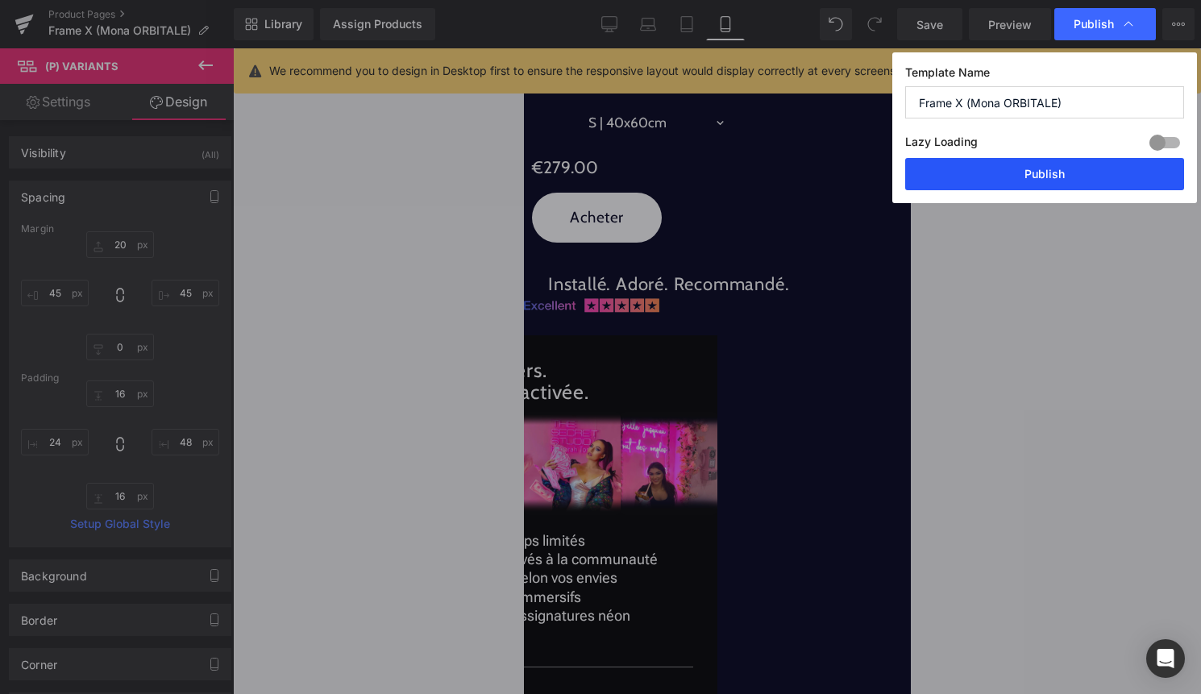
click at [1060, 166] on button "Publish" at bounding box center [1044, 174] width 279 height 32
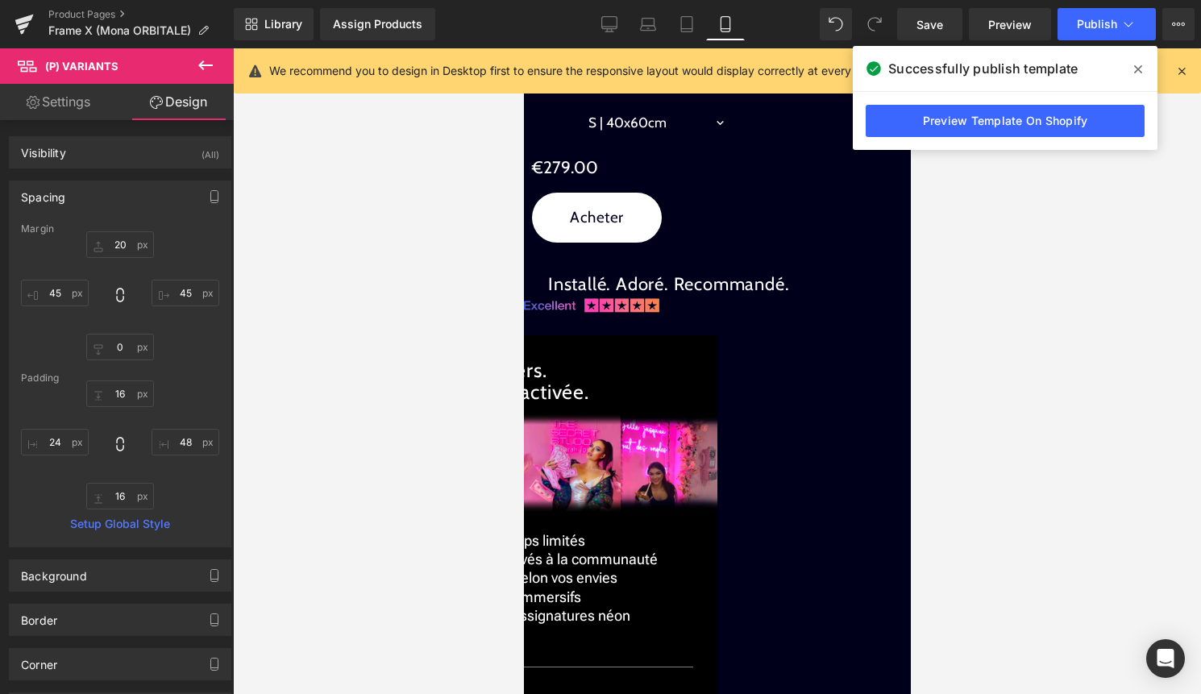
click at [1135, 70] on icon at bounding box center [1138, 69] width 8 height 13
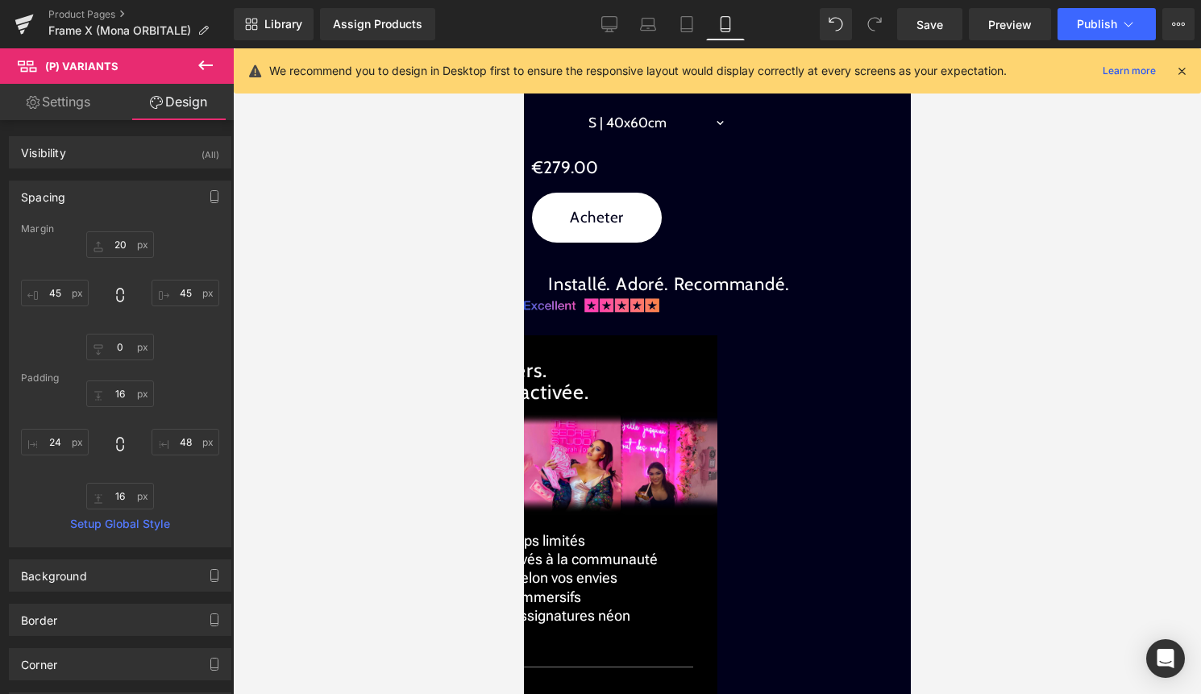
click at [1181, 71] on icon at bounding box center [1181, 71] width 15 height 15
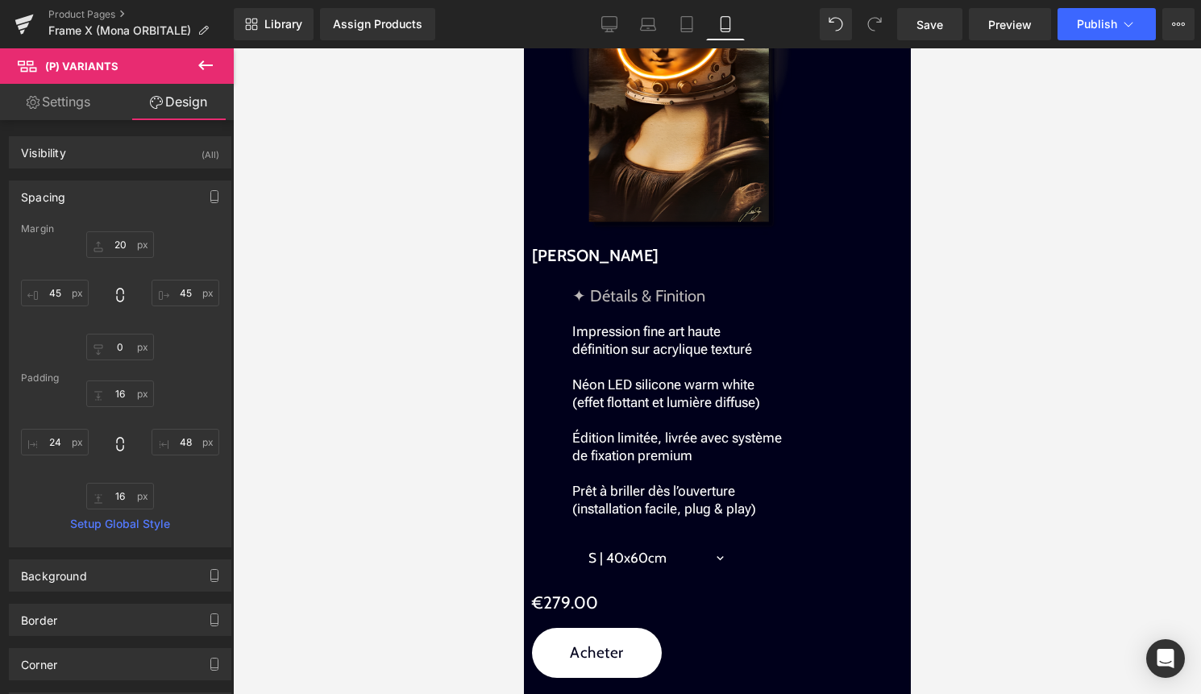
scroll to position [0, 0]
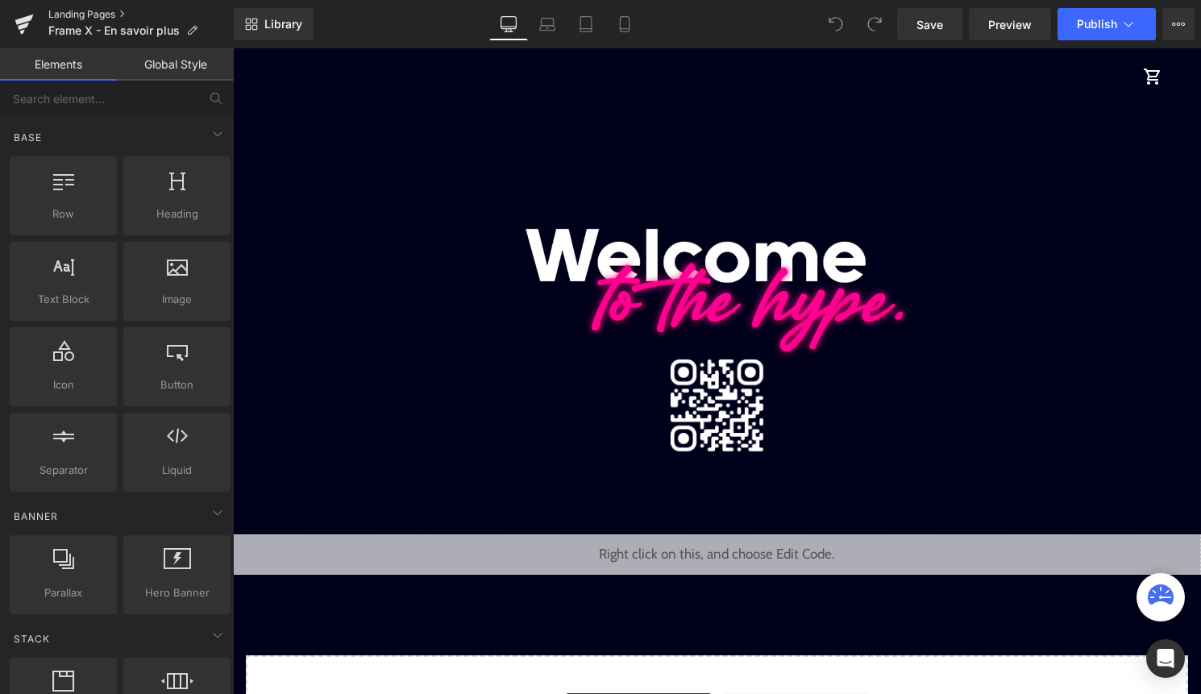
click at [107, 11] on link "Landing Pages" at bounding box center [140, 14] width 185 height 13
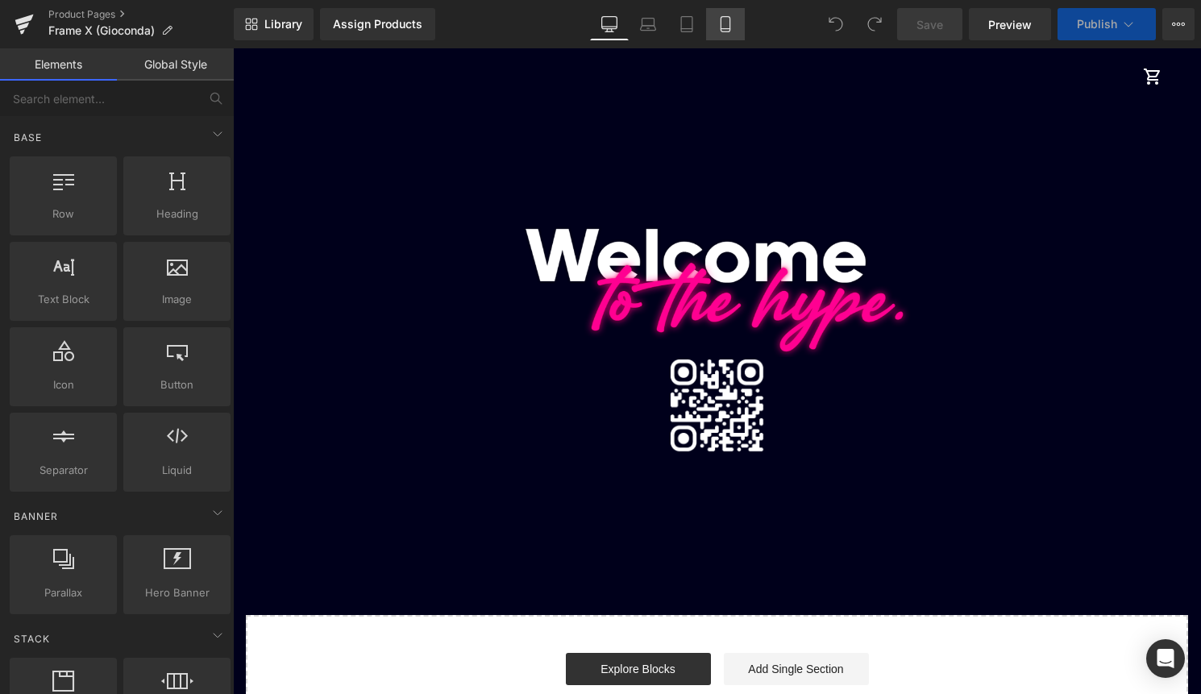
click at [729, 24] on icon at bounding box center [724, 24] width 9 height 15
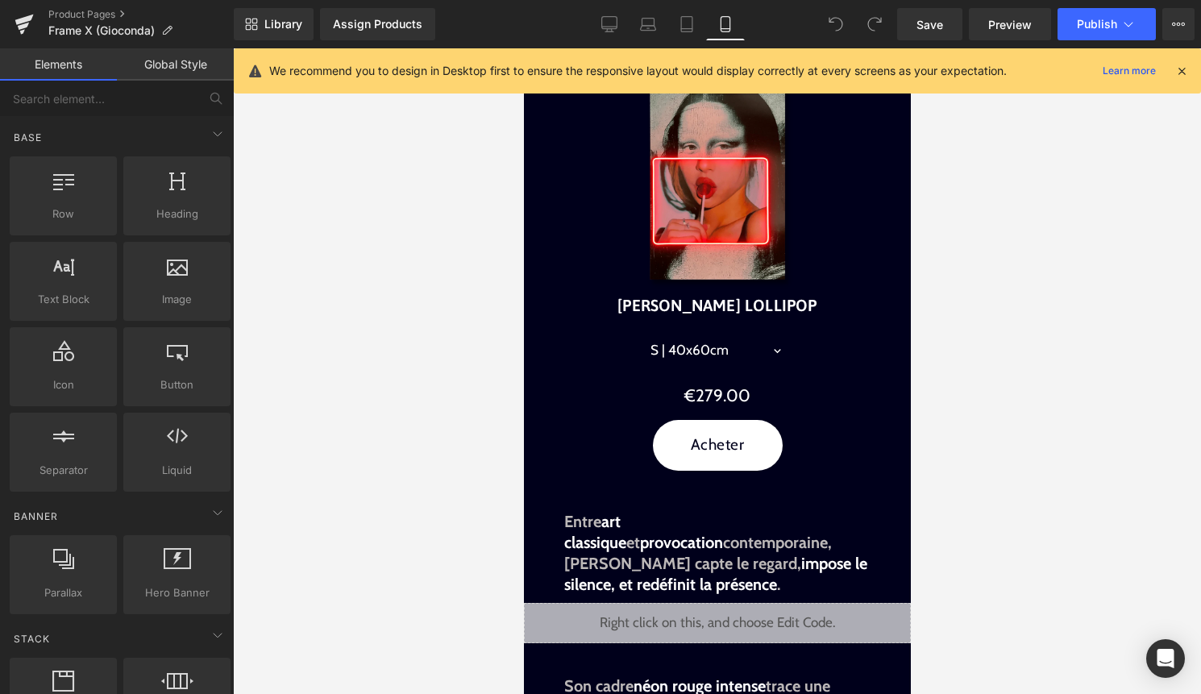
scroll to position [701, 0]
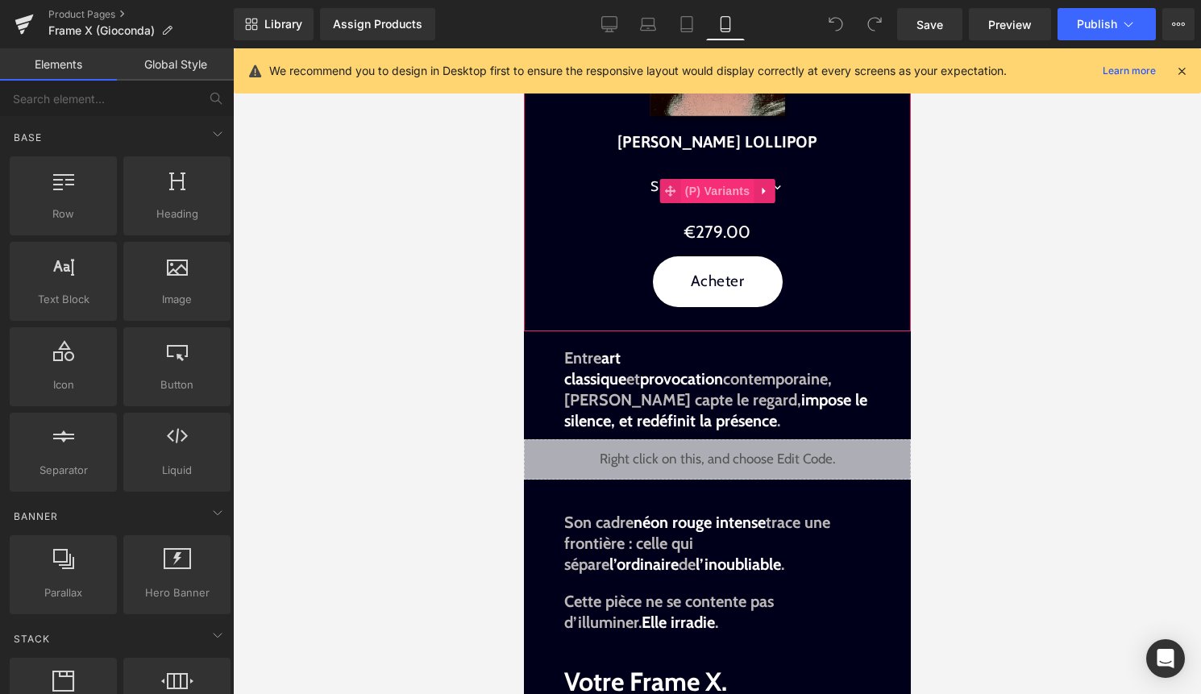
click at [702, 185] on span "(P) Variants" at bounding box center [716, 191] width 73 height 24
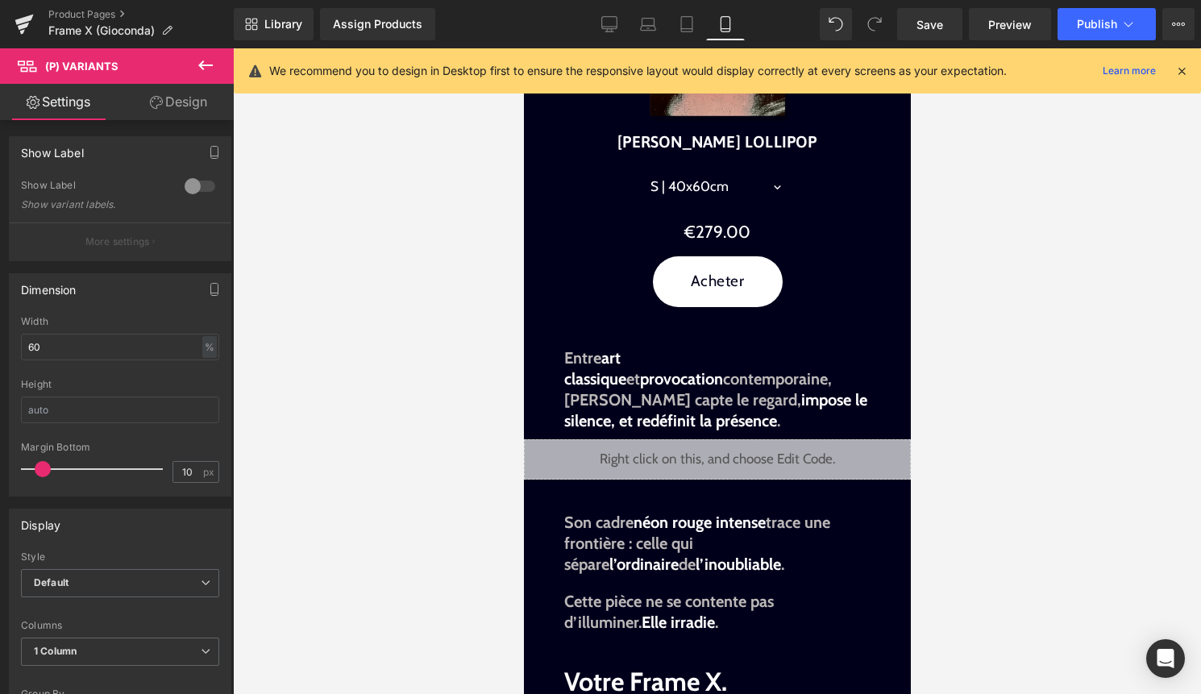
click at [192, 102] on link "Design" at bounding box center [178, 102] width 117 height 36
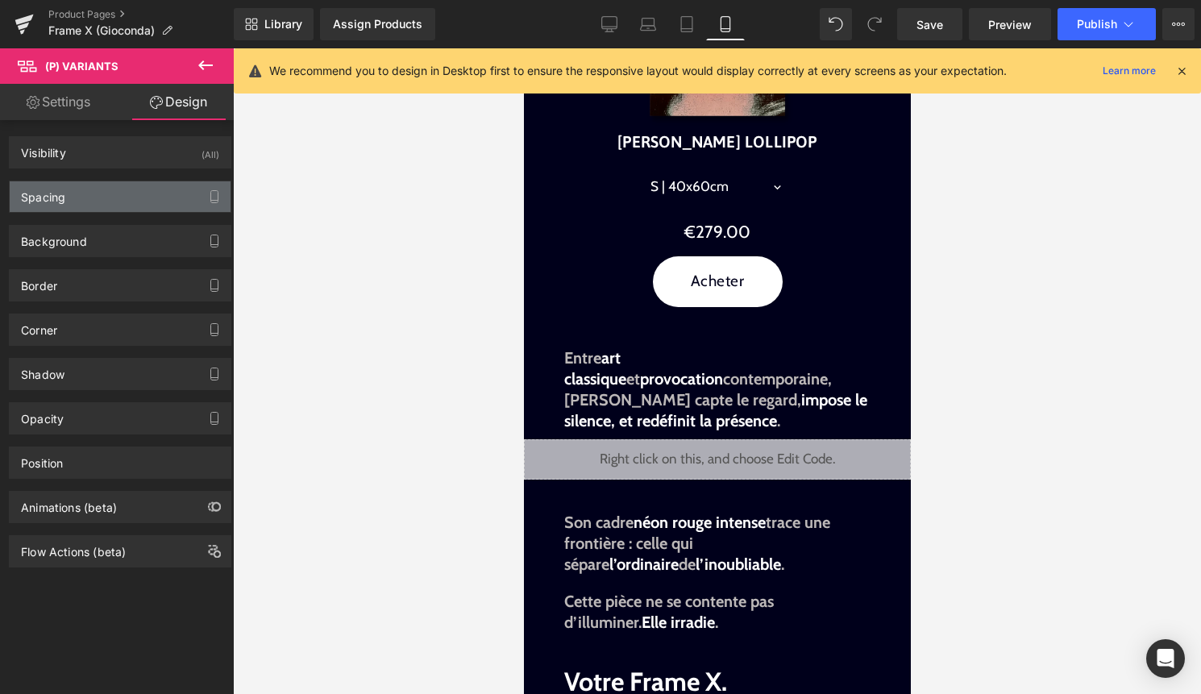
click at [106, 185] on div "Spacing" at bounding box center [120, 196] width 221 height 31
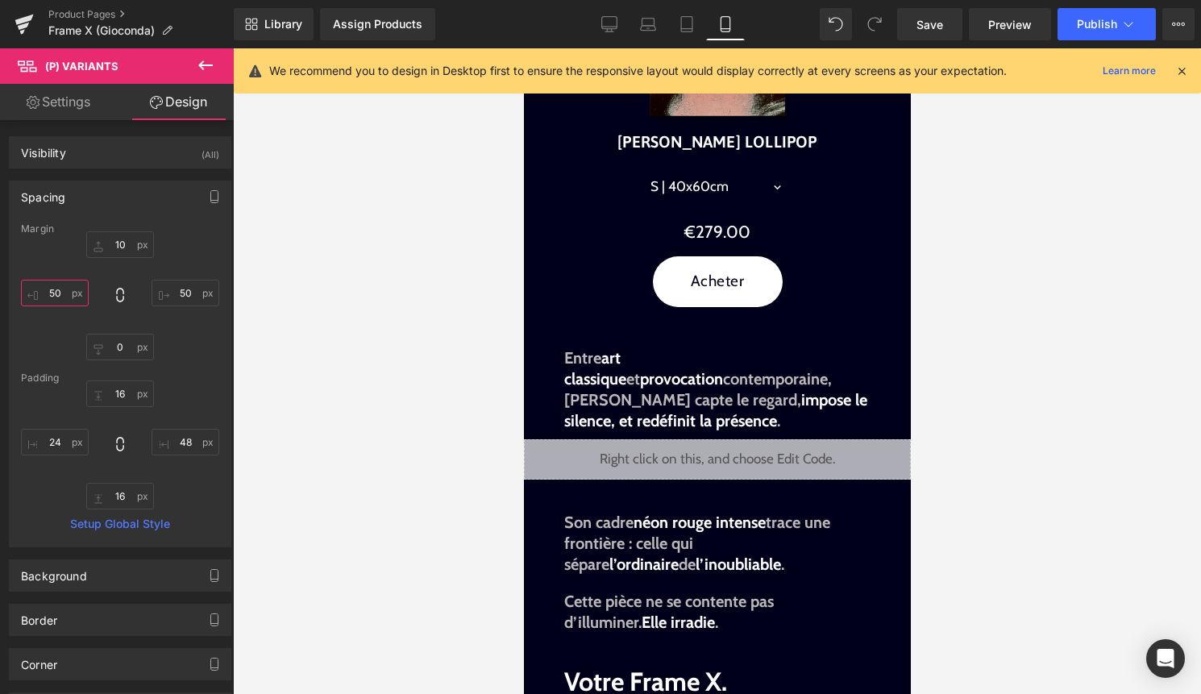
click at [60, 290] on input "50" at bounding box center [55, 293] width 68 height 27
type input "45"
click at [181, 297] on input "50" at bounding box center [185, 293] width 68 height 27
type input "45"
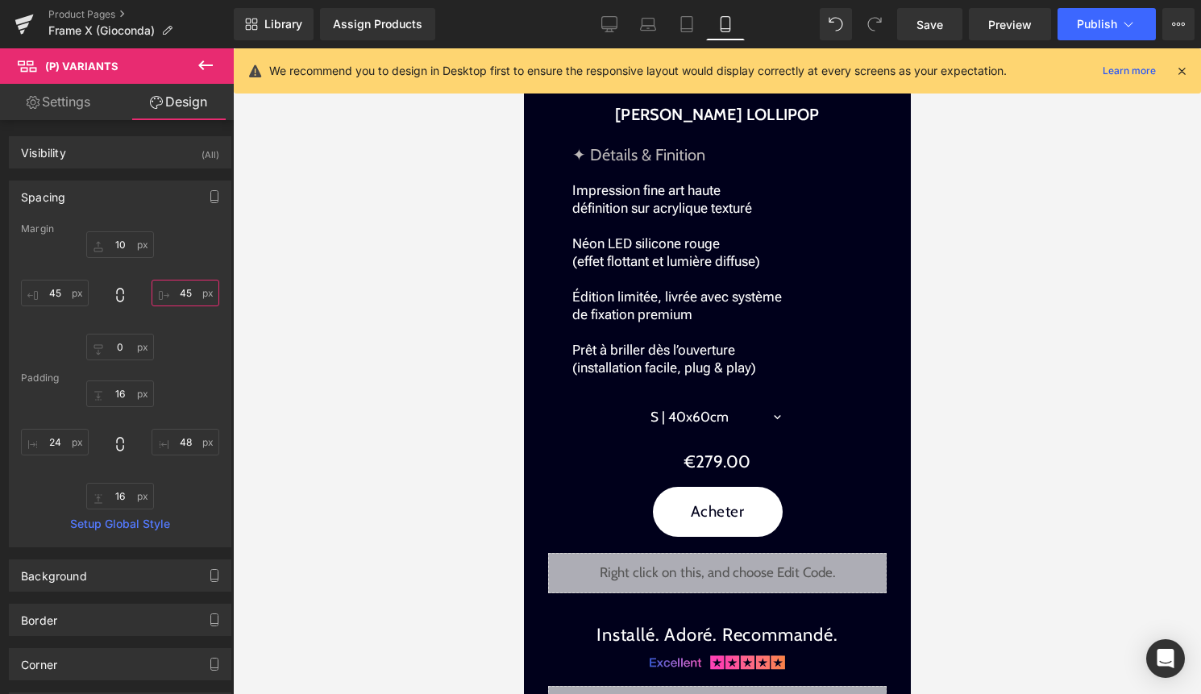
scroll to position [1989, 0]
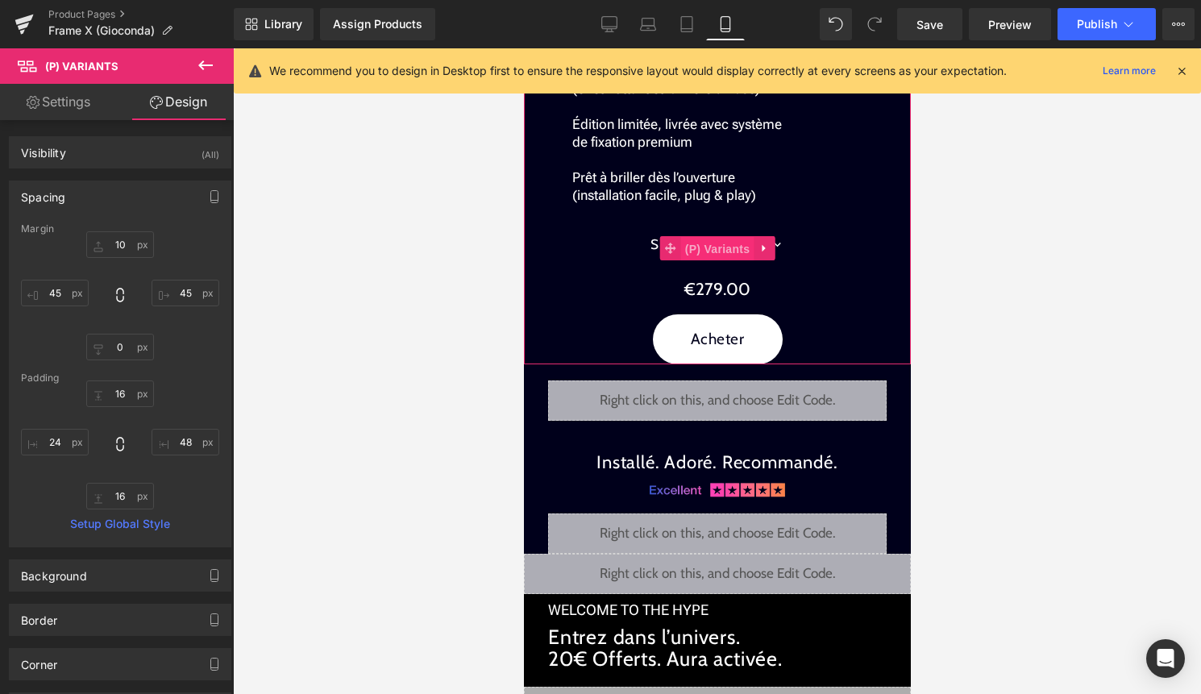
click at [708, 249] on span "(P) Variants" at bounding box center [716, 249] width 73 height 24
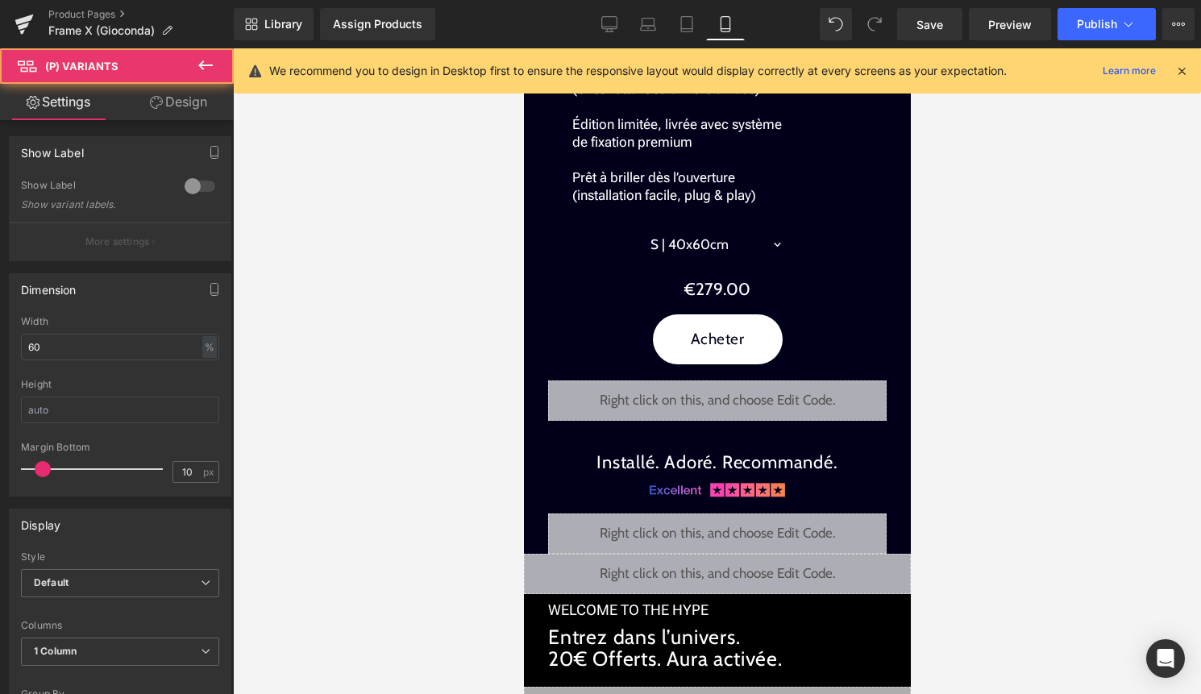
click at [188, 89] on link "Design" at bounding box center [178, 102] width 117 height 36
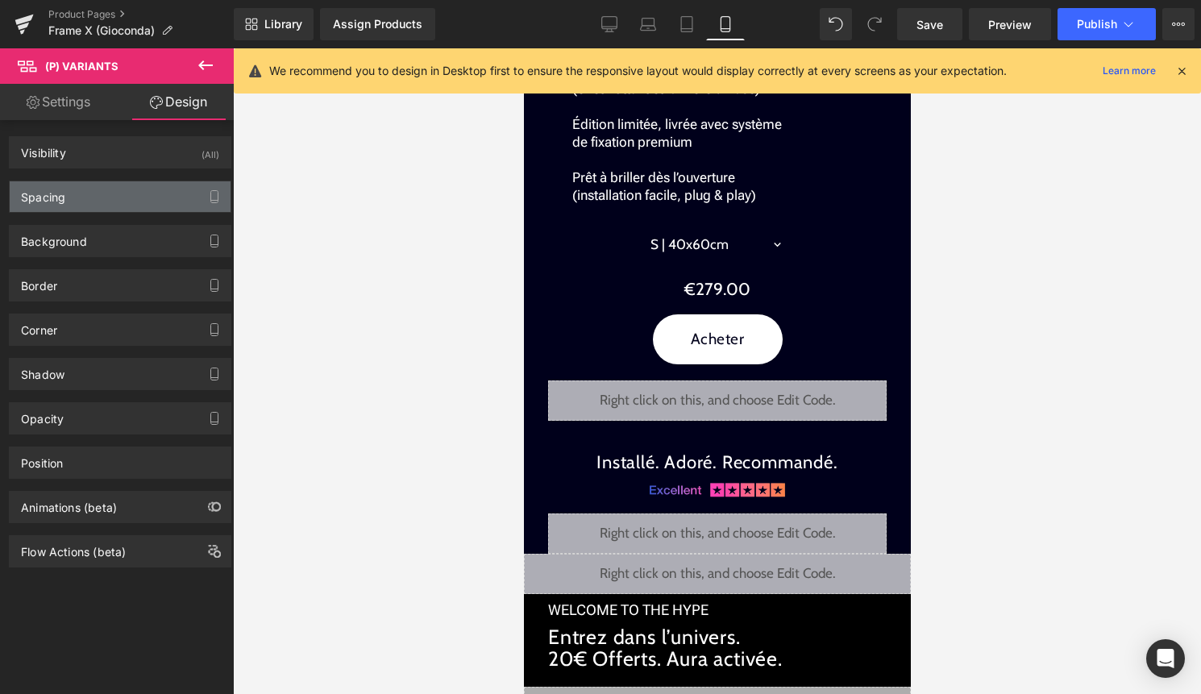
click at [41, 193] on div "Spacing" at bounding box center [43, 192] width 44 height 23
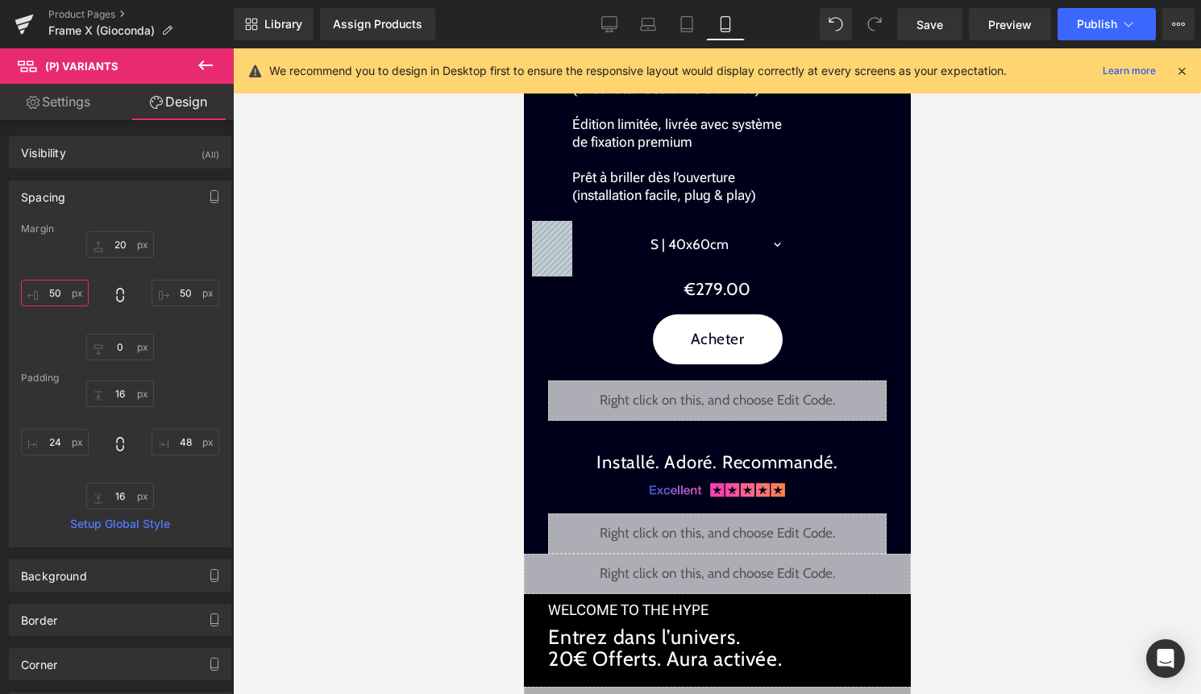
click at [60, 297] on input "50" at bounding box center [55, 293] width 68 height 27
type input "45"
drag, startPoint x: 176, startPoint y: 291, endPoint x: 189, endPoint y: 312, distance: 24.2
click at [176, 291] on input "50" at bounding box center [185, 293] width 68 height 27
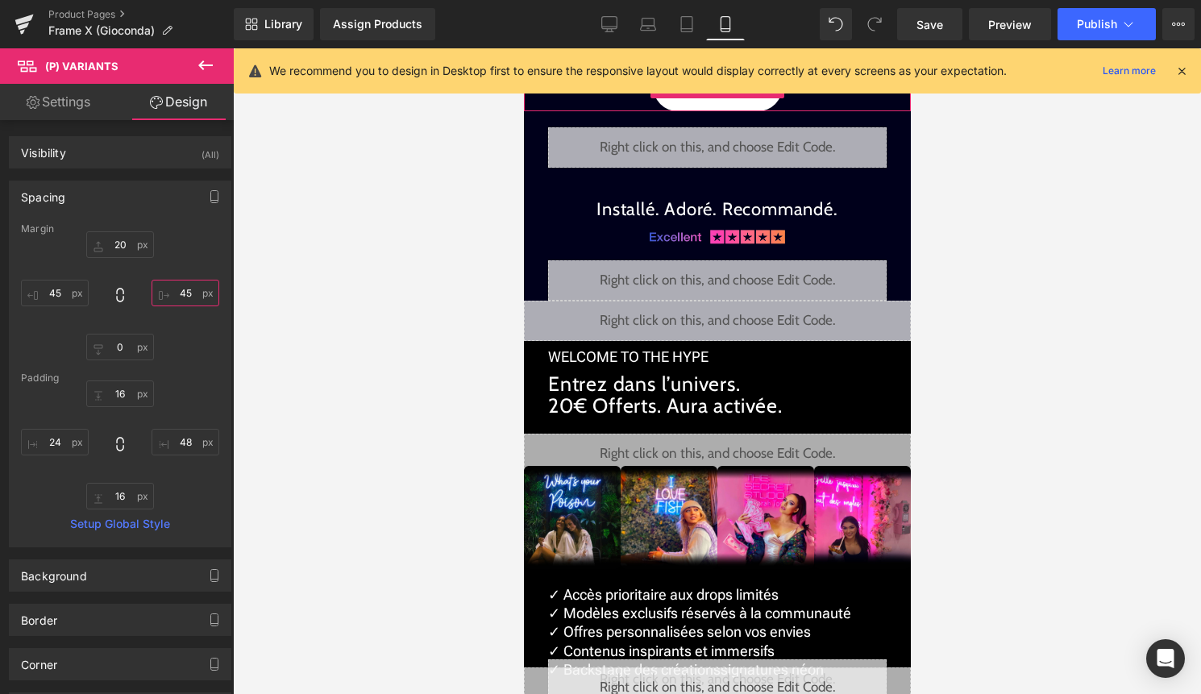
scroll to position [2323, 0]
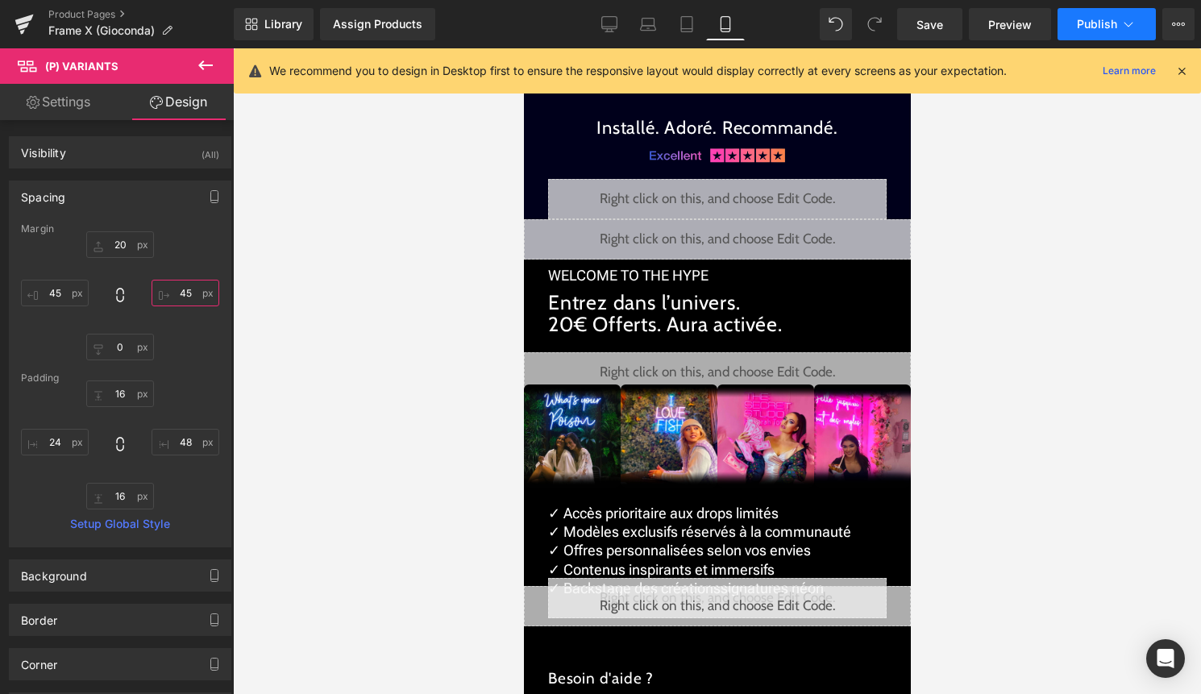
type input "45"
click at [1094, 27] on span "Publish" at bounding box center [1097, 24] width 40 height 13
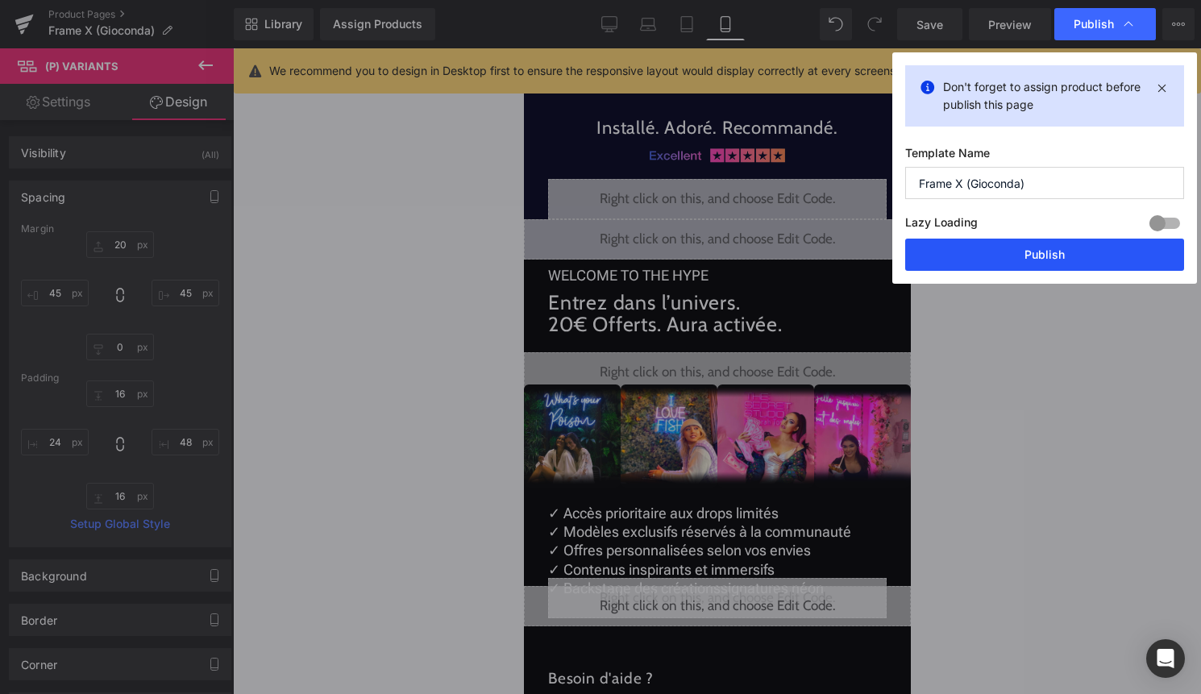
click at [1031, 257] on button "Publish" at bounding box center [1044, 255] width 279 height 32
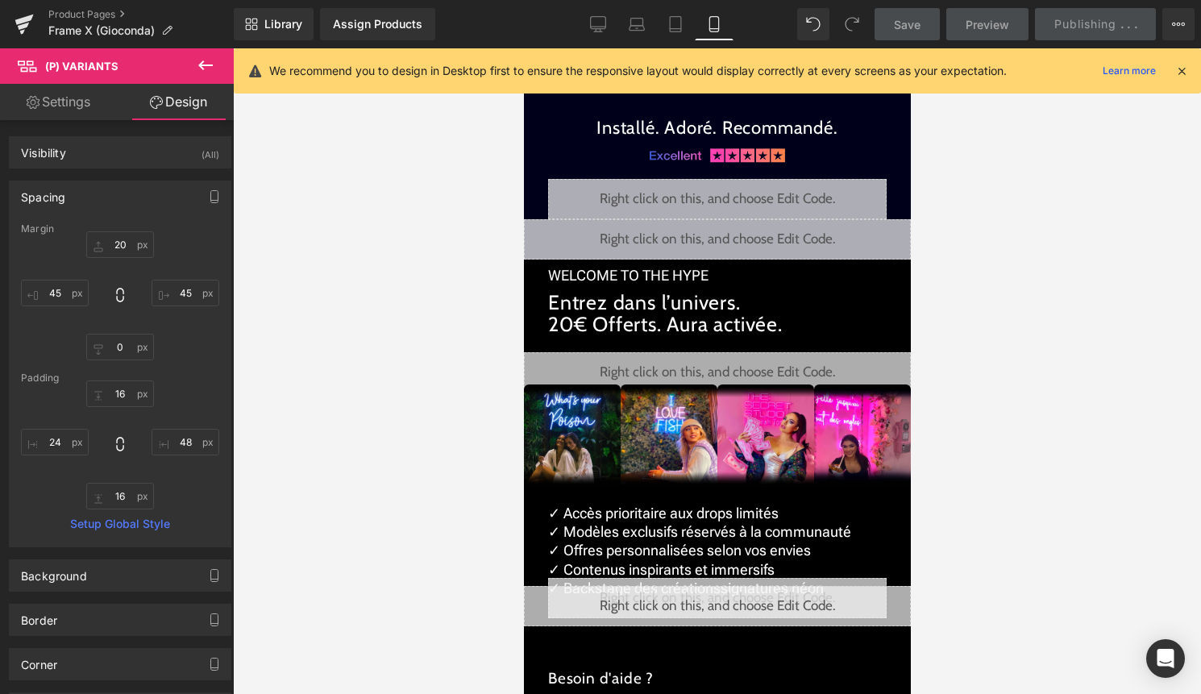
click at [1181, 74] on icon at bounding box center [1181, 71] width 15 height 15
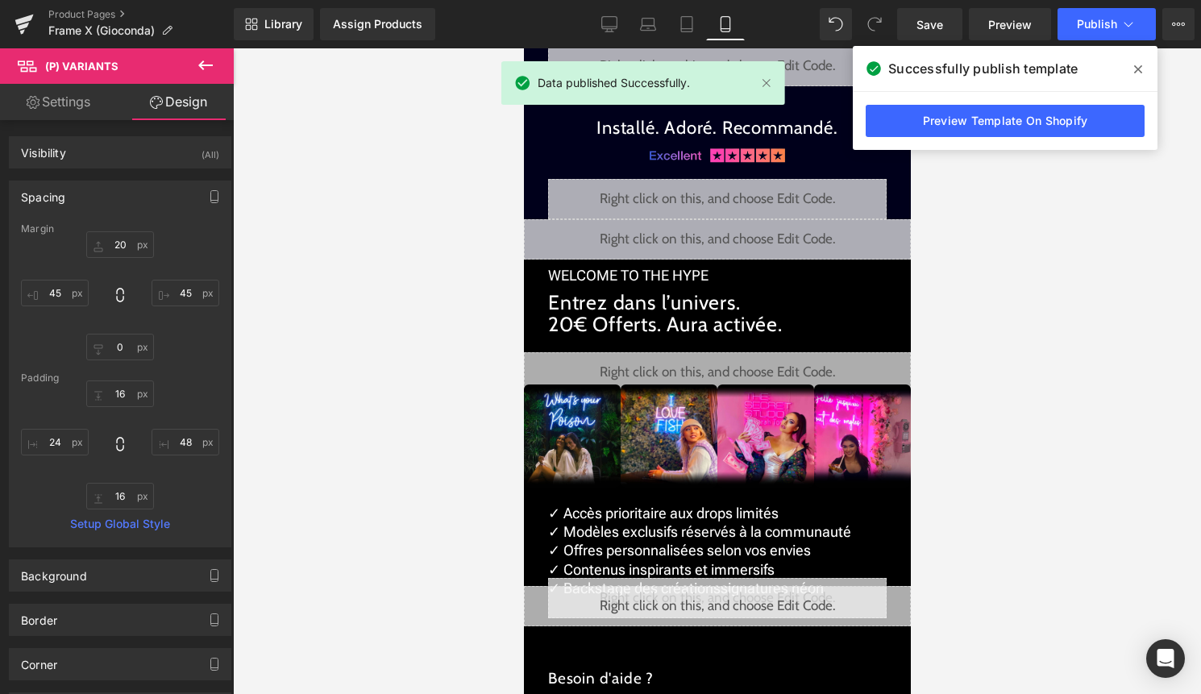
click at [1135, 65] on icon at bounding box center [1138, 69] width 8 height 13
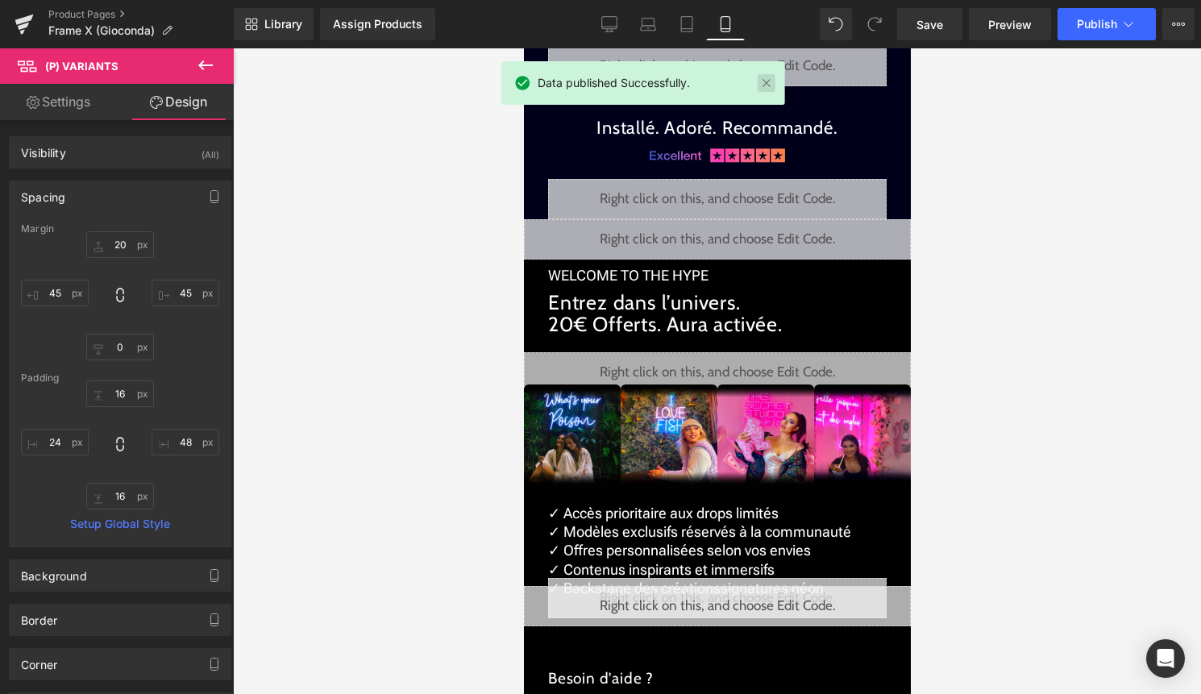
click at [770, 85] on link at bounding box center [766, 83] width 18 height 18
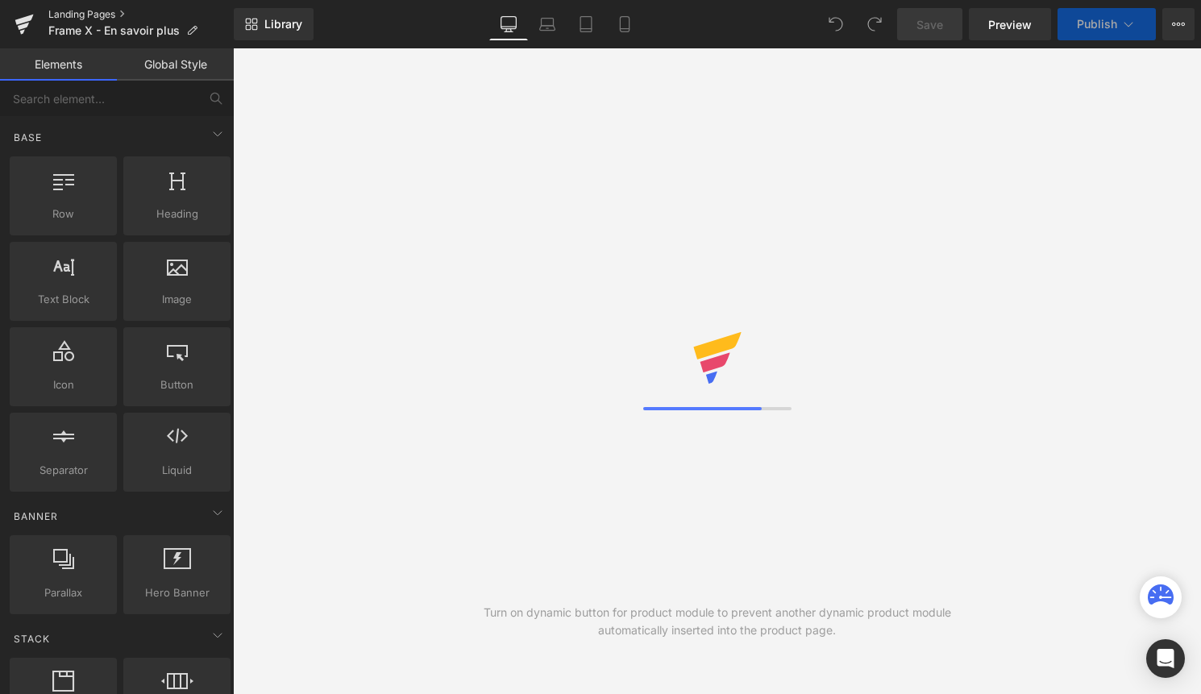
click at [92, 18] on link "Landing Pages" at bounding box center [140, 14] width 185 height 13
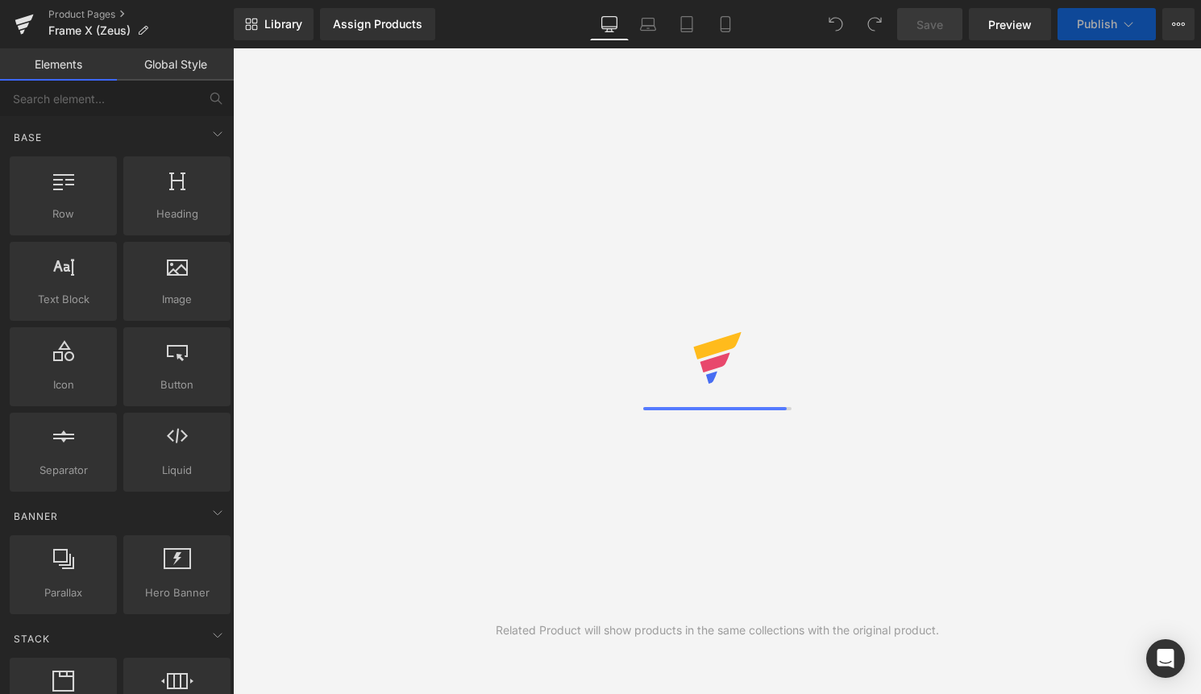
click at [627, 20] on link "Desktop" at bounding box center [609, 24] width 39 height 32
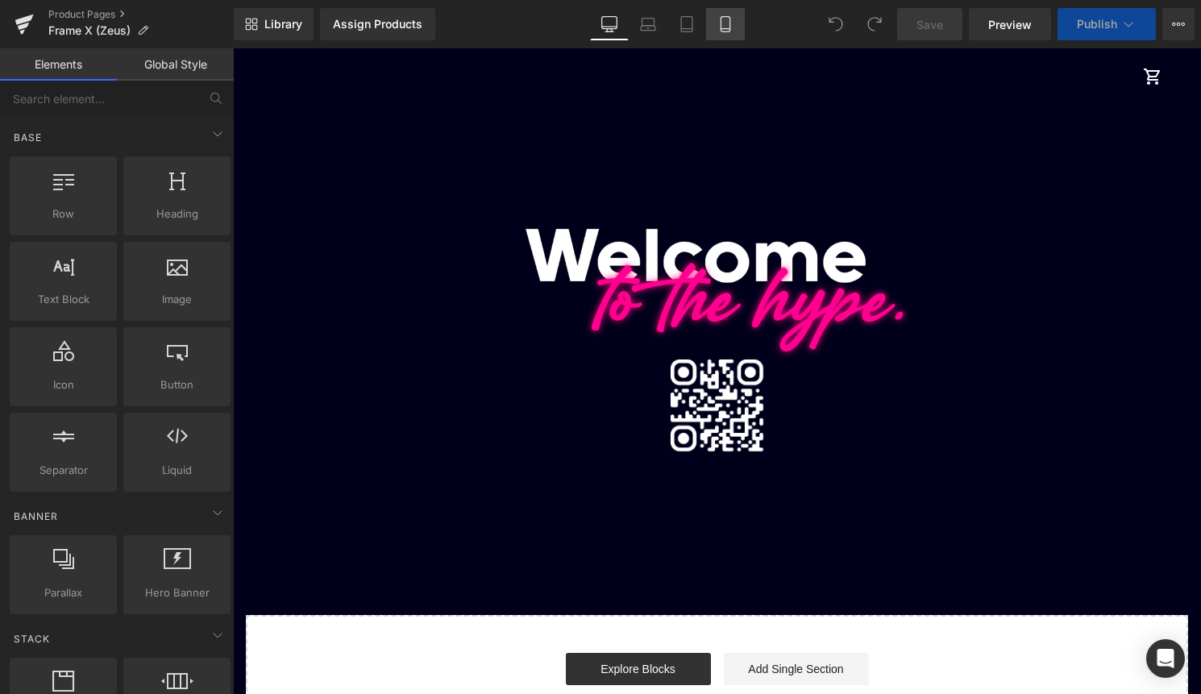
click at [708, 26] on link "Mobile" at bounding box center [725, 24] width 39 height 32
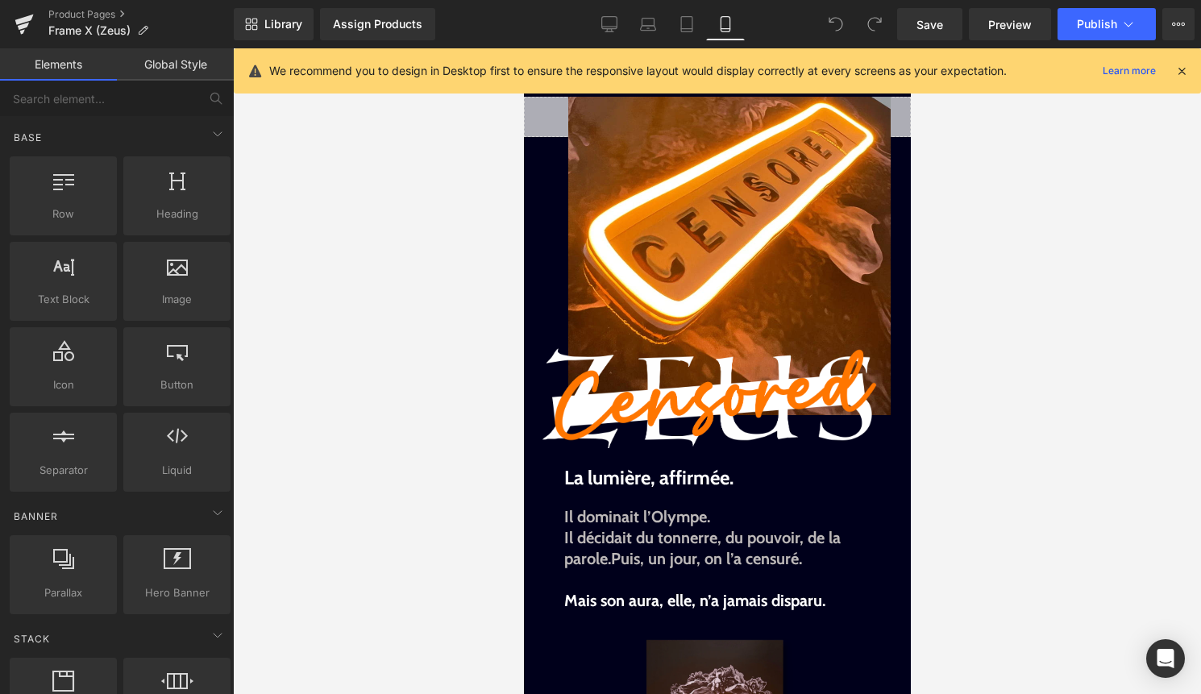
click at [1189, 69] on div "We recommend you to design in Desktop first to ensure the responsive layout wou…" at bounding box center [717, 70] width 967 height 45
click at [1182, 72] on icon at bounding box center [1181, 71] width 15 height 15
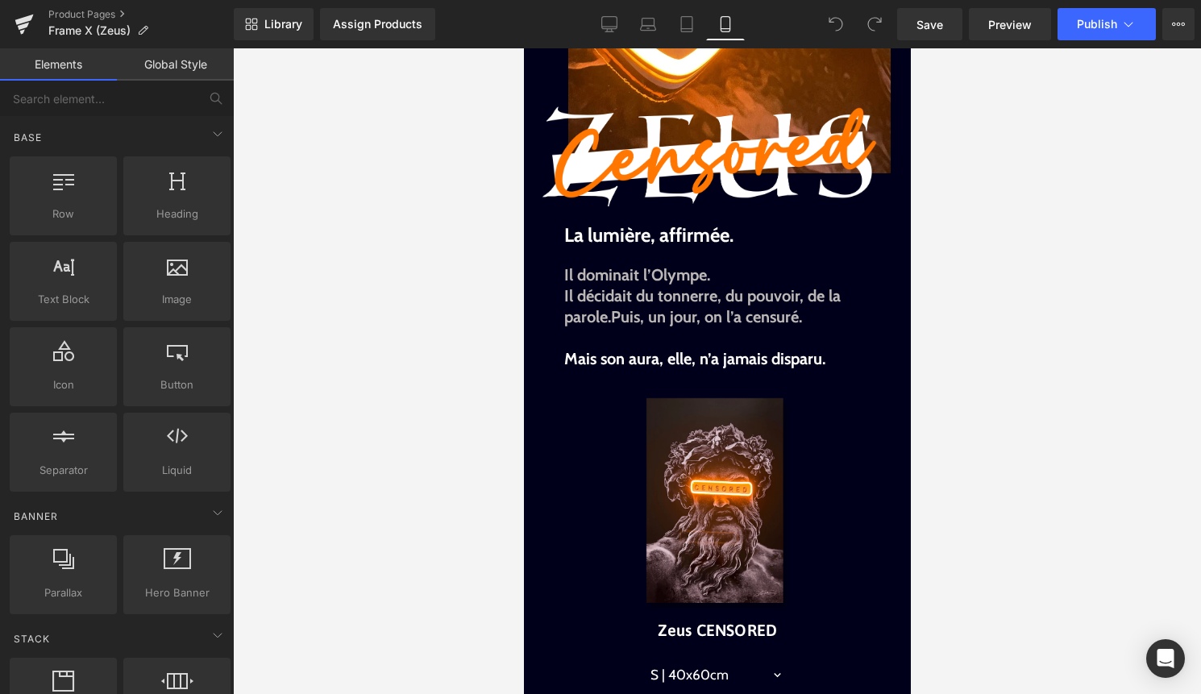
scroll to position [425, 0]
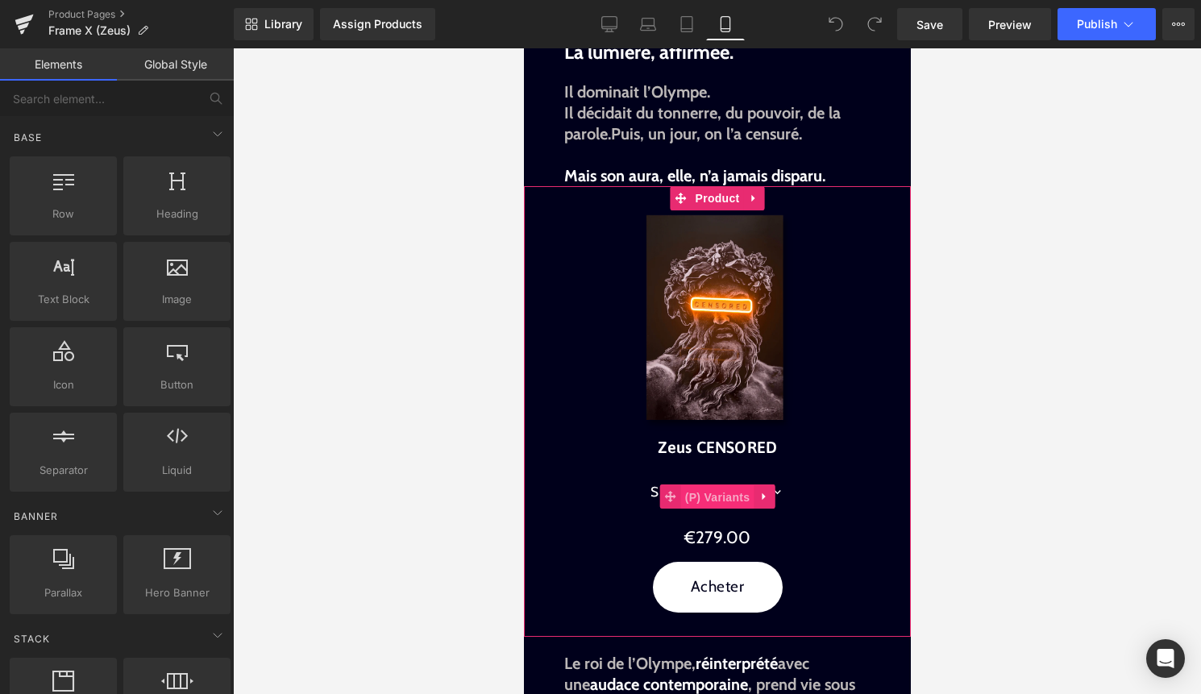
click at [712, 487] on span "(P) Variants" at bounding box center [716, 497] width 73 height 24
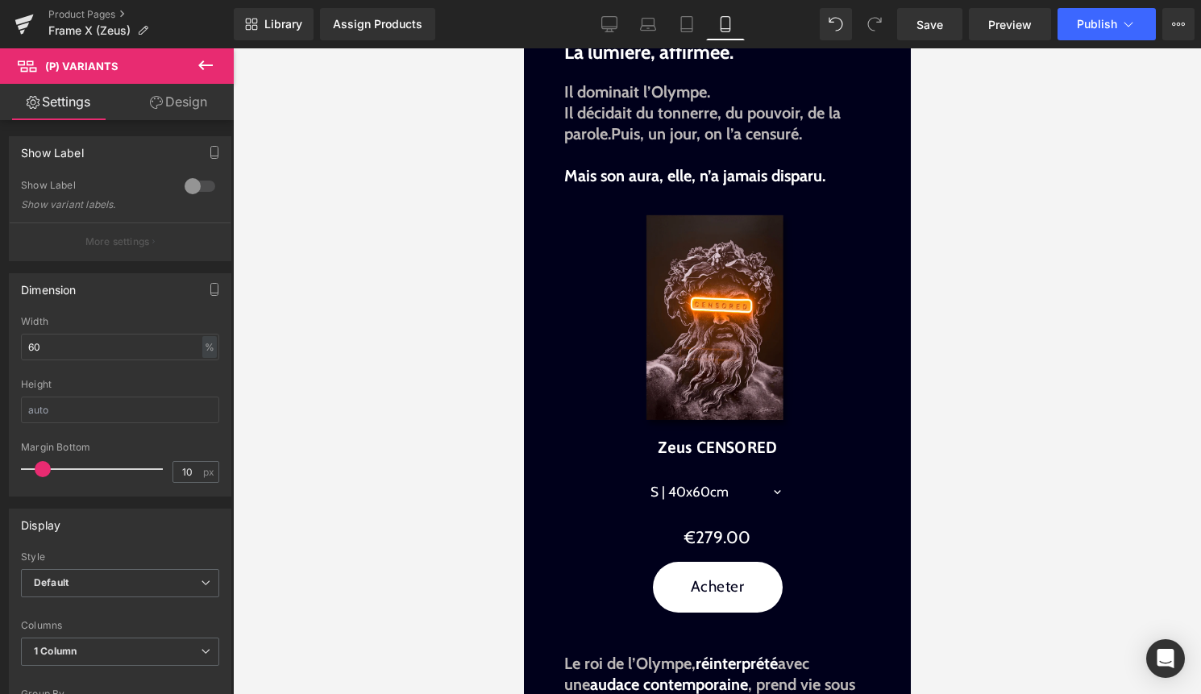
click at [192, 98] on link "Design" at bounding box center [178, 102] width 117 height 36
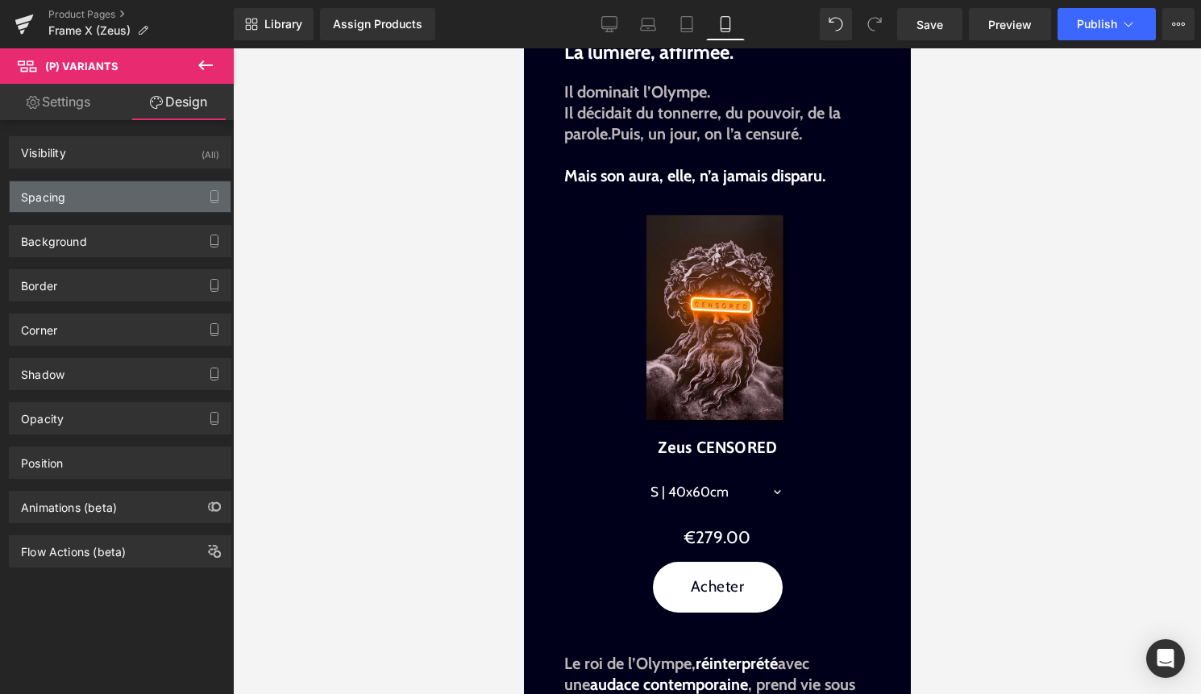
click at [114, 197] on div "Spacing" at bounding box center [120, 196] width 221 height 31
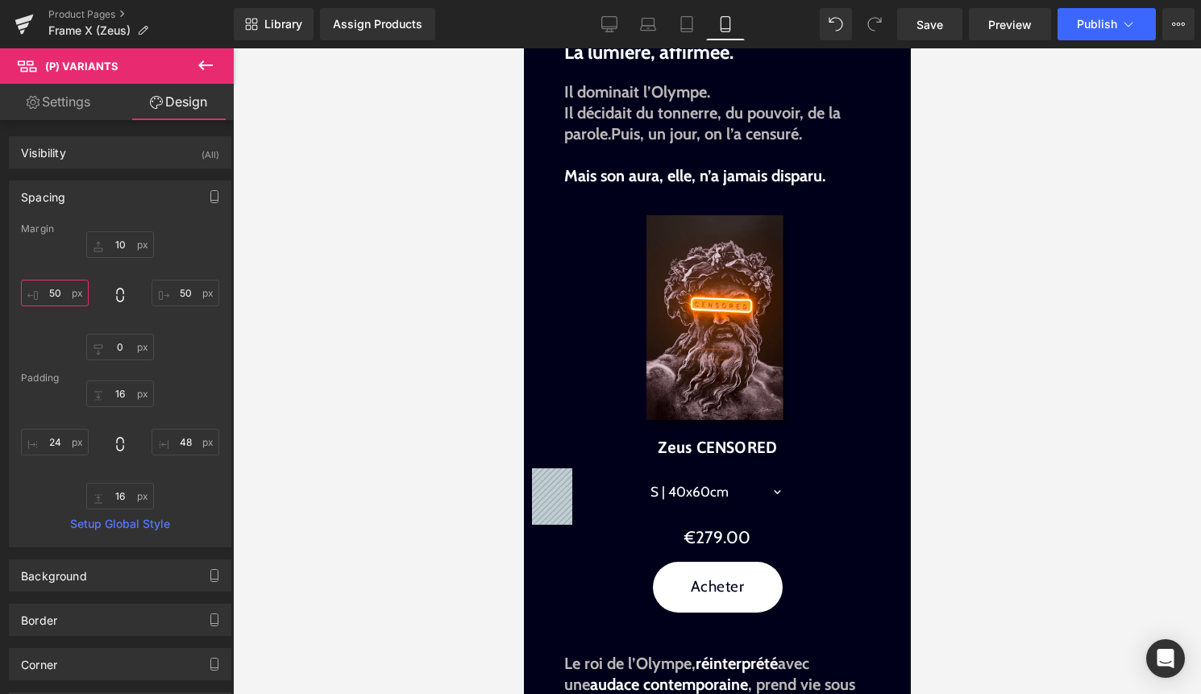
click at [54, 293] on input "50" at bounding box center [55, 293] width 68 height 27
type input "45"
click at [180, 294] on input "50" at bounding box center [185, 293] width 68 height 27
type input "45"
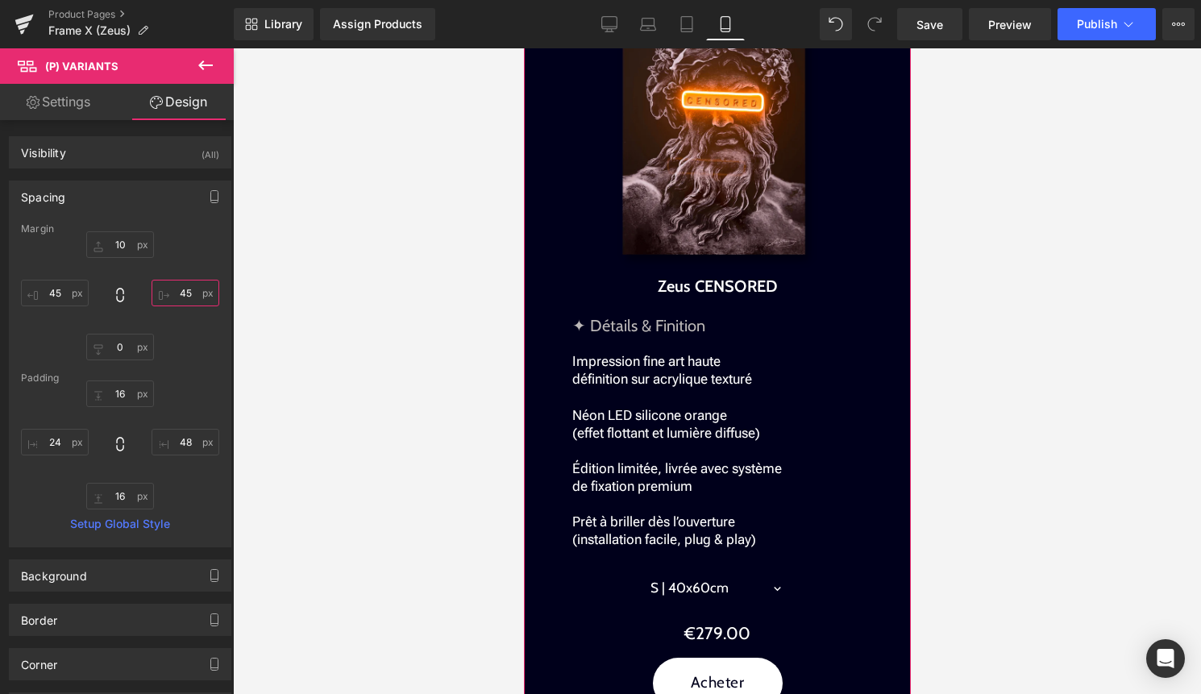
scroll to position [1724, 0]
click at [716, 579] on span "(P) Variants" at bounding box center [716, 591] width 73 height 24
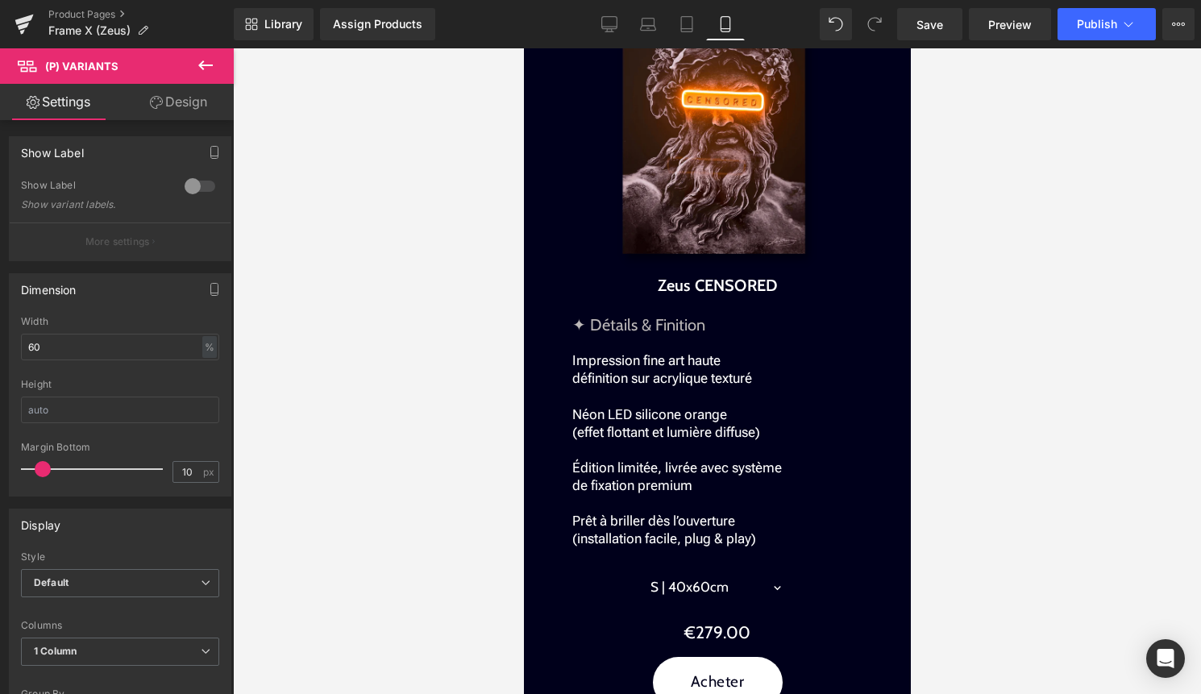
click at [185, 104] on link "Design" at bounding box center [178, 102] width 117 height 36
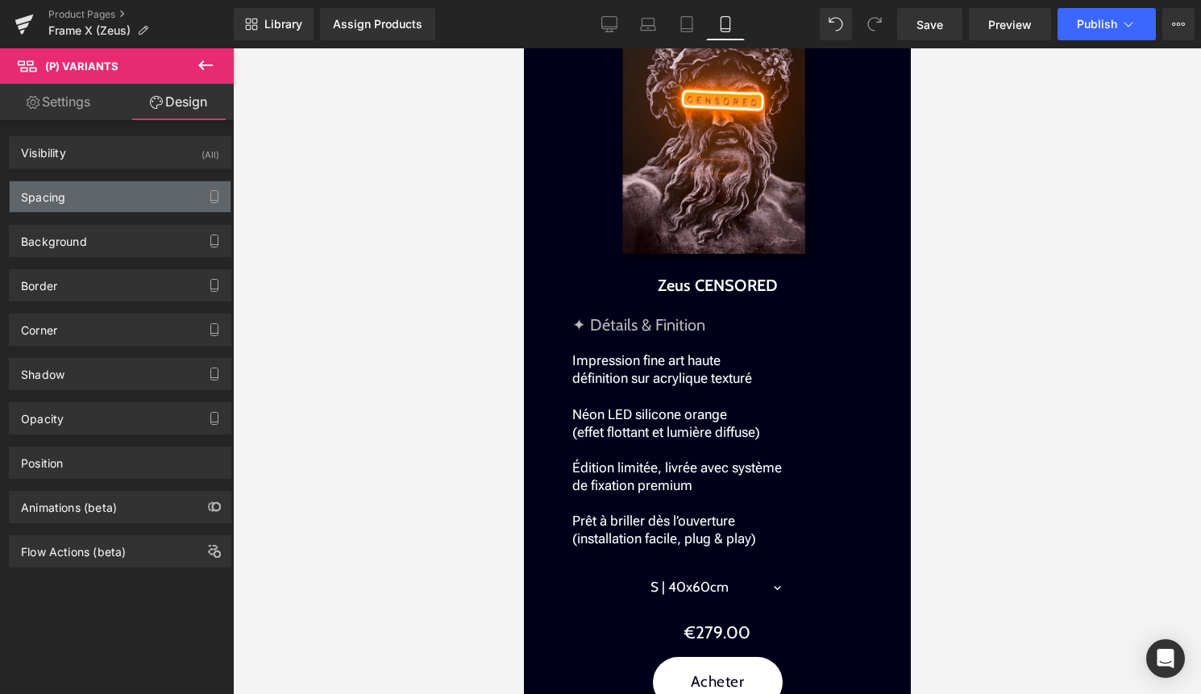
click at [81, 193] on div "Spacing" at bounding box center [120, 196] width 221 height 31
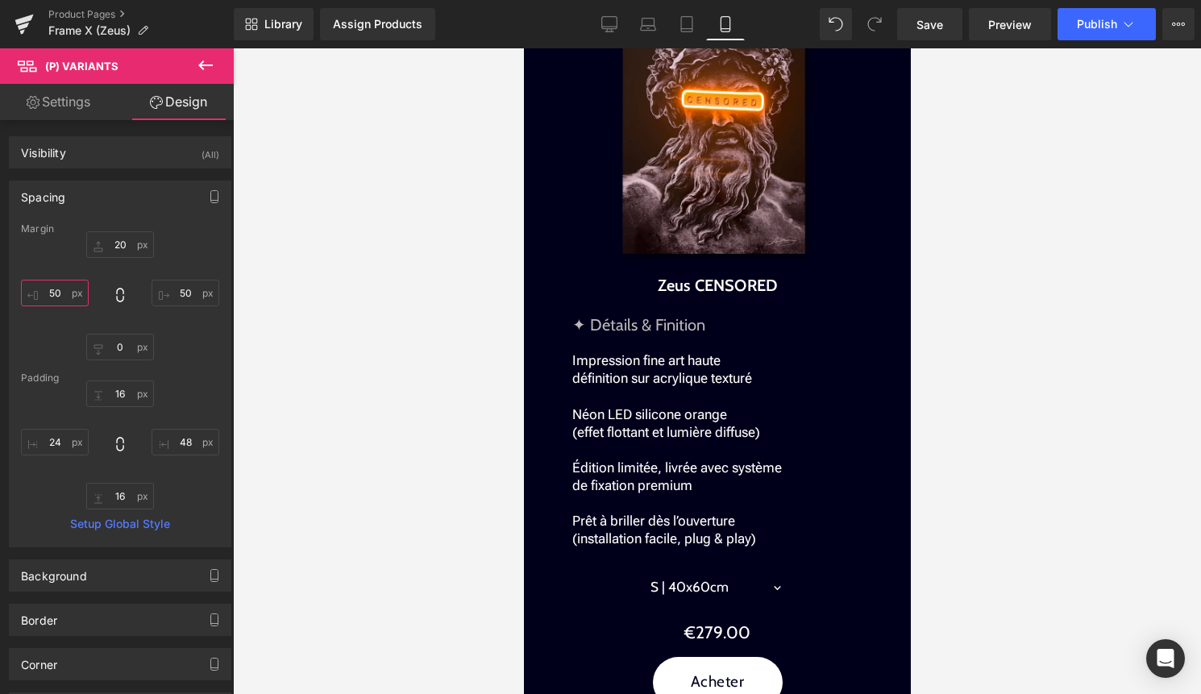
click at [52, 299] on input "50" at bounding box center [55, 293] width 68 height 27
type input "45"
click at [181, 295] on input "50" at bounding box center [185, 293] width 68 height 27
type input "45"
click at [1108, 35] on button "Publish" at bounding box center [1106, 24] width 98 height 32
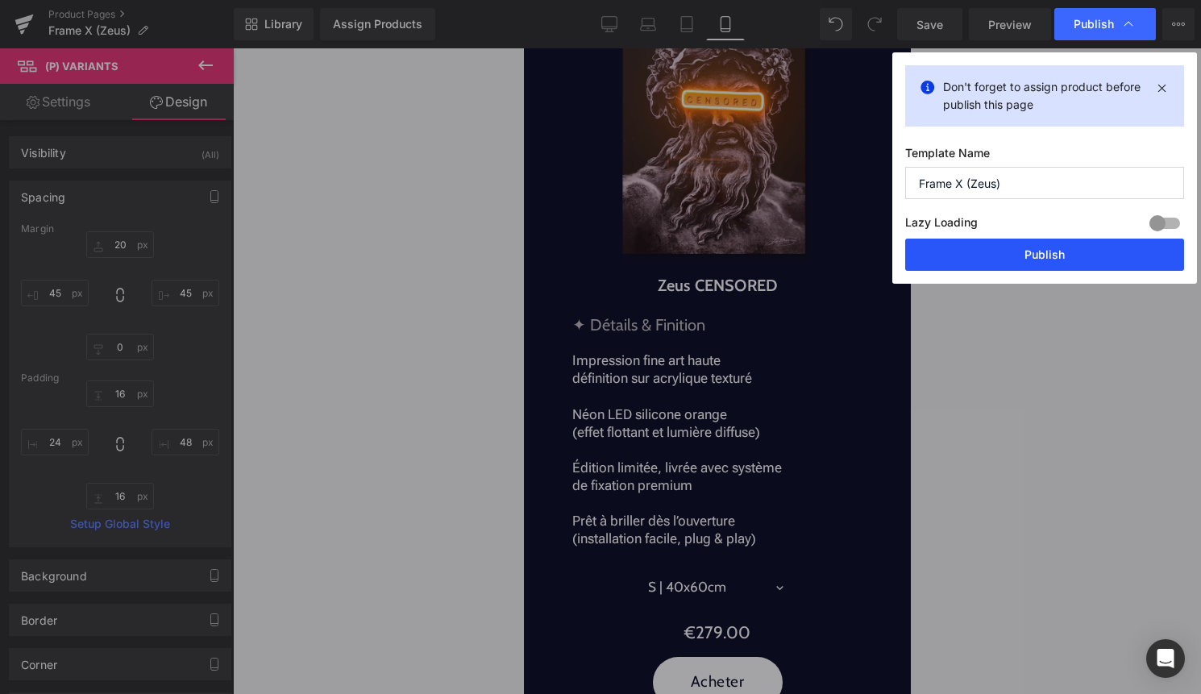
click at [1035, 253] on button "Publish" at bounding box center [1044, 255] width 279 height 32
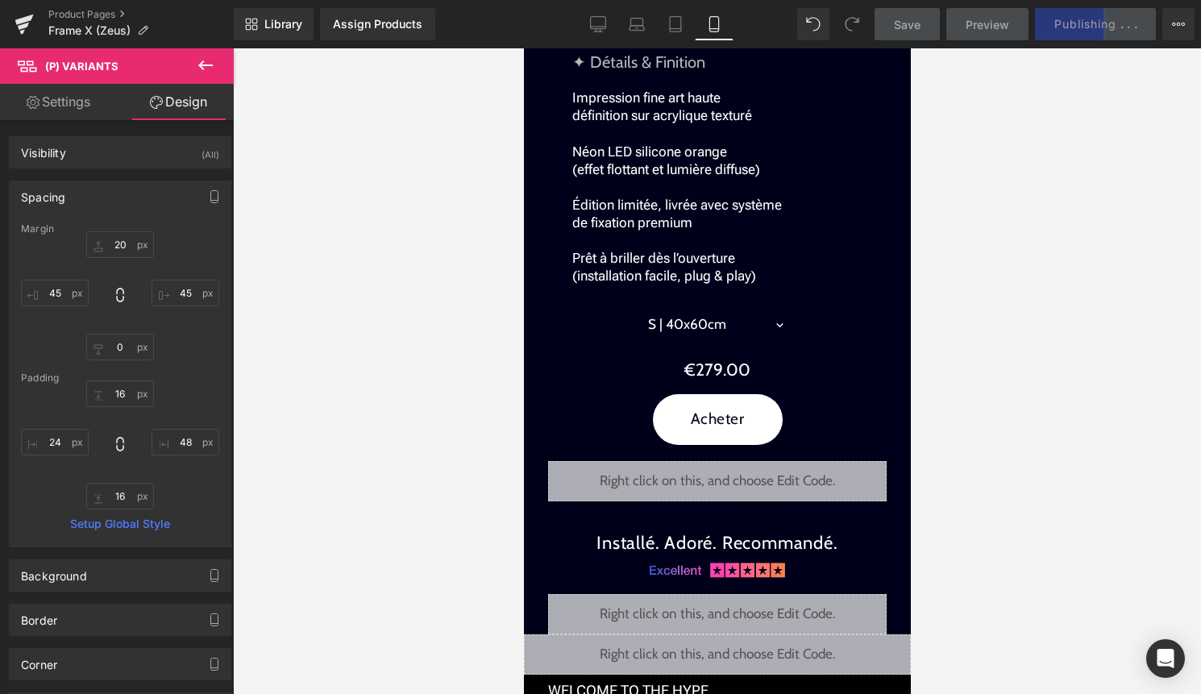
scroll to position [1989, 0]
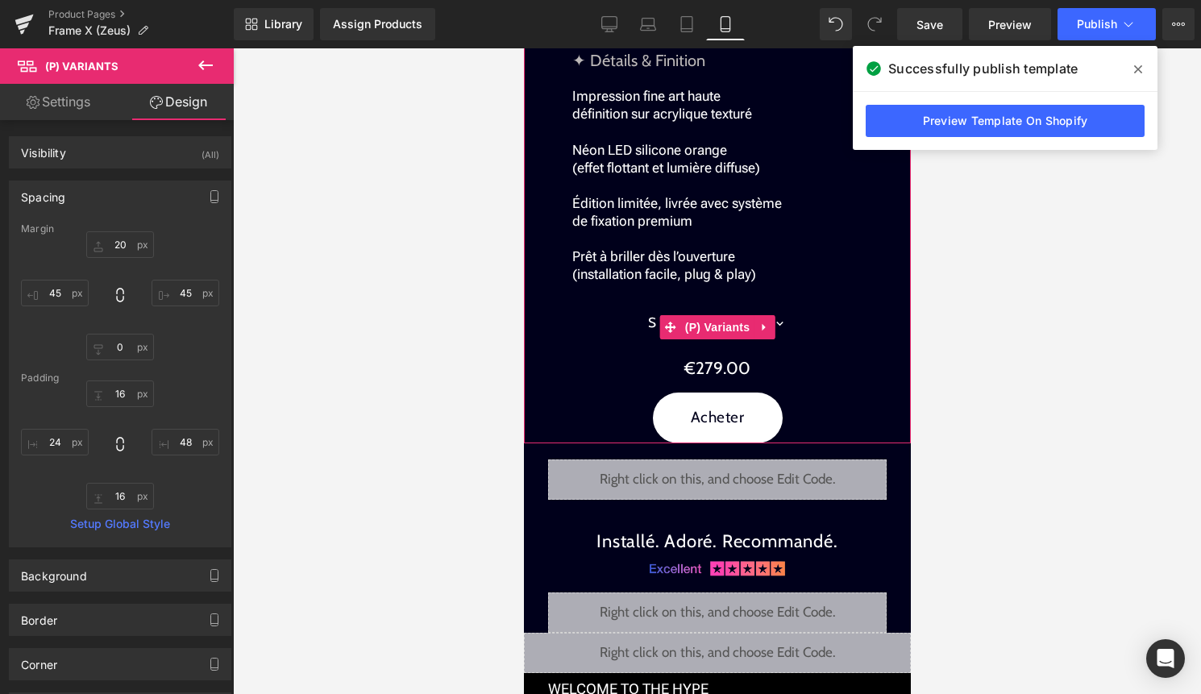
click at [760, 304] on select "S | 40x60cm M | 50x75cm L | 60x90cm XL | 80x120cm XXL | 100x150cm" at bounding box center [716, 323] width 179 height 48
select select "XXL | 100x150cm"
click at [627, 299] on select "S | 40x60cm M | 50x75cm L | 60x90cm XL | 80x120cm XXL | 100x150cm" at bounding box center [716, 323] width 179 height 48
click at [701, 315] on span "(P) Variants" at bounding box center [716, 327] width 73 height 24
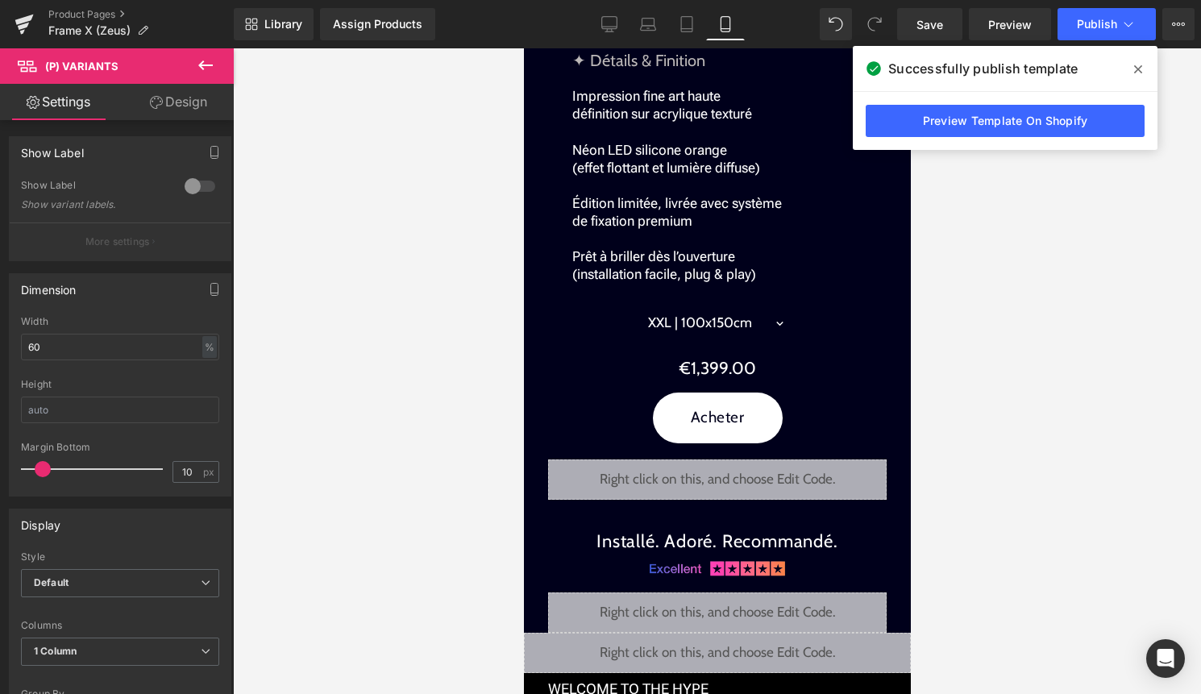
click at [192, 110] on link "Design" at bounding box center [178, 102] width 117 height 36
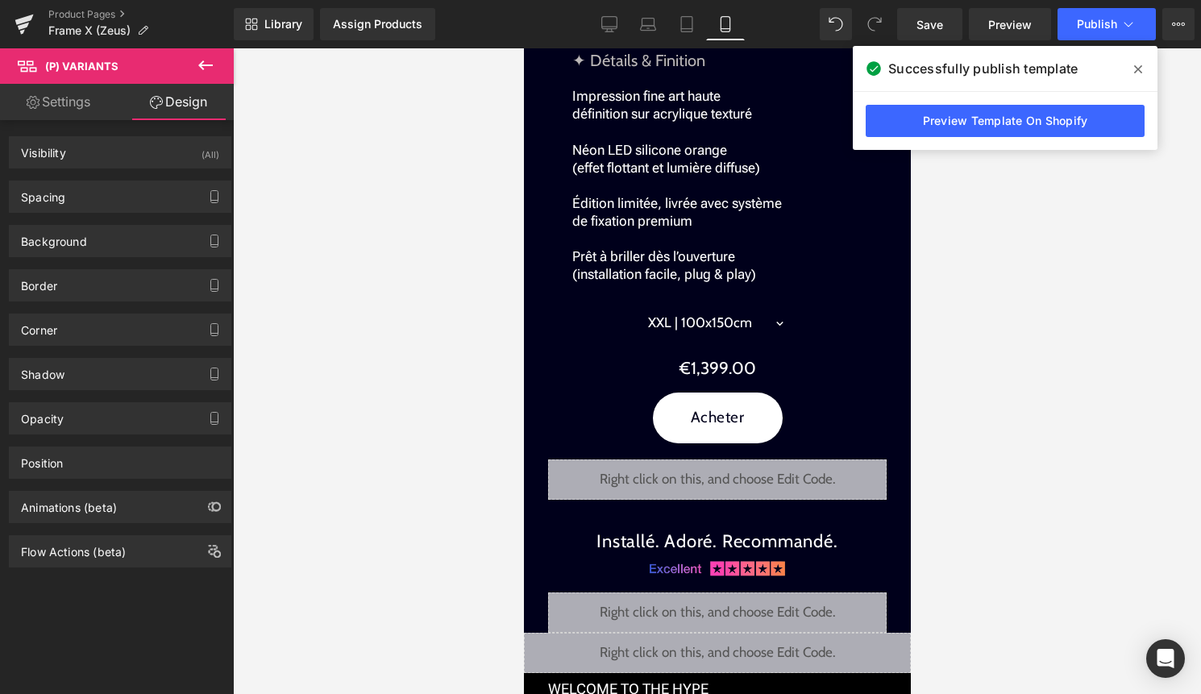
type input "20"
type input "45"
type input "0"
type input "45"
type input "16"
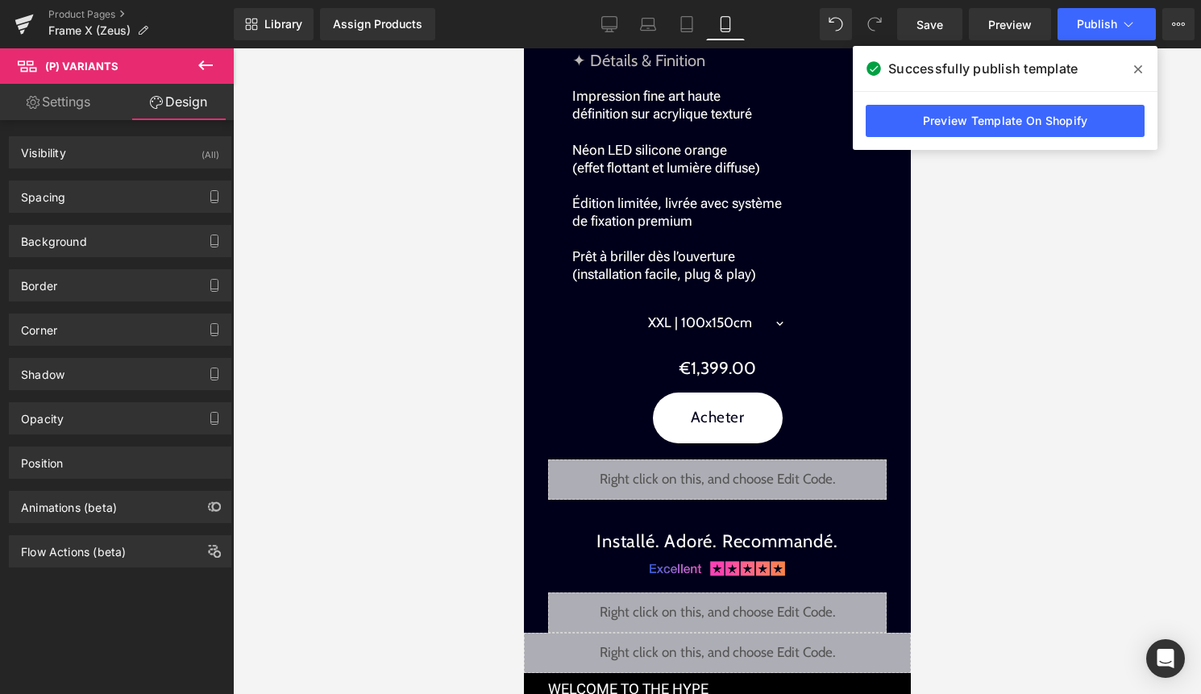
type input "48"
type input "16"
type input "24"
click at [131, 190] on div "Spacing" at bounding box center [120, 196] width 221 height 31
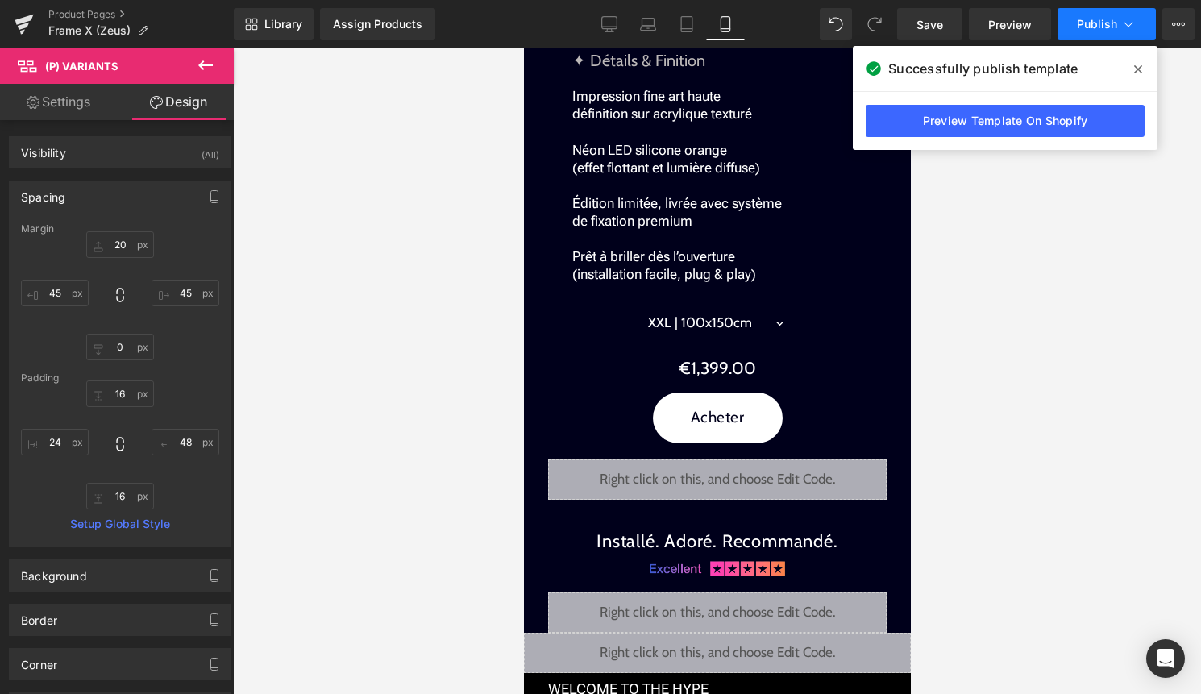
click at [1111, 29] on span "Publish" at bounding box center [1097, 24] width 40 height 13
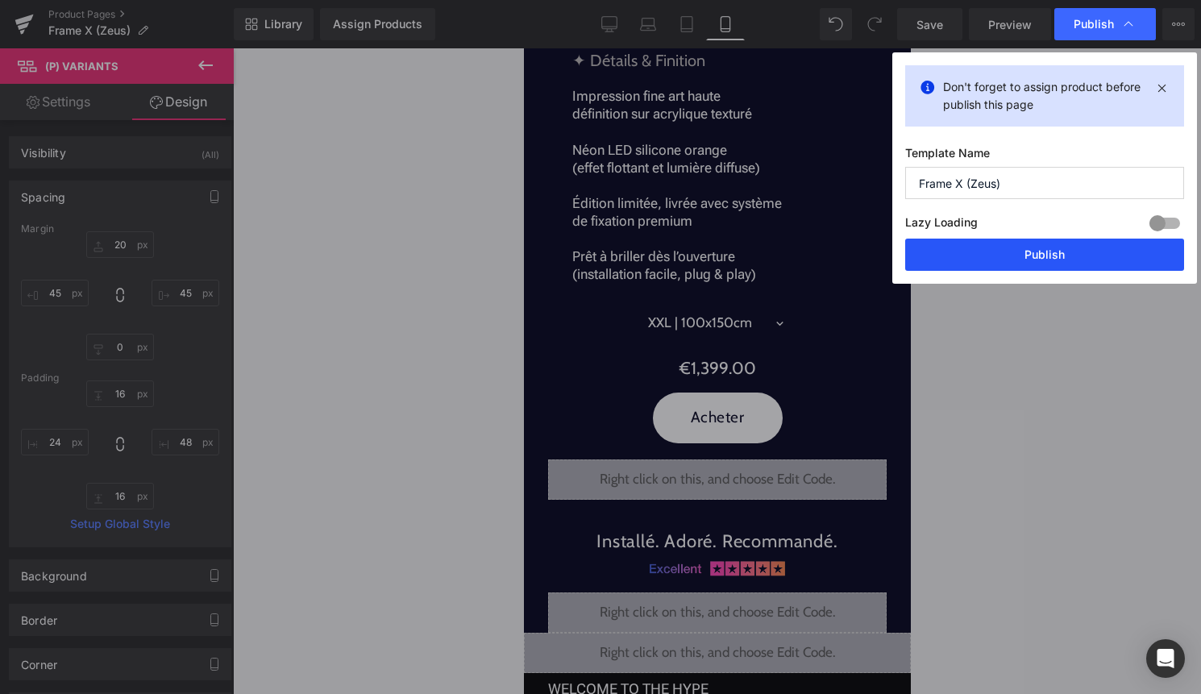
click at [1039, 259] on button "Publish" at bounding box center [1044, 255] width 279 height 32
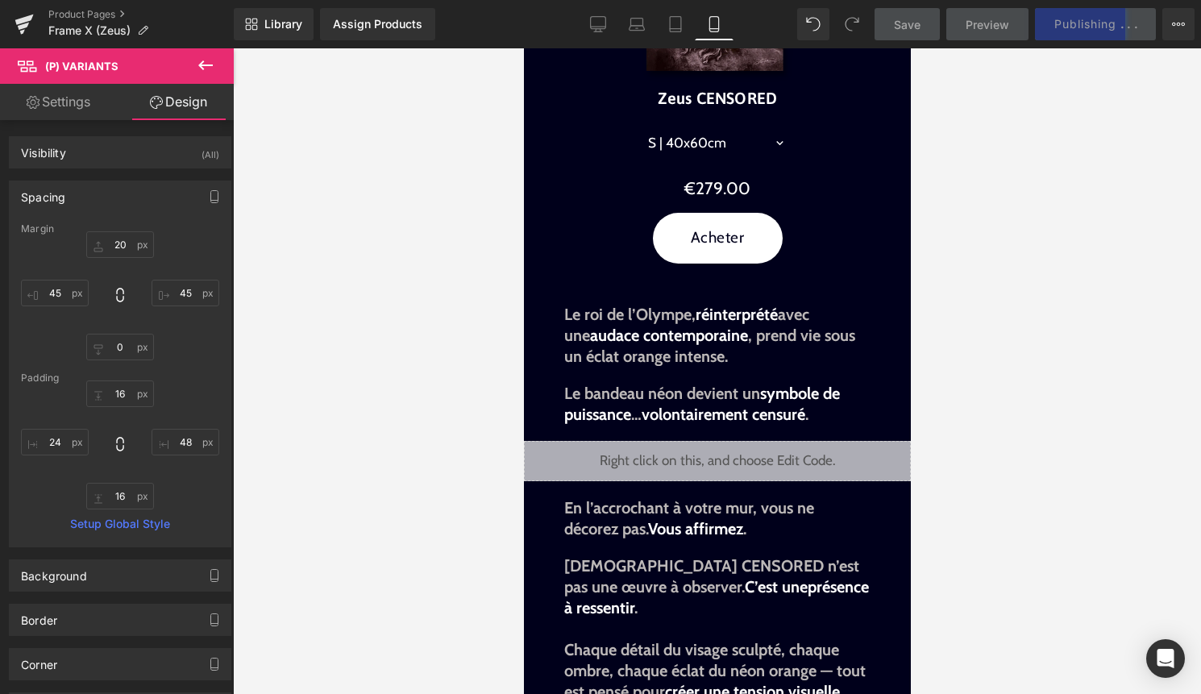
scroll to position [764, 0]
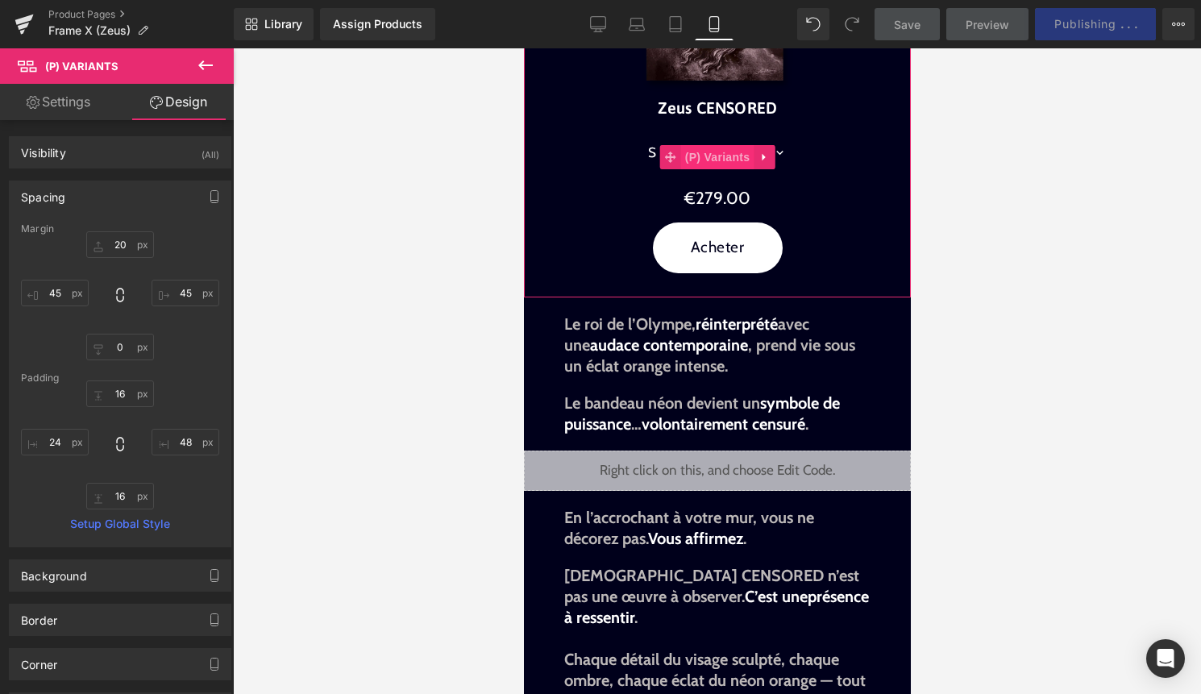
click at [722, 147] on span "(P) Variants" at bounding box center [716, 157] width 73 height 24
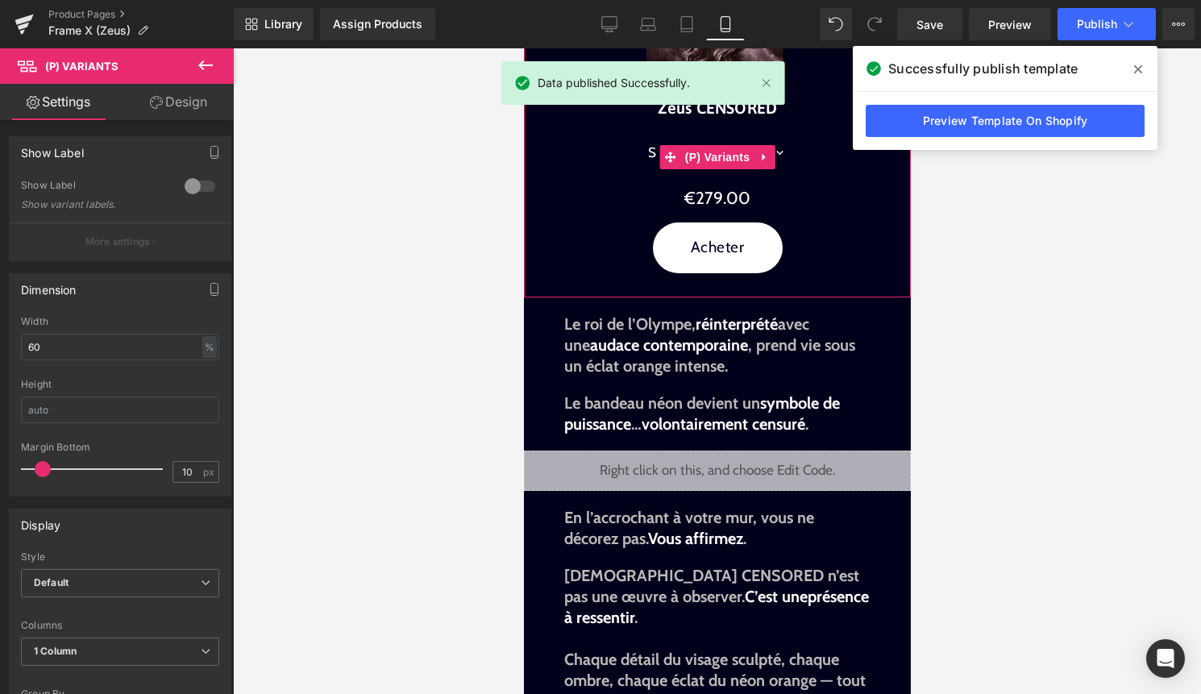
click at [777, 152] on select "S | 40x60cm M | 50x75cm L | 60x90cm XL | 80x120cm XXL | 100x150cm" at bounding box center [716, 153] width 179 height 48
select select "XXL | 100x150cm"
click at [627, 129] on select "S | 40x60cm M | 50x75cm L | 60x90cm XL | 80x120cm XXL | 100x150cm" at bounding box center [716, 153] width 179 height 48
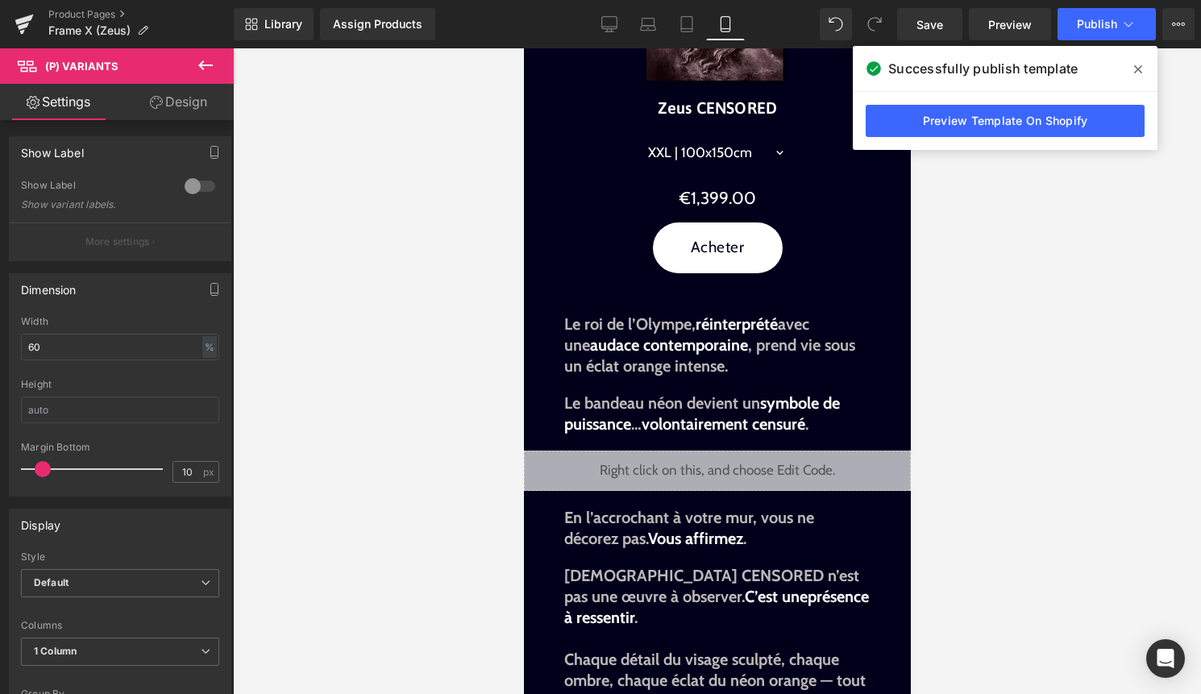
click at [89, 4] on div "Product Pages Frame X (Zeus)" at bounding box center [117, 24] width 234 height 48
click at [89, 8] on link "Product Pages" at bounding box center [140, 14] width 185 height 13
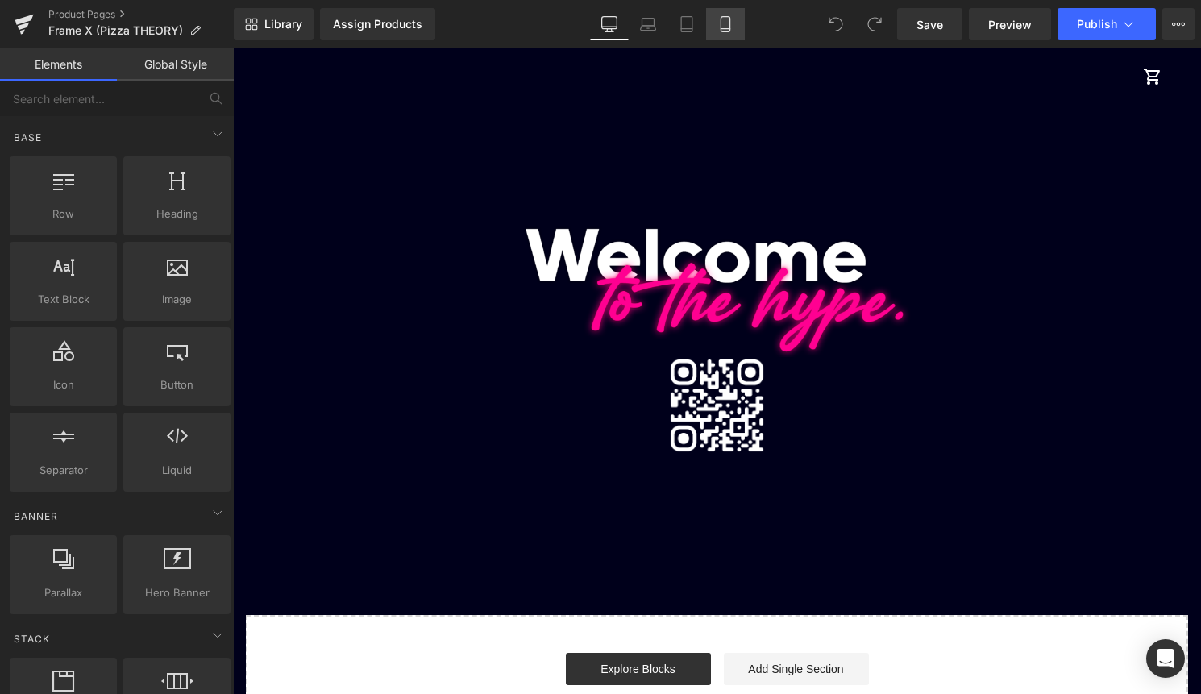
click at [726, 26] on icon at bounding box center [725, 24] width 16 height 16
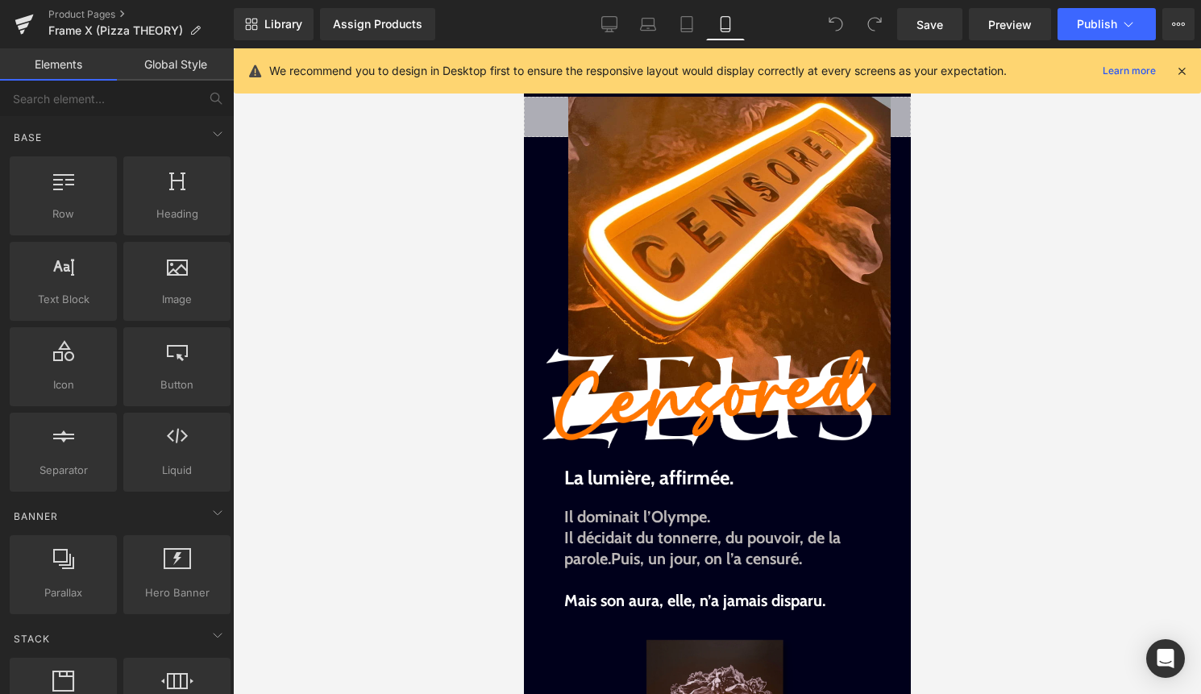
click at [1184, 74] on icon at bounding box center [1181, 71] width 15 height 15
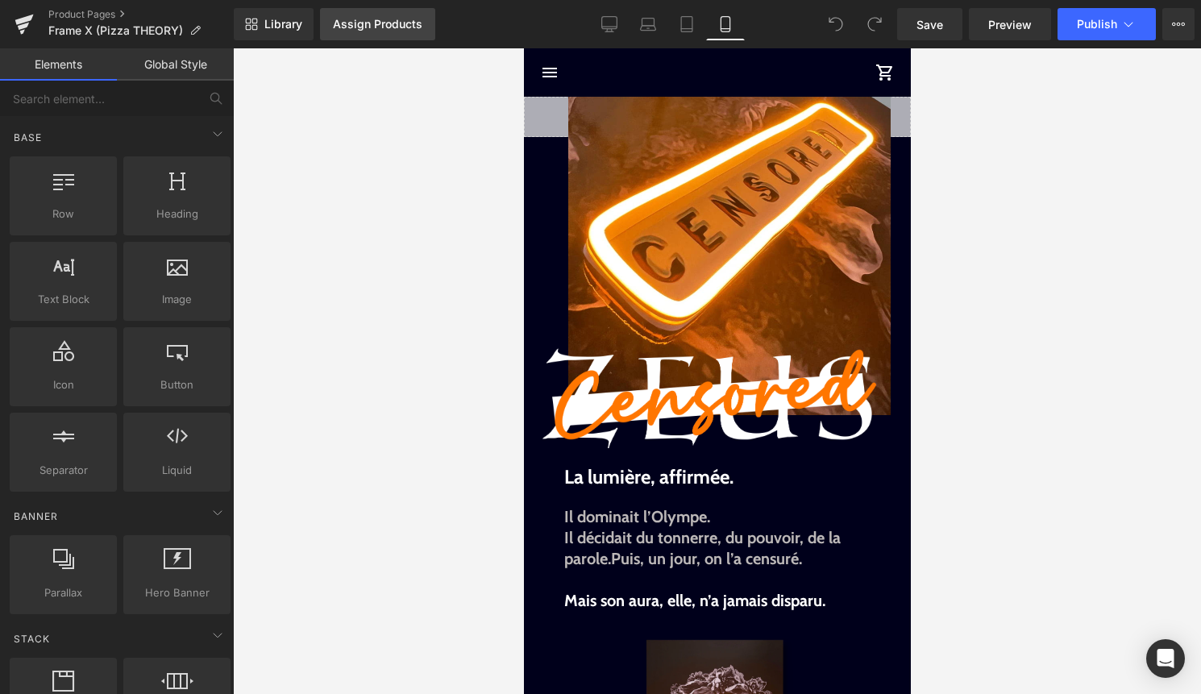
click at [383, 23] on div "Assign Products" at bounding box center [377, 24] width 89 height 13
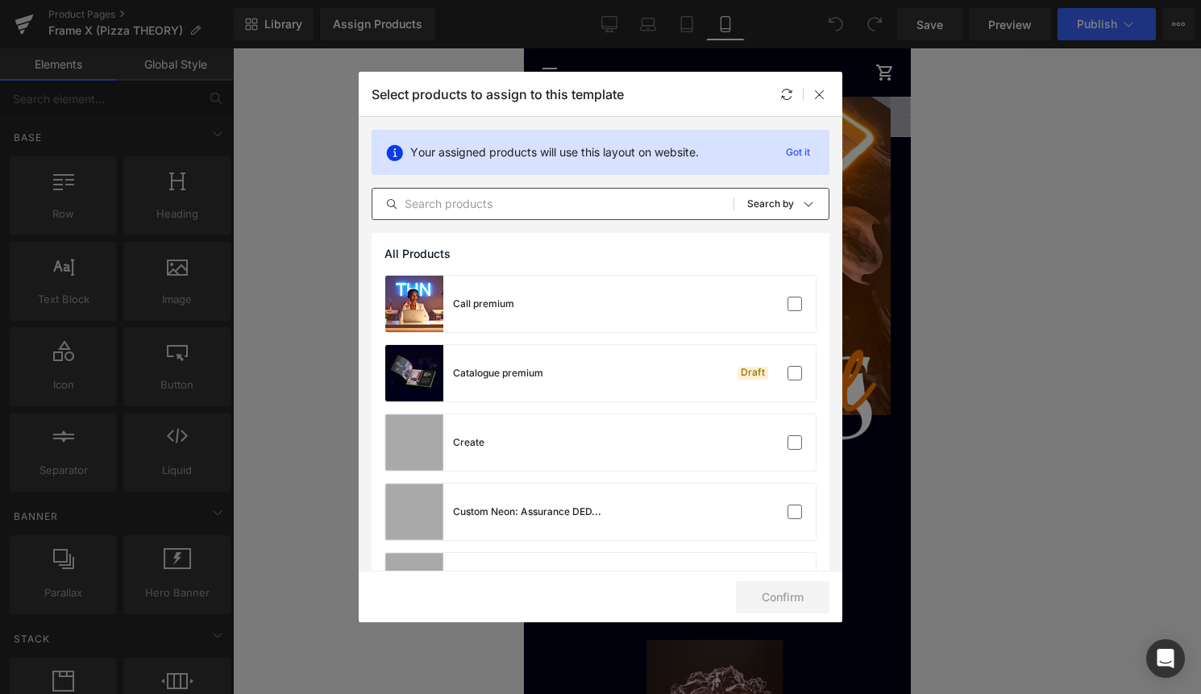
click at [577, 210] on input "text" at bounding box center [552, 203] width 361 height 19
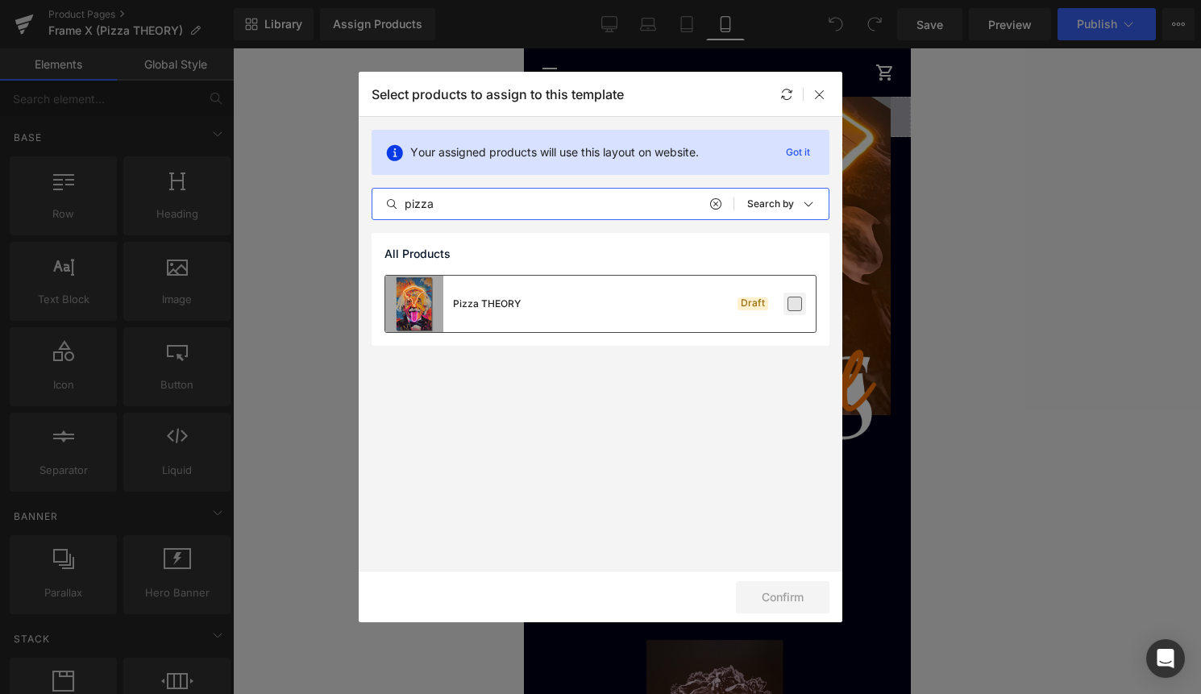
type input "pizza"
click at [791, 304] on label at bounding box center [794, 304] width 15 height 15
click at [795, 304] on input "checkbox" at bounding box center [795, 304] width 0 height 0
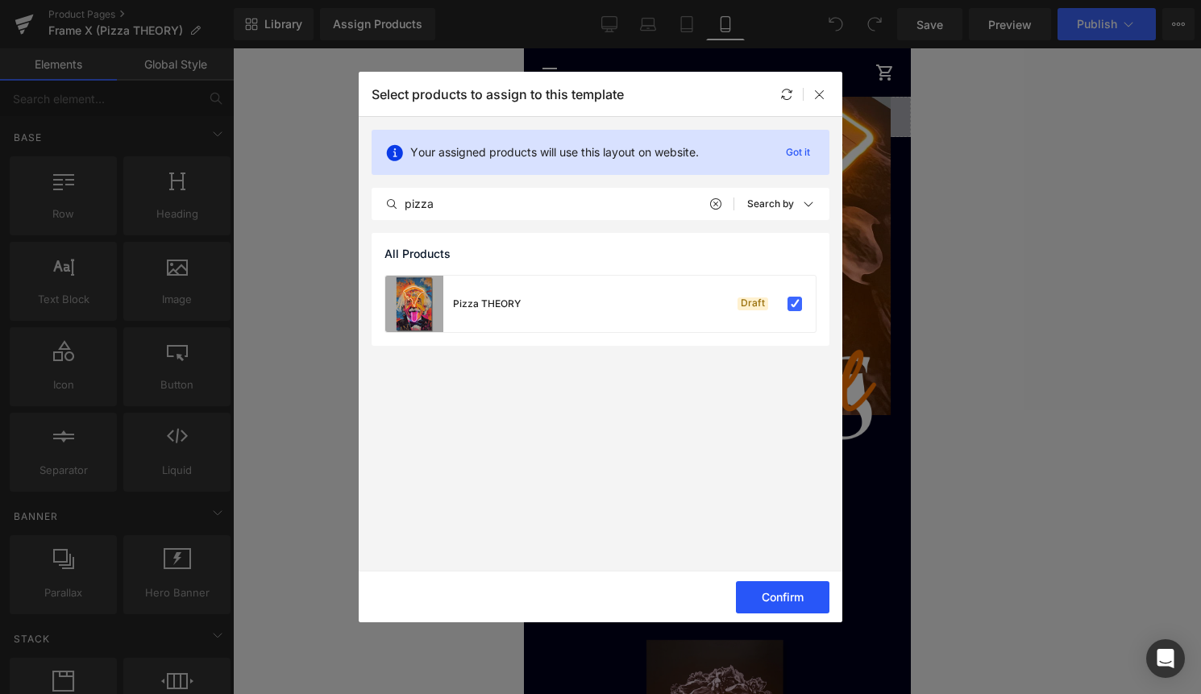
click at [758, 604] on button "Confirm" at bounding box center [782, 597] width 93 height 32
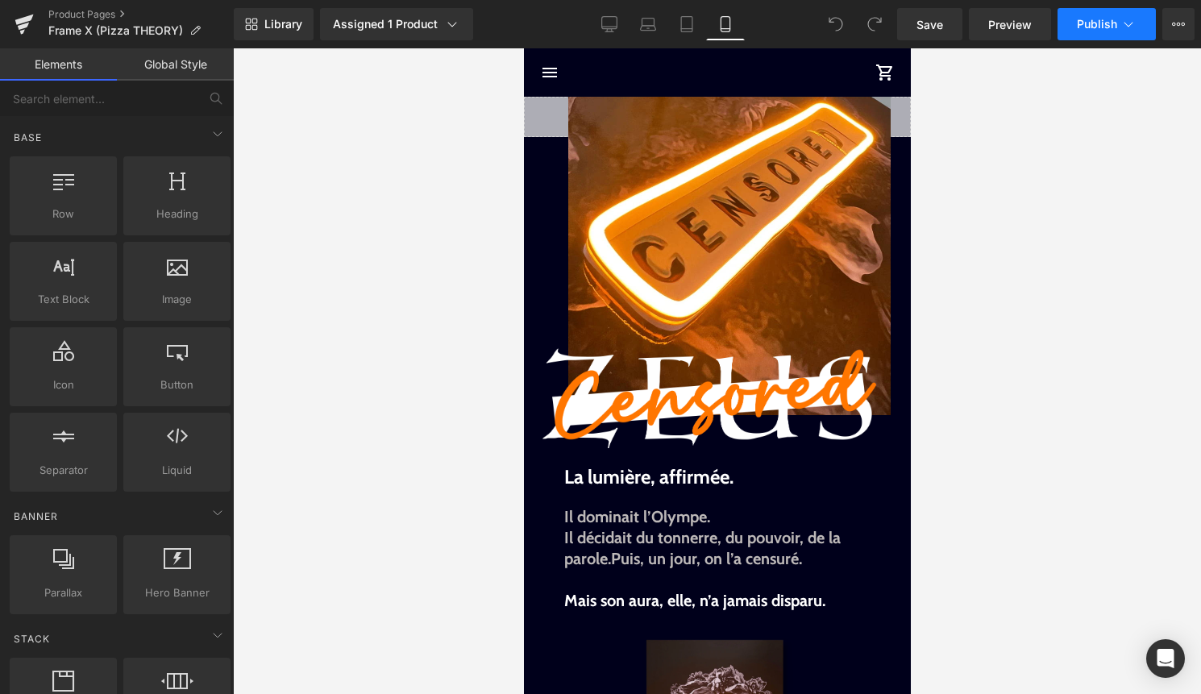
click at [1111, 23] on span "Publish" at bounding box center [1097, 24] width 40 height 13
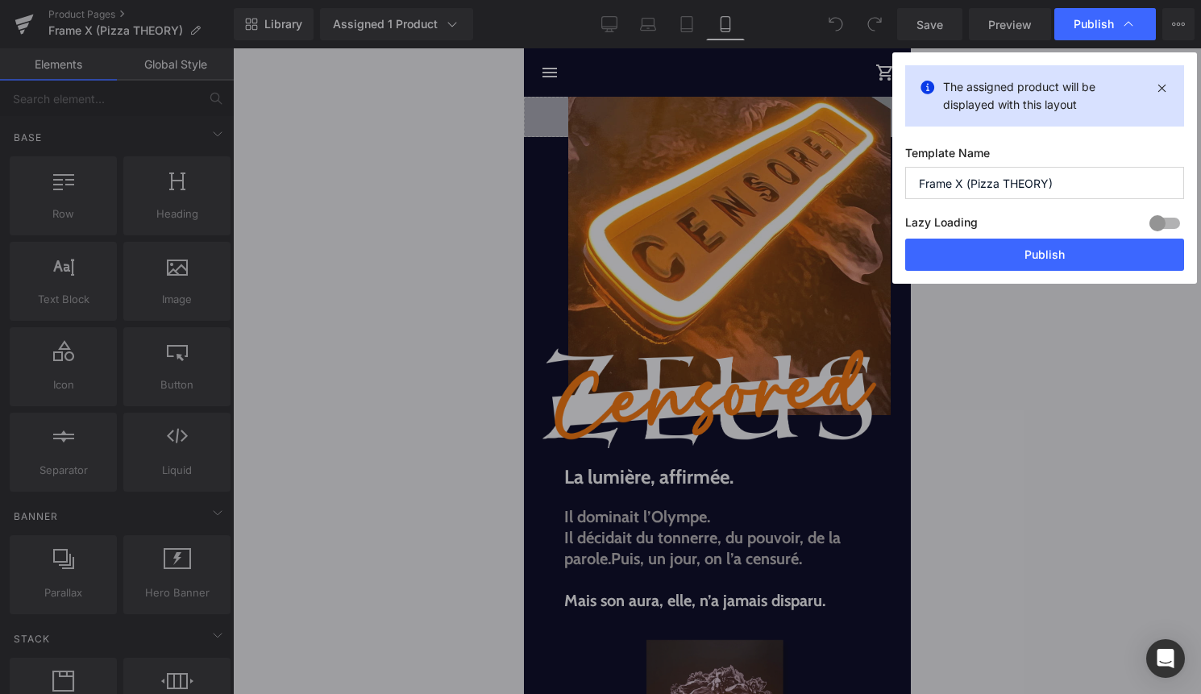
click at [1035, 249] on button "Publish" at bounding box center [1044, 255] width 279 height 32
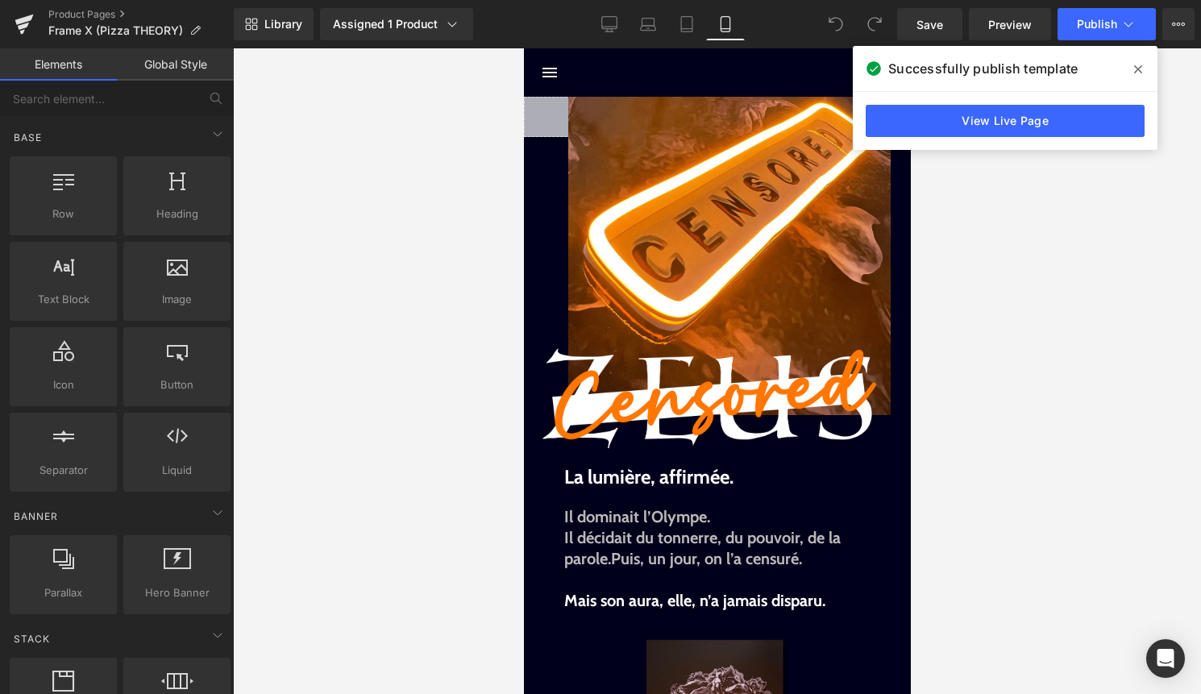
click at [1131, 66] on span at bounding box center [1138, 69] width 26 height 26
